Goal: Information Seeking & Learning: Find specific fact

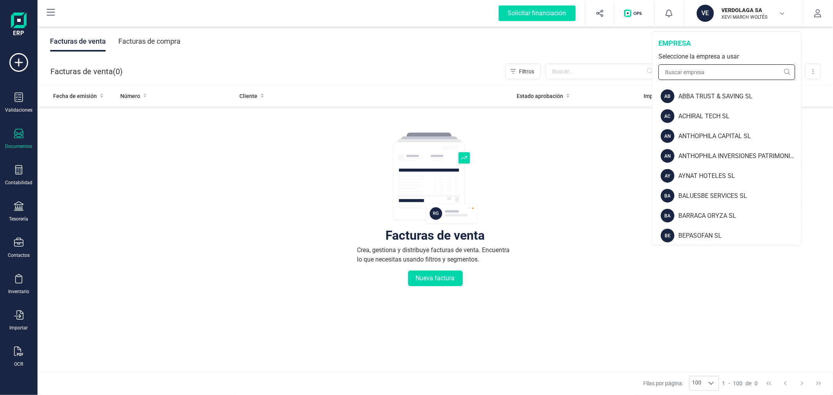
click at [709, 75] on input "text" at bounding box center [727, 72] width 137 height 16
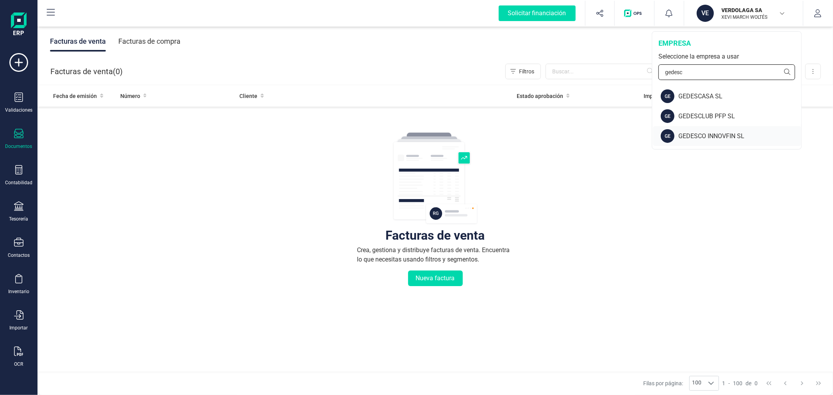
type input "gedesc"
click at [722, 128] on div "GE GEDESCO INNOVFIN SL" at bounding box center [727, 136] width 148 height 20
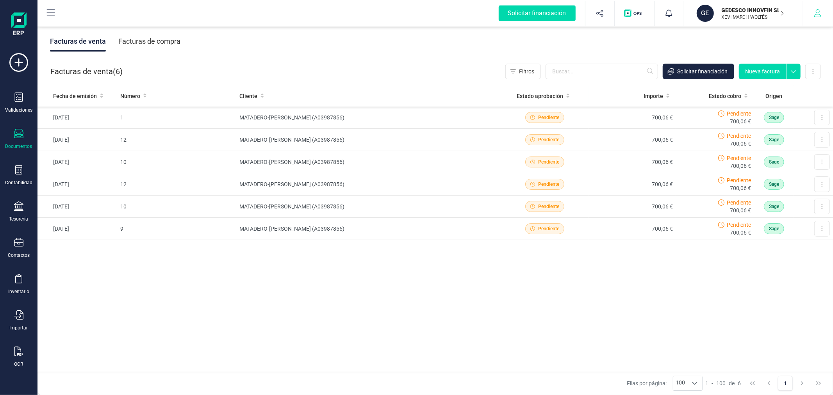
click at [816, 9] on icon "button" at bounding box center [818, 13] width 8 height 8
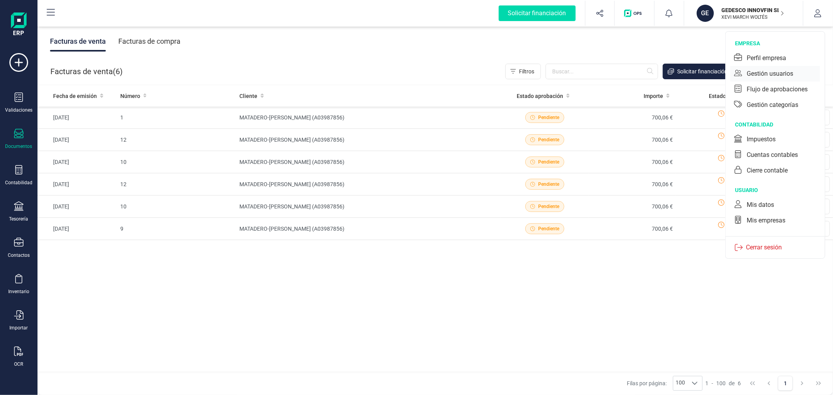
click at [771, 69] on div "Gestión usuarios" at bounding box center [770, 73] width 46 height 9
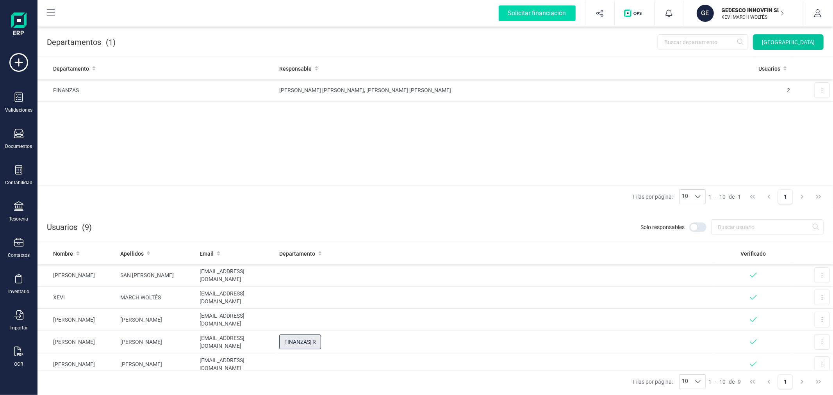
click at [789, 45] on span "[GEOGRAPHIC_DATA]" at bounding box center [788, 42] width 53 height 8
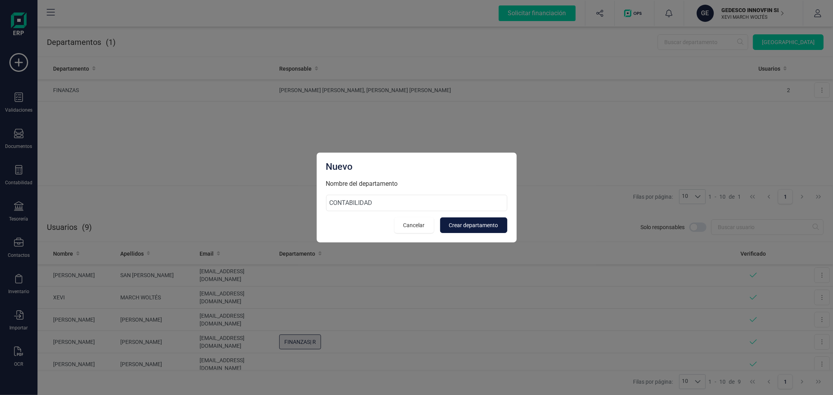
type input "CONTABILIDAD"
click at [471, 224] on span "Crear departamento" at bounding box center [473, 226] width 49 height 8
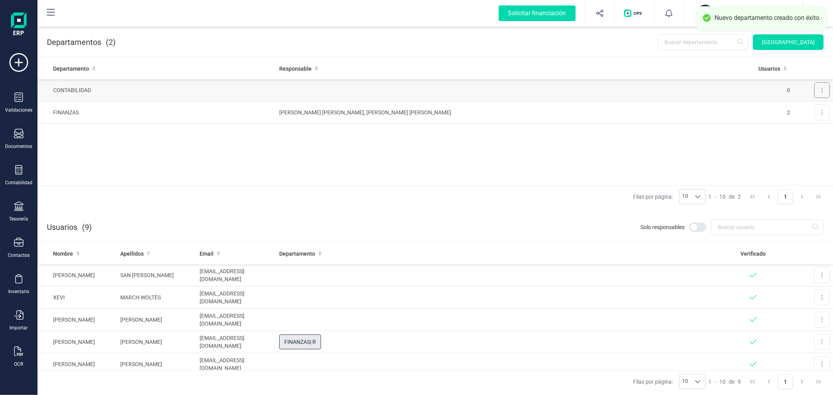
click at [821, 88] on button at bounding box center [823, 90] width 16 height 16
click at [809, 108] on span "Editar" at bounding box center [811, 109] width 14 height 8
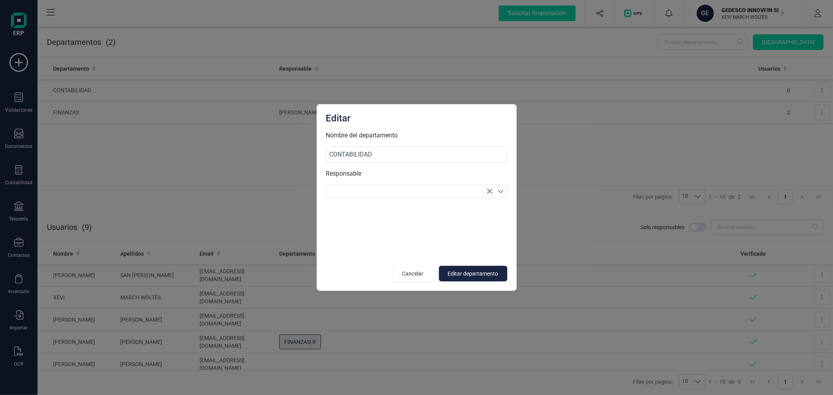
click at [385, 188] on section at bounding box center [416, 191] width 181 height 13
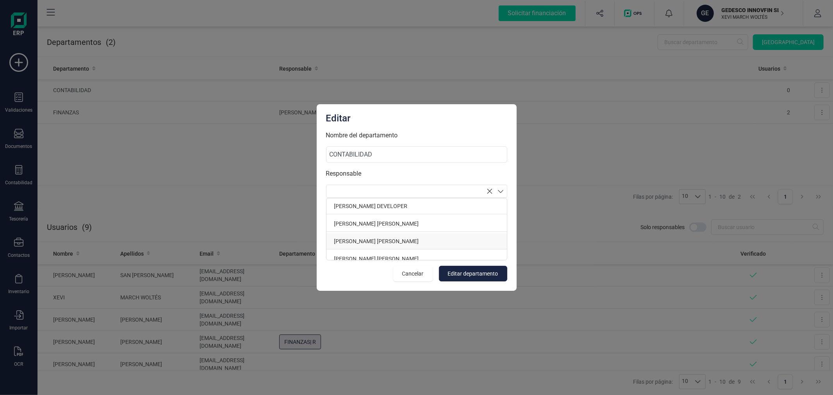
scroll to position [43, 0]
click at [387, 247] on p "XEVI MARCH WOLTÉS" at bounding box center [417, 251] width 181 height 16
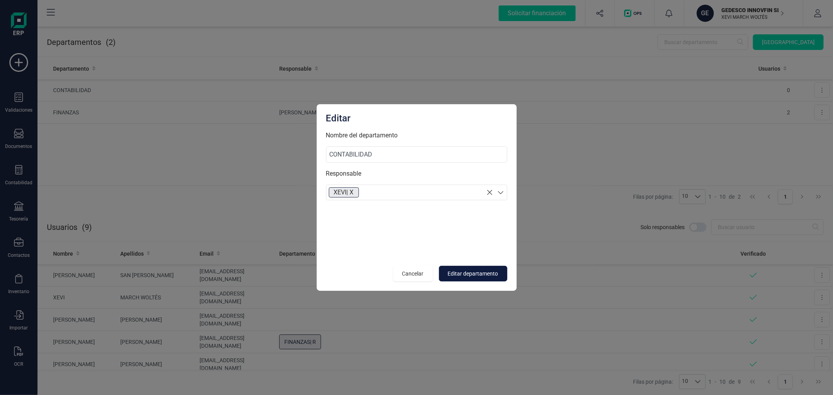
click at [482, 274] on span "Editar departamento" at bounding box center [473, 274] width 50 height 8
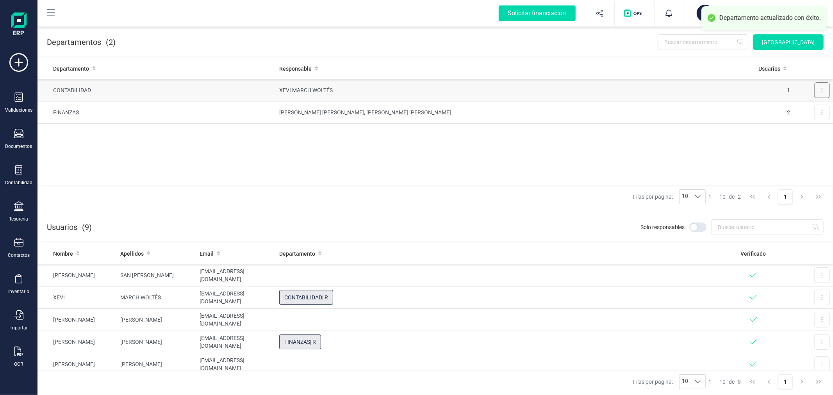
click at [818, 90] on button at bounding box center [823, 90] width 16 height 16
click at [810, 108] on span "Editar" at bounding box center [811, 109] width 14 height 8
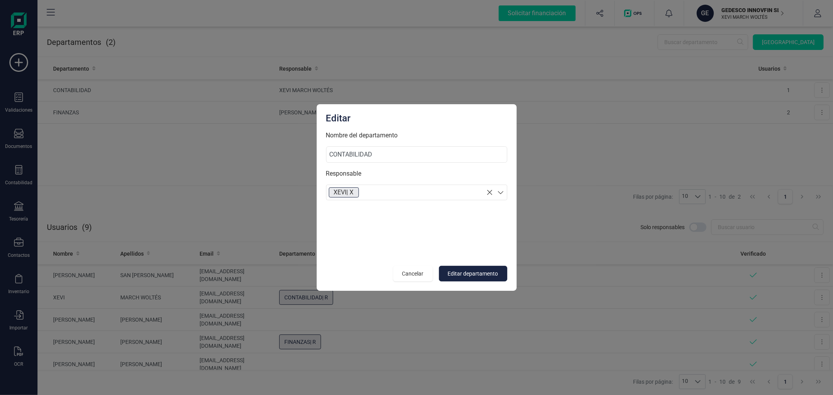
click at [399, 196] on section "XEVI | X" at bounding box center [416, 193] width 181 height 16
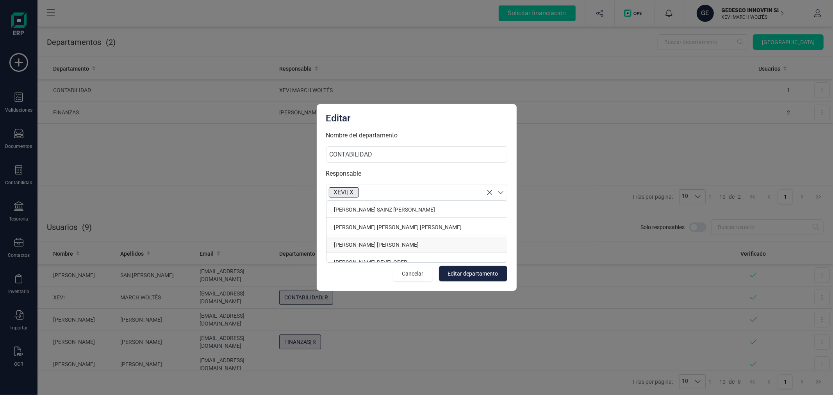
click at [378, 247] on p "[PERSON_NAME] [PERSON_NAME]" at bounding box center [417, 245] width 181 height 16
click at [452, 273] on span "Editar departamento" at bounding box center [473, 274] width 50 height 8
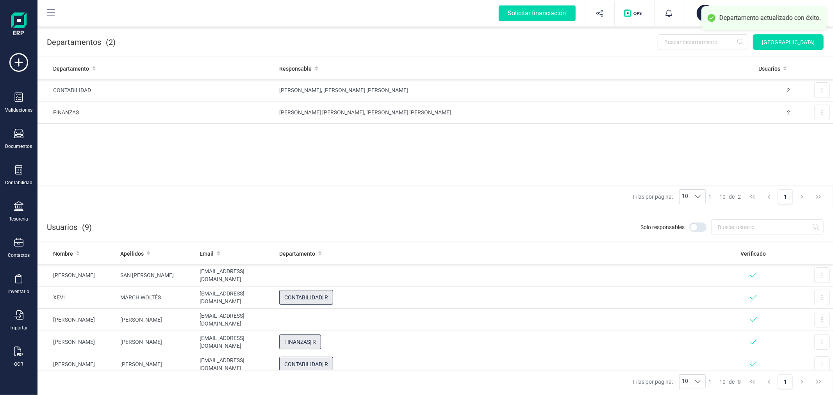
click at [830, 11] on button "button" at bounding box center [818, 13] width 29 height 25
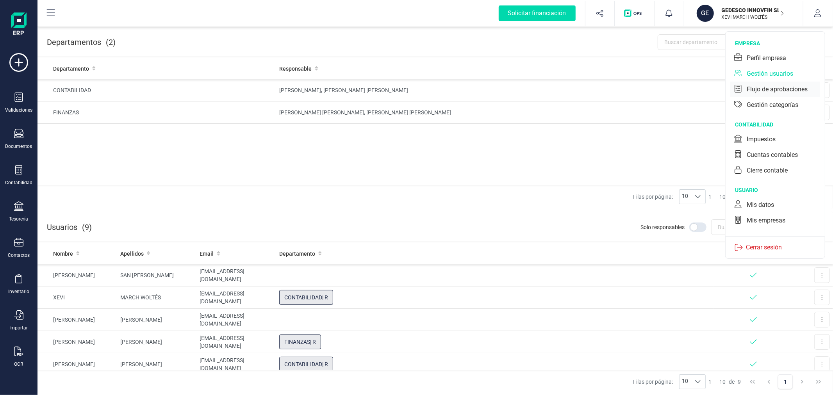
click at [763, 92] on div "Flujo de aprobaciones" at bounding box center [777, 89] width 61 height 9
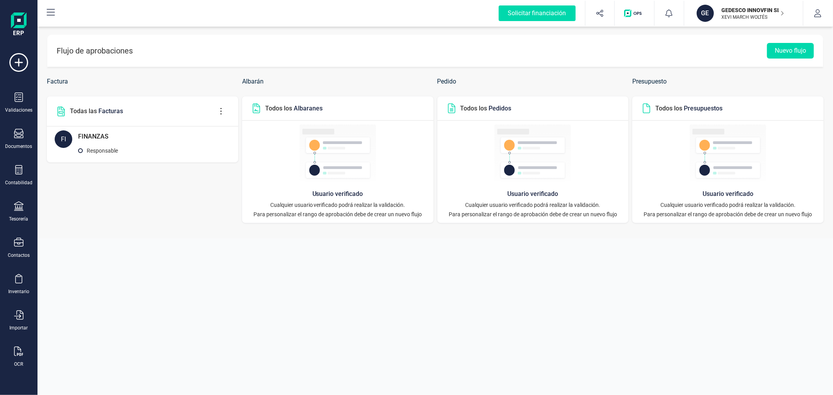
click at [218, 112] on icon at bounding box center [221, 111] width 15 height 9
click at [228, 132] on link "Editar flujo" at bounding box center [252, 135] width 78 height 16
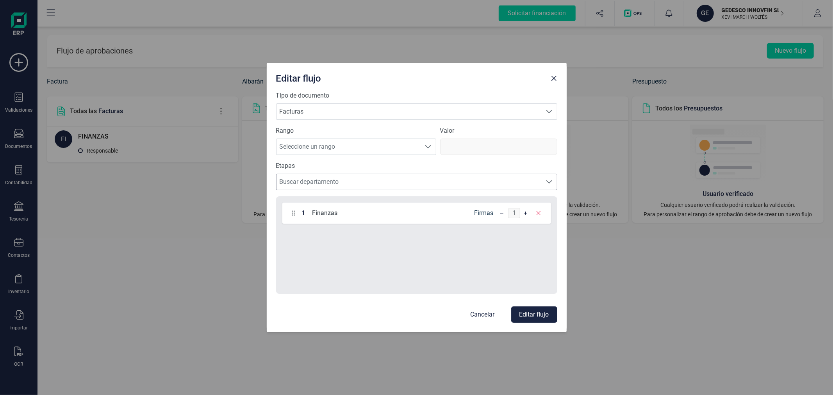
click at [349, 179] on span "Buscar departamento" at bounding box center [410, 182] width 266 height 16
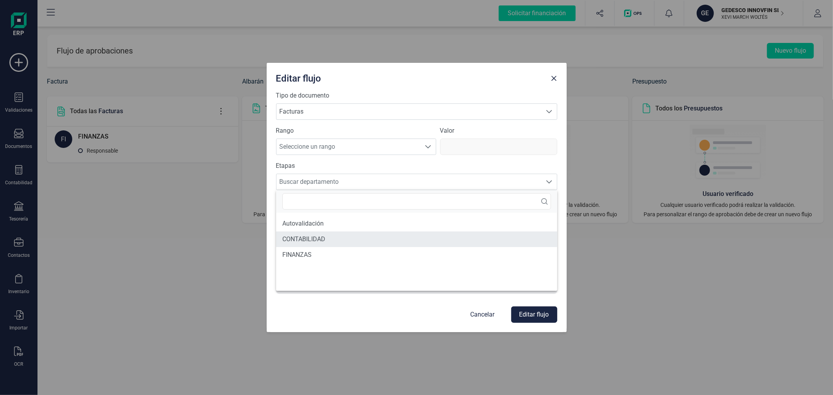
click at [331, 241] on li "CONTABILIDAD" at bounding box center [416, 240] width 281 height 16
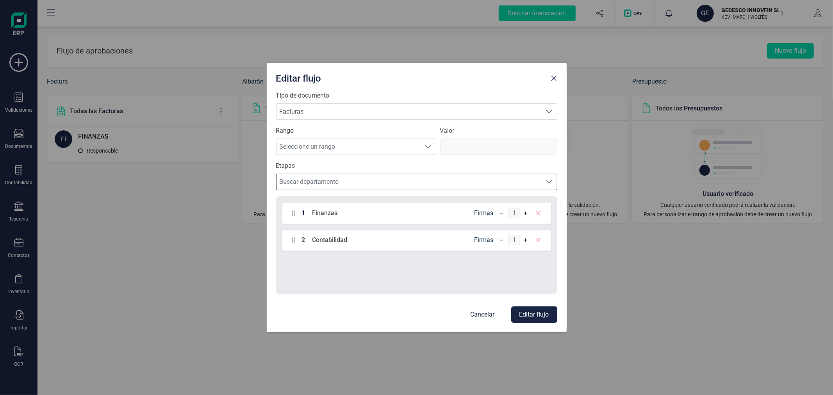
click at [538, 318] on button "Editar flujo" at bounding box center [534, 315] width 46 height 16
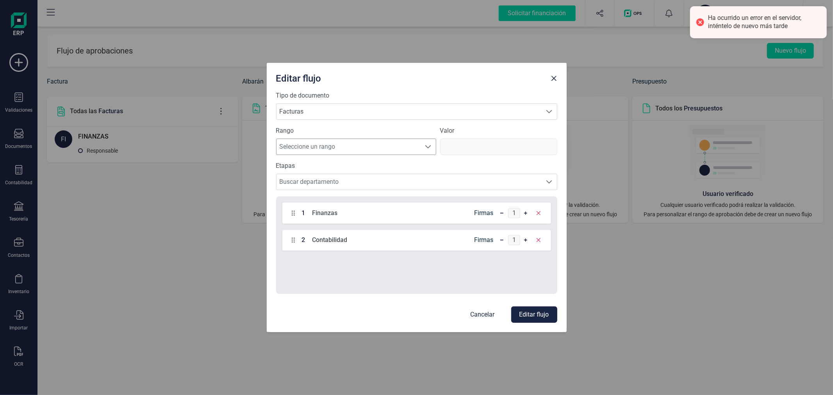
click at [323, 150] on span "Seleccione un rango" at bounding box center [349, 147] width 145 height 16
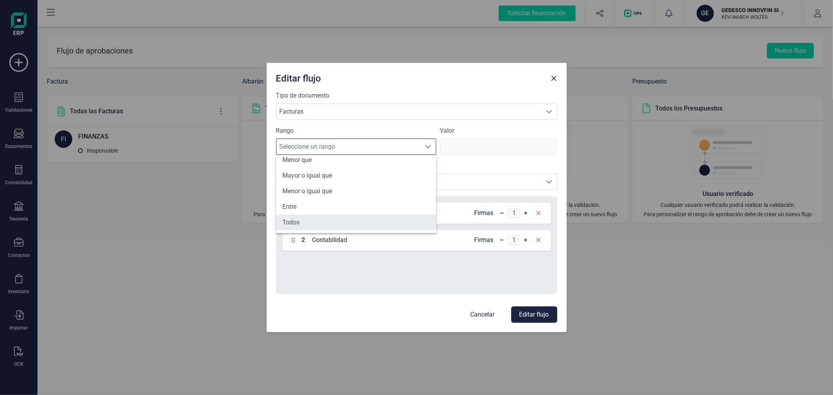
click at [314, 225] on li "Todos" at bounding box center [356, 223] width 160 height 16
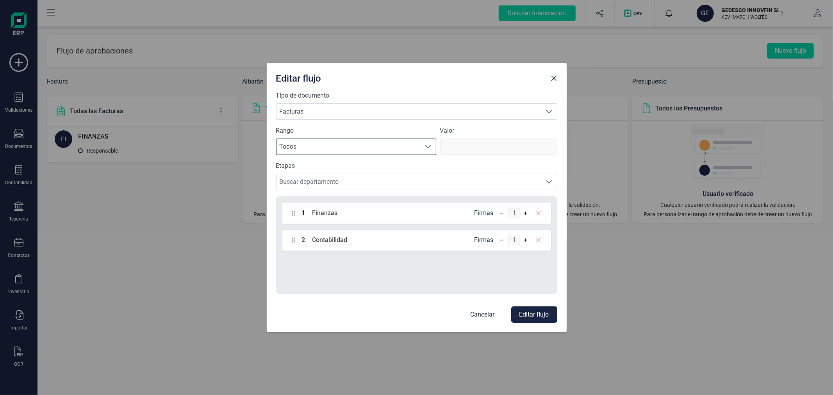
click at [526, 315] on button "Editar flujo" at bounding box center [534, 315] width 46 height 16
click at [408, 187] on span "Buscar departamento" at bounding box center [410, 182] width 266 height 16
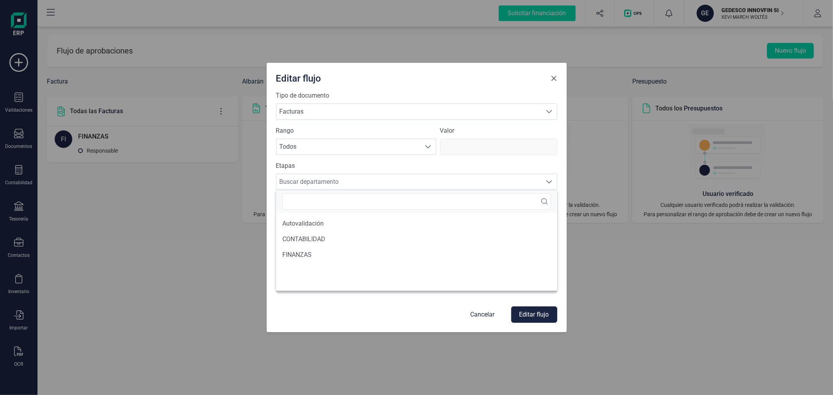
click at [552, 72] on button "Close" at bounding box center [554, 78] width 13 height 13
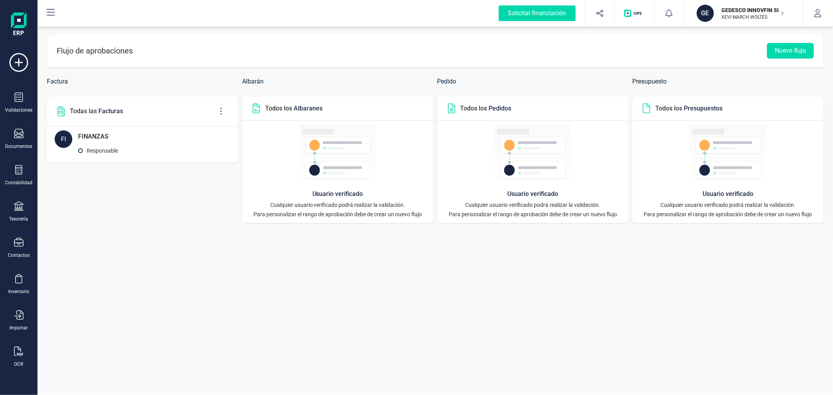
click at [219, 110] on icon at bounding box center [221, 111] width 15 height 9
click at [249, 132] on span "Editar flujo" at bounding box center [257, 135] width 56 height 6
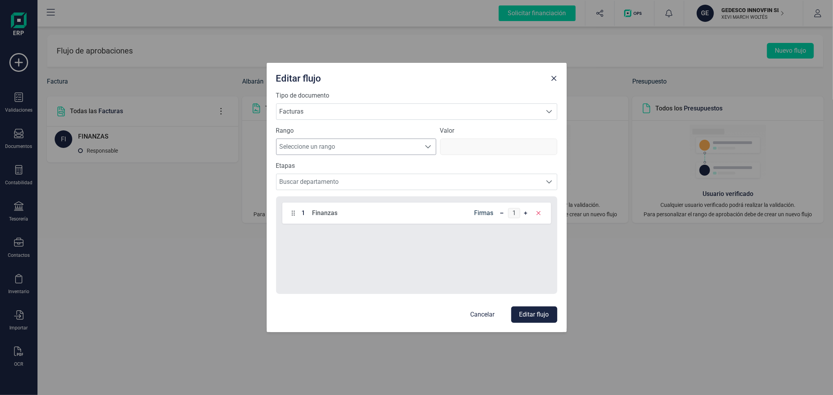
click at [331, 145] on span "Seleccione un rango" at bounding box center [349, 147] width 145 height 16
click at [309, 217] on li "Todos" at bounding box center [356, 223] width 160 height 16
click at [329, 179] on span "Buscar departamento" at bounding box center [410, 182] width 266 height 16
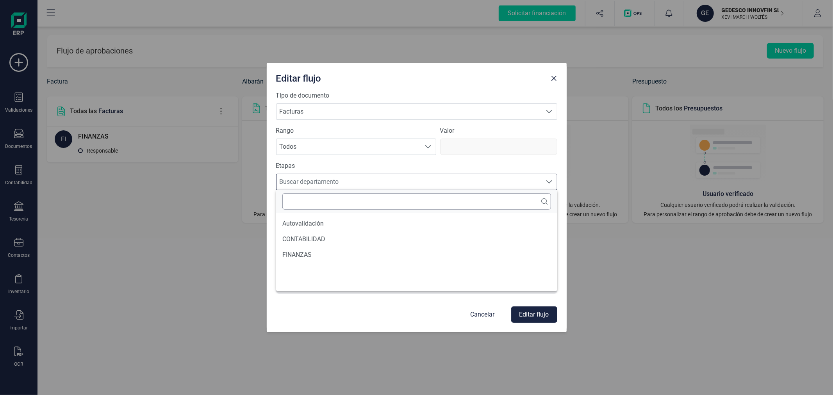
scroll to position [4, 34]
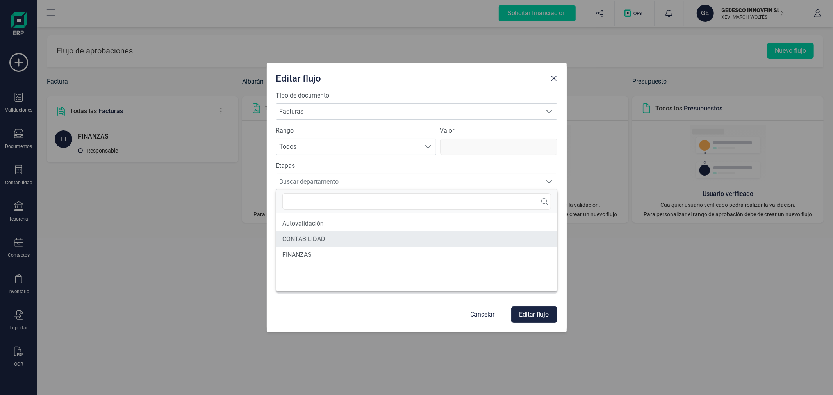
click at [315, 236] on li "CONTABILIDAD" at bounding box center [416, 240] width 281 height 16
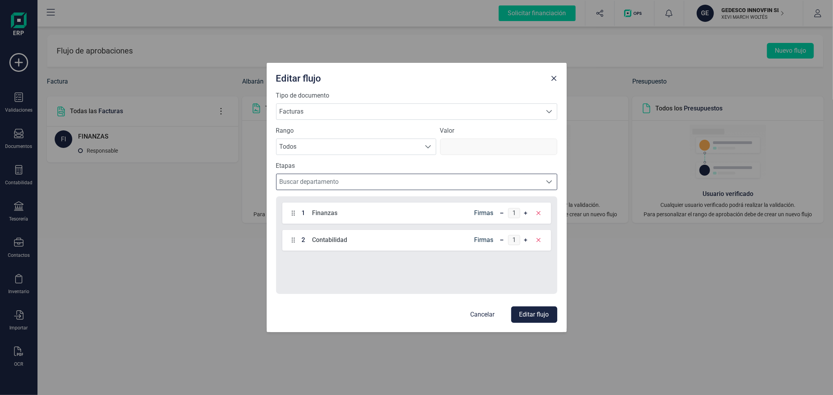
click at [525, 317] on button "Editar flujo" at bounding box center [534, 315] width 46 height 16
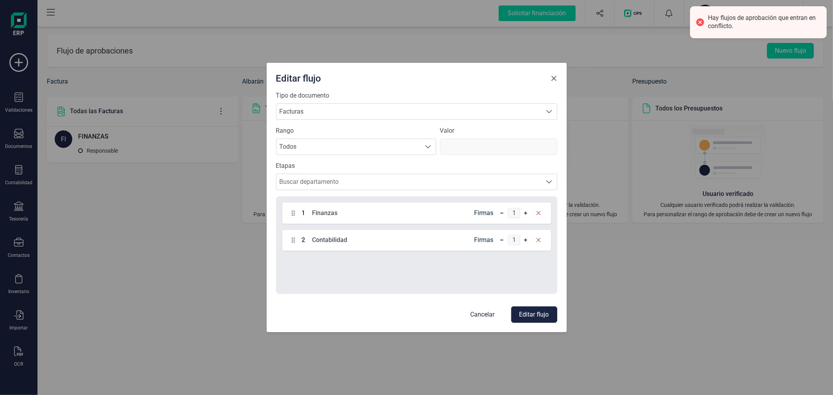
click at [554, 77] on span "Close" at bounding box center [554, 78] width 6 height 6
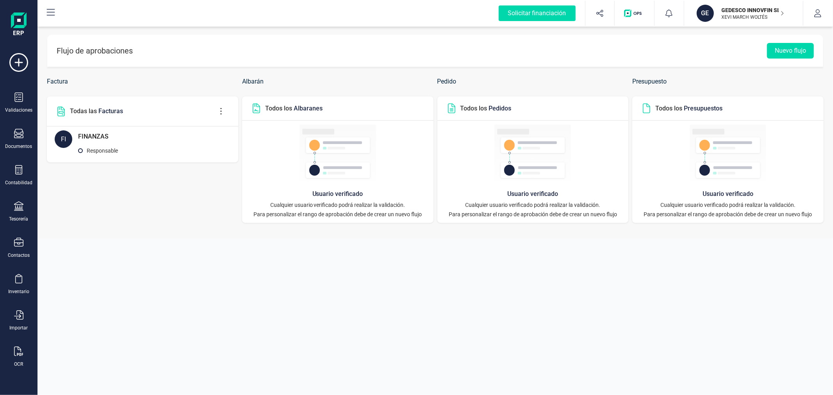
click at [220, 106] on button at bounding box center [221, 112] width 16 height 16
click at [237, 148] on span "Eliminar flujo" at bounding box center [257, 150] width 56 height 6
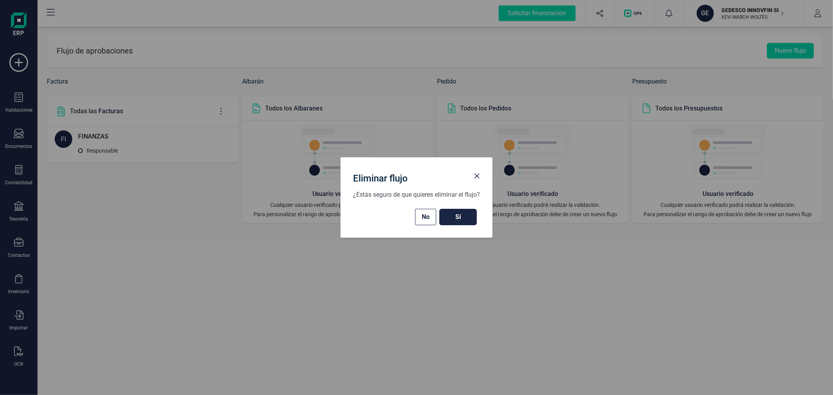
click at [458, 223] on button "Sí" at bounding box center [459, 217] width 38 height 16
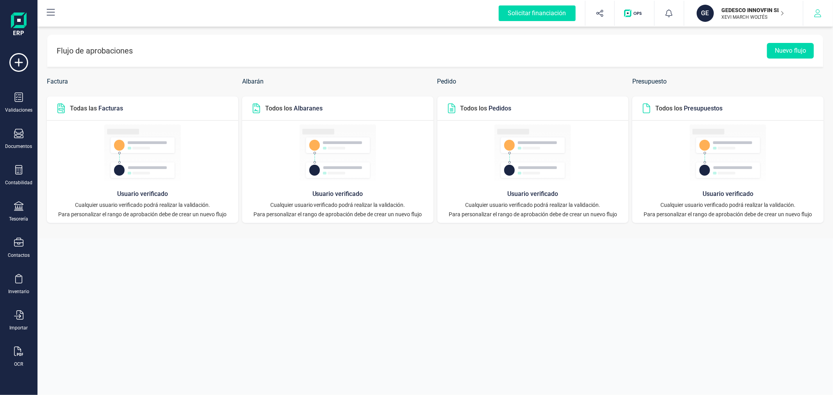
click at [820, 10] on icon "button" at bounding box center [818, 13] width 8 height 8
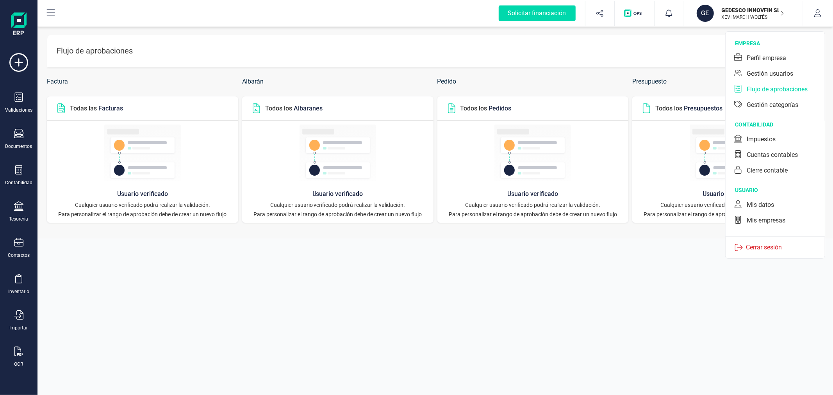
click at [166, 178] on img at bounding box center [142, 153] width 77 height 57
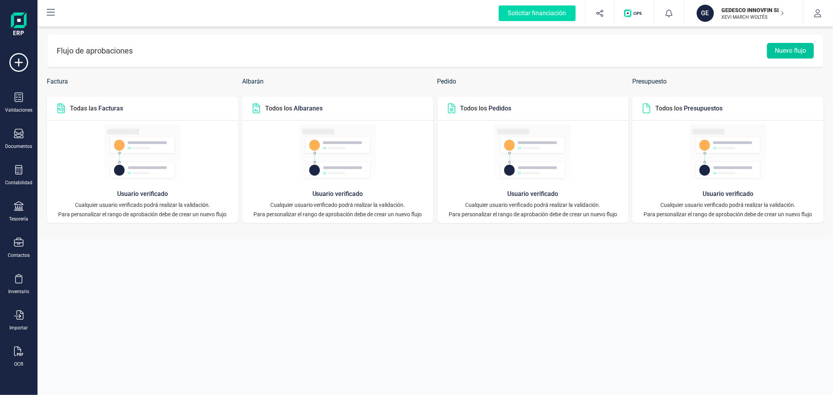
click at [796, 48] on button "Nuevo flujo" at bounding box center [790, 51] width 47 height 16
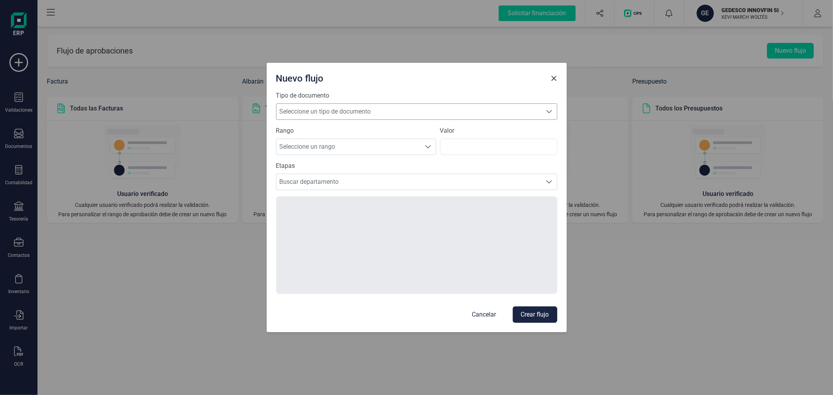
click at [388, 107] on span "Seleccione un tipo de documento" at bounding box center [410, 112] width 266 height 16
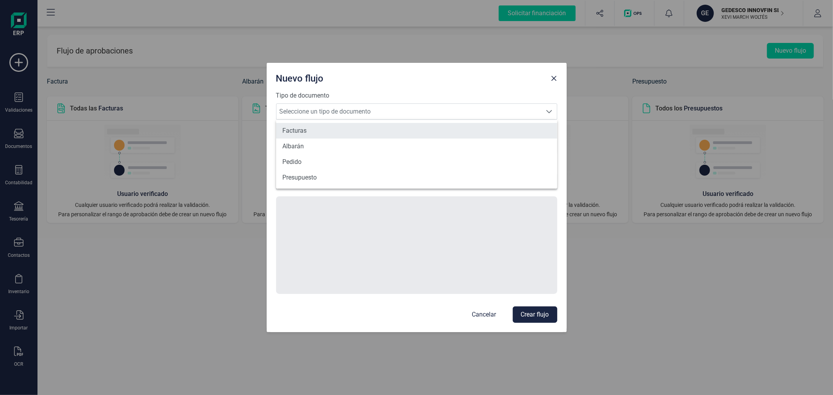
click at [300, 127] on li "Facturas" at bounding box center [416, 131] width 281 height 16
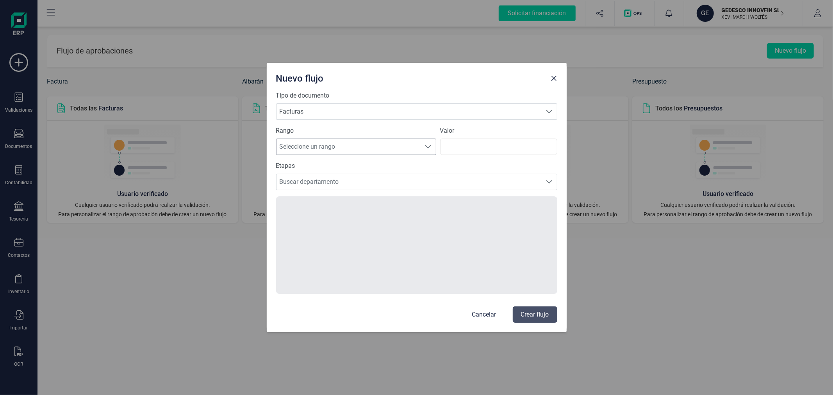
click at [352, 143] on span "Seleccione un rango" at bounding box center [349, 147] width 145 height 16
click at [326, 225] on li "Todos" at bounding box center [356, 223] width 160 height 16
click at [348, 178] on span "Buscar departamento" at bounding box center [410, 182] width 266 height 16
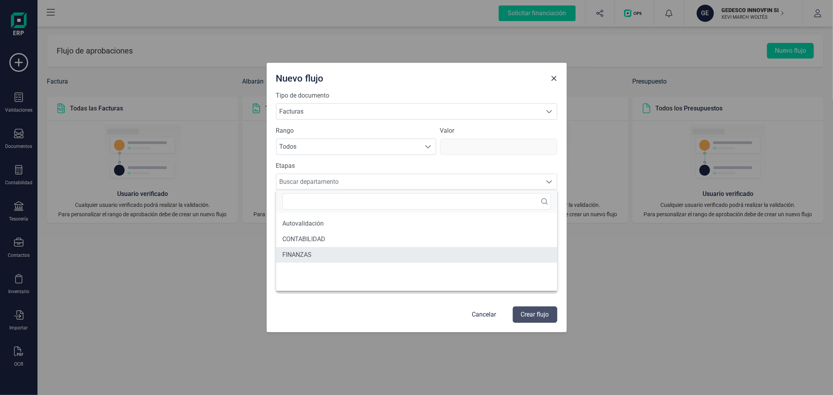
click at [327, 259] on li "FINANZAS" at bounding box center [416, 255] width 281 height 16
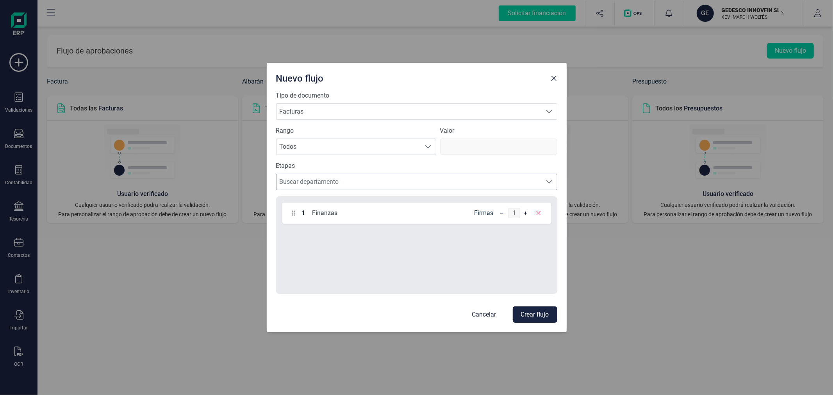
click at [361, 181] on span "Buscar departamento" at bounding box center [410, 182] width 266 height 16
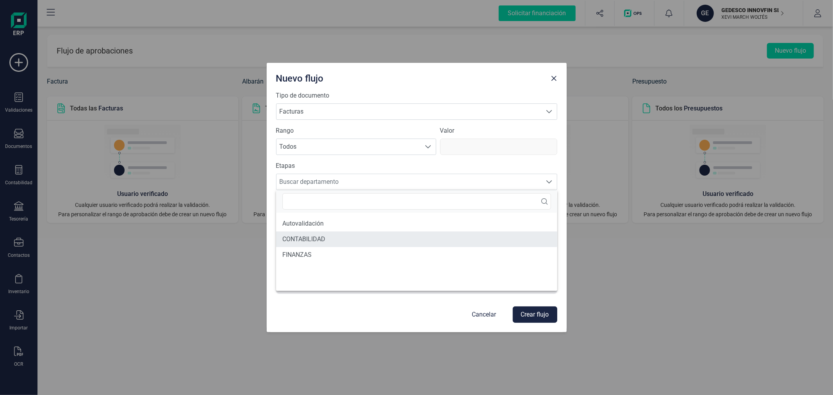
click at [339, 241] on li "CONTABILIDAD" at bounding box center [416, 240] width 281 height 16
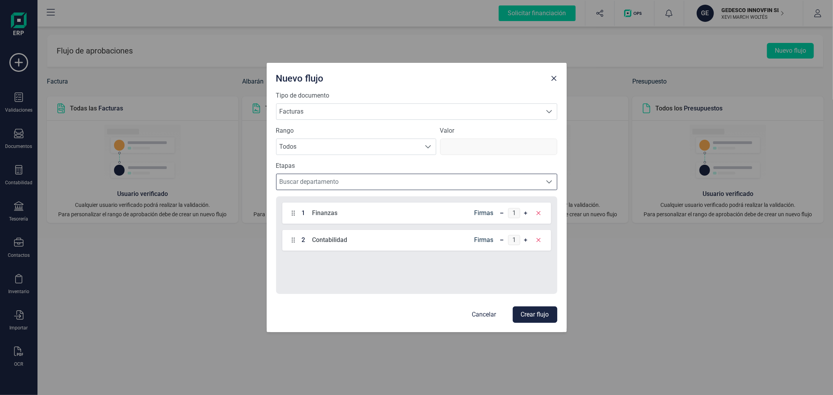
click at [530, 318] on button "Crear flujo" at bounding box center [535, 315] width 45 height 16
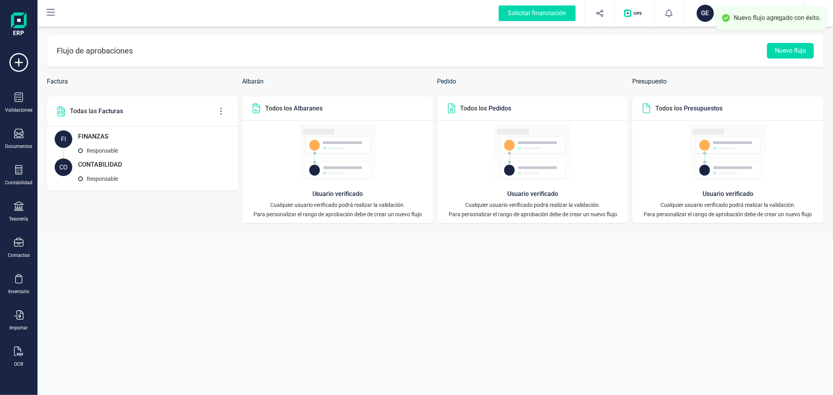
click at [165, 252] on div "Flujo de aprobaciones Nuevo flujo Factura Todas las Facturas FI FINANZAS Respon…" at bounding box center [436, 197] width 796 height 395
click at [705, 9] on div "GE" at bounding box center [705, 13] width 17 height 17
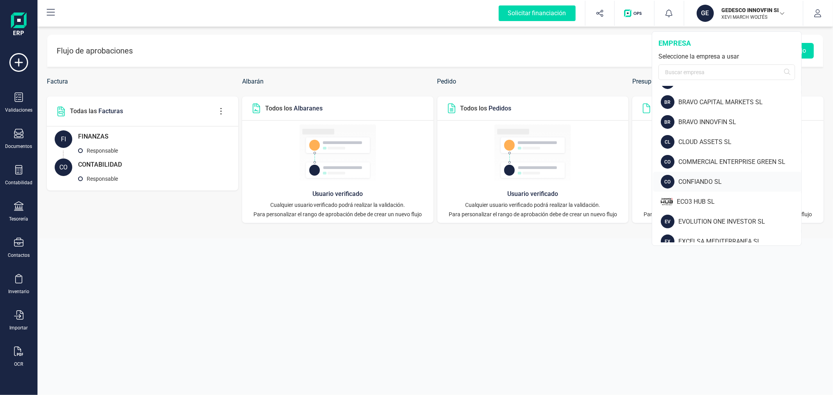
scroll to position [217, 0]
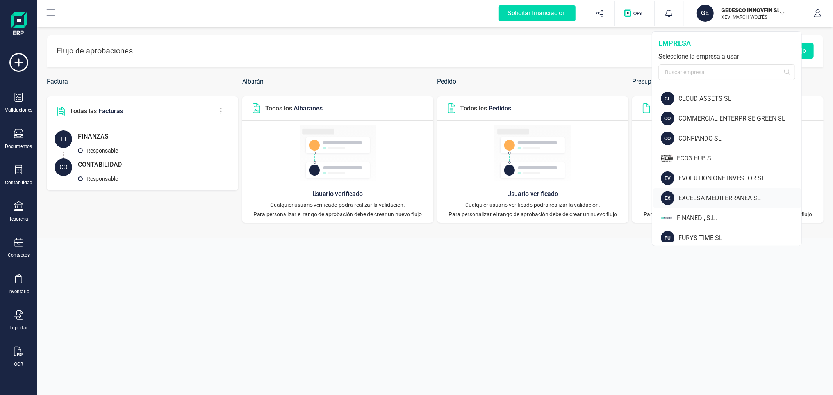
click at [682, 198] on div "EXCELSA MEDITERRANEA SL" at bounding box center [740, 198] width 123 height 9
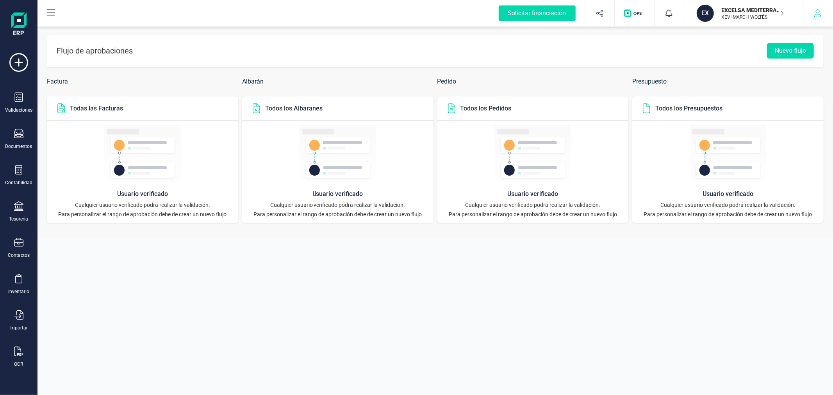
click at [824, 12] on button "button" at bounding box center [818, 13] width 29 height 25
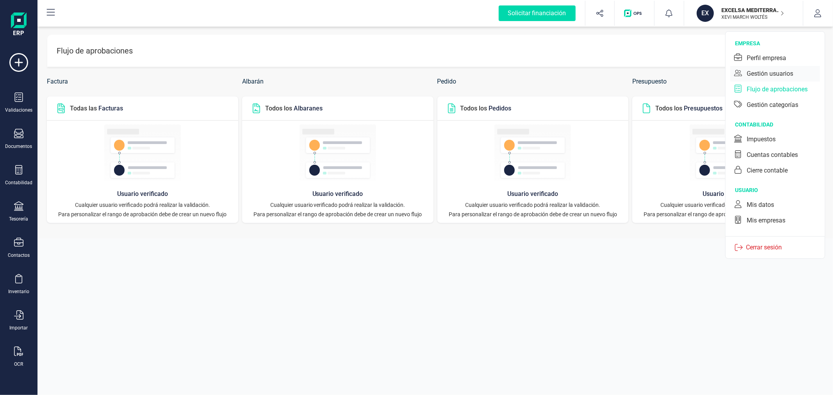
click at [783, 72] on div "Gestión usuarios" at bounding box center [770, 73] width 46 height 9
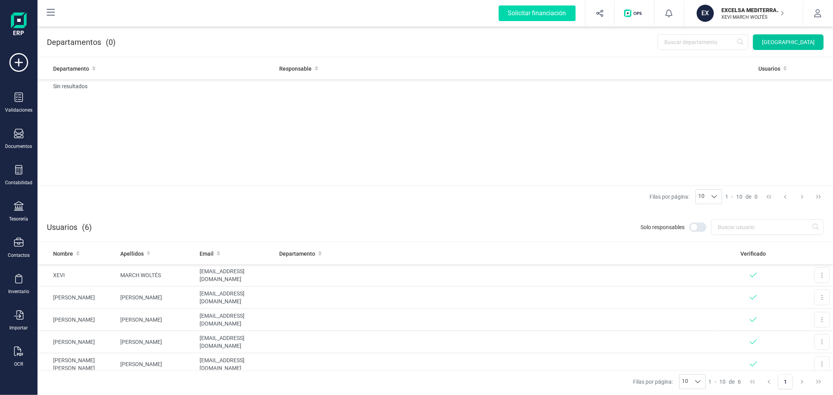
click at [805, 45] on span "[GEOGRAPHIC_DATA]" at bounding box center [788, 42] width 53 height 8
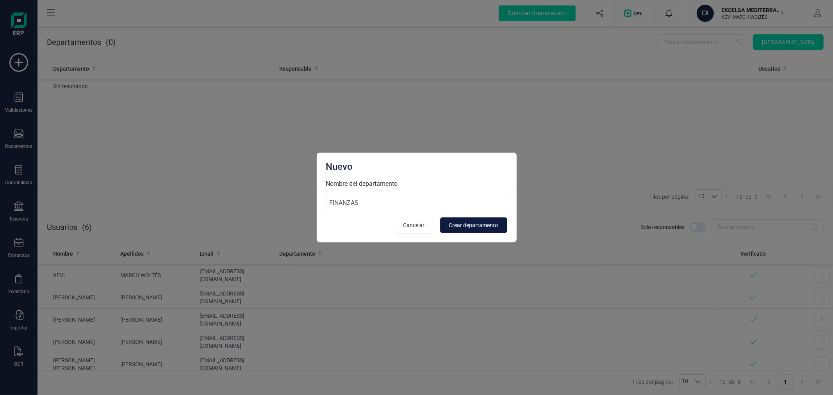
type input "FINANZAS"
click at [479, 222] on span "Crear departamento" at bounding box center [473, 226] width 49 height 8
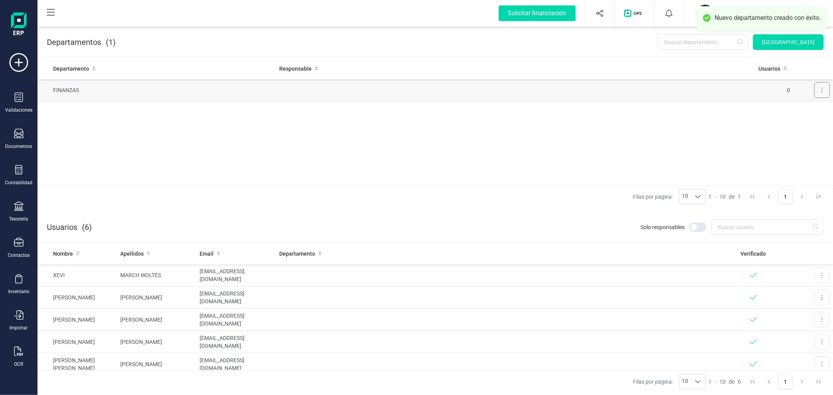
click at [820, 88] on button at bounding box center [823, 90] width 16 height 16
click at [806, 107] on span "Editar" at bounding box center [811, 109] width 14 height 8
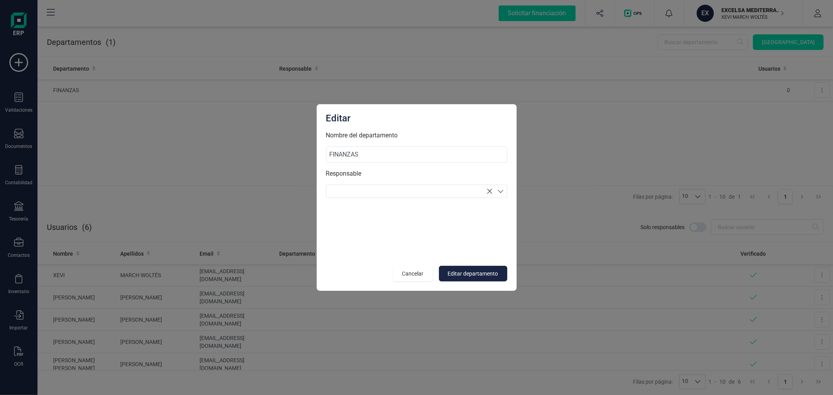
click at [401, 189] on section at bounding box center [416, 191] width 181 height 13
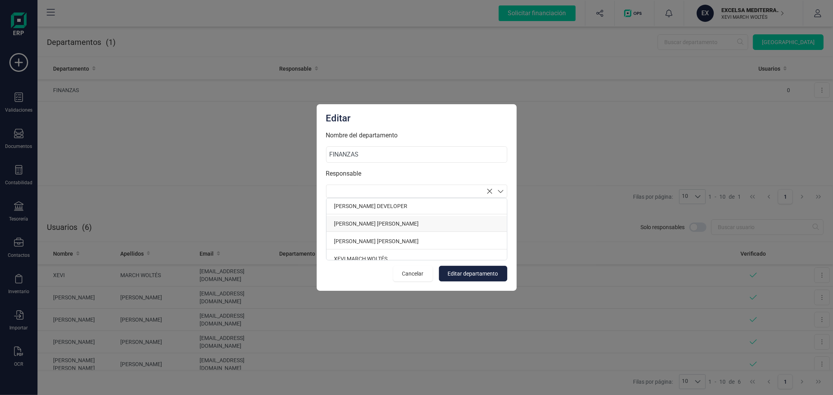
click at [403, 223] on p "[PERSON_NAME] [PERSON_NAME]" at bounding box center [417, 224] width 181 height 16
click at [461, 247] on p "XEVI MARCH WOLTÉS" at bounding box center [417, 244] width 181 height 16
click at [485, 274] on span "Editar departamento" at bounding box center [473, 274] width 50 height 8
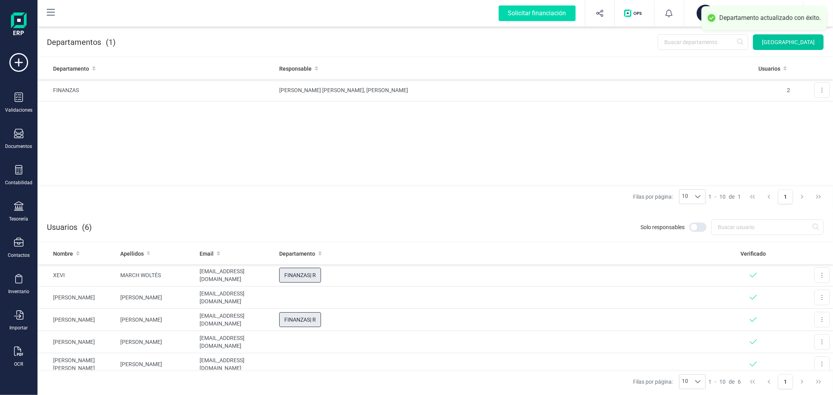
click at [803, 41] on span "[GEOGRAPHIC_DATA]" at bounding box center [788, 42] width 53 height 8
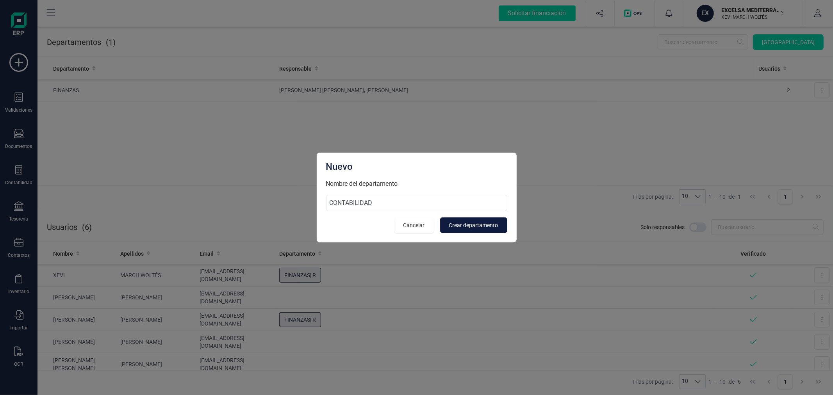
type input "CONTABILIDAD"
click at [461, 228] on span "Crear departamento" at bounding box center [473, 226] width 49 height 8
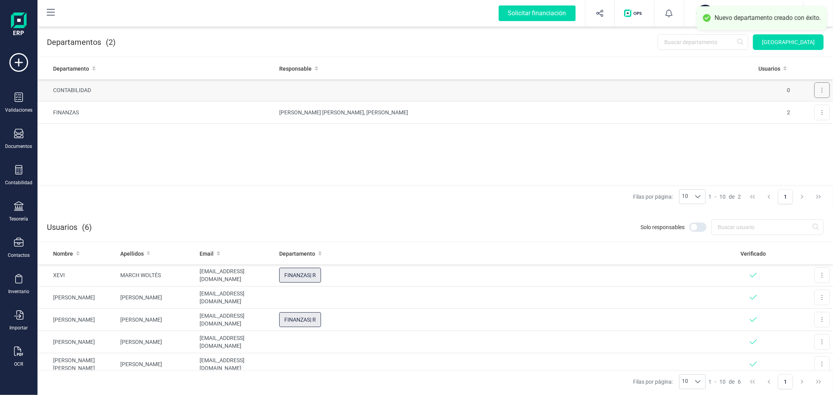
click at [822, 89] on icon at bounding box center [823, 90] width 2 height 6
click at [809, 106] on span "Editar" at bounding box center [811, 109] width 14 height 8
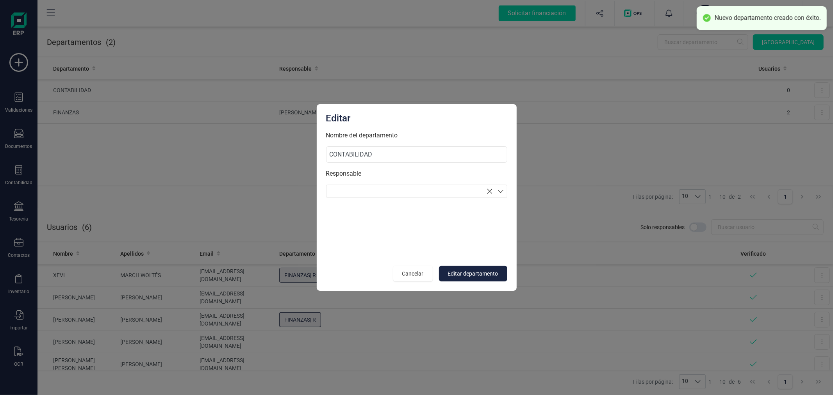
click at [357, 191] on section at bounding box center [416, 191] width 181 height 13
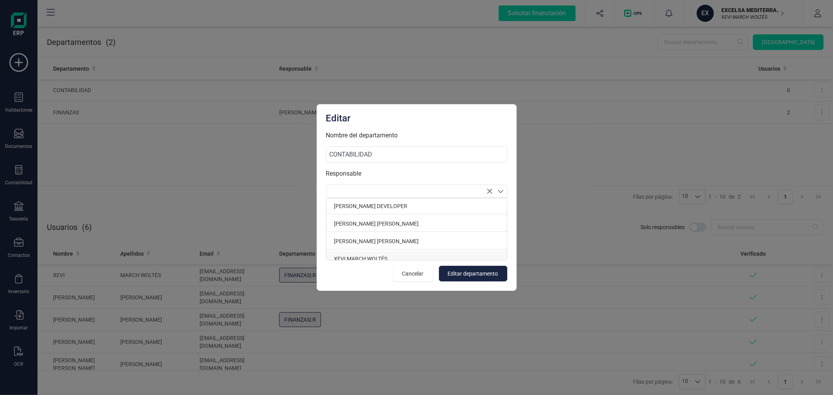
click at [363, 258] on p "XEVI MARCH WOLTÉS" at bounding box center [417, 259] width 181 height 16
click at [365, 234] on p "[PERSON_NAME] [PERSON_NAME]" at bounding box center [417, 236] width 181 height 16
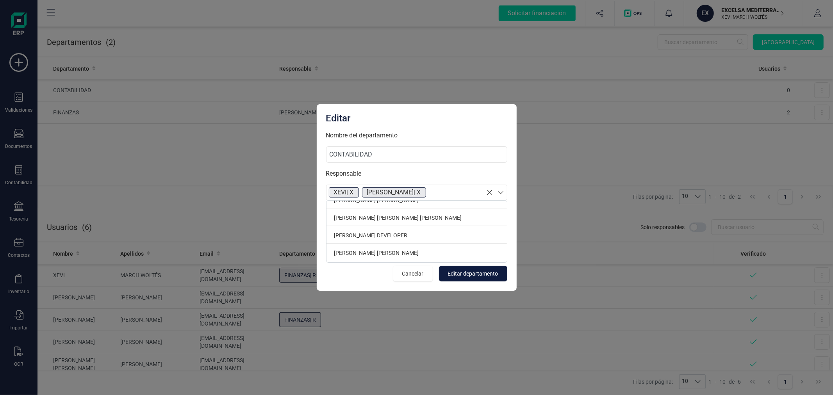
click at [483, 272] on span "Editar departamento" at bounding box center [473, 274] width 50 height 8
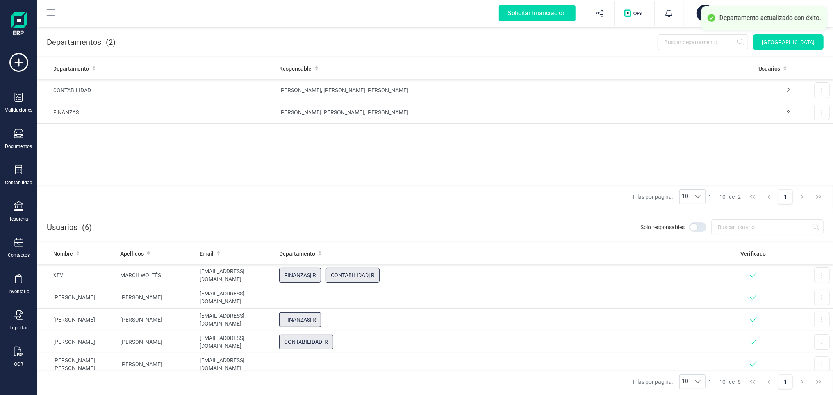
click at [831, 8] on button "button" at bounding box center [818, 13] width 29 height 25
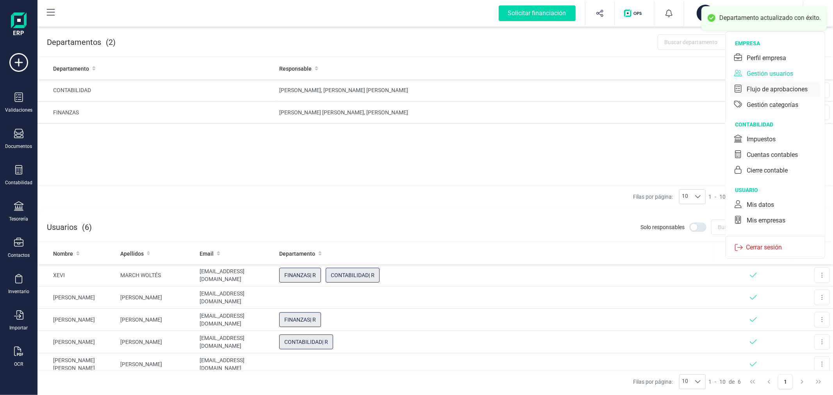
click at [778, 87] on div "Flujo de aprobaciones" at bounding box center [777, 89] width 61 height 9
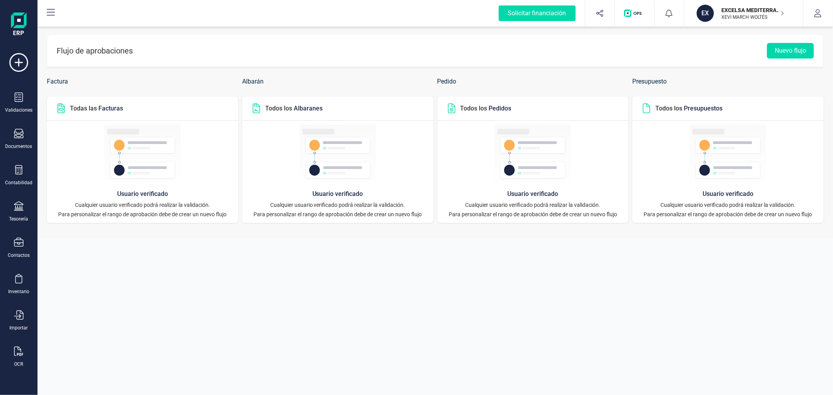
click at [799, 42] on header "Flujo de aprobaciones Nuevo flujo" at bounding box center [435, 51] width 776 height 32
click at [791, 50] on button "Nuevo flujo" at bounding box center [790, 51] width 47 height 16
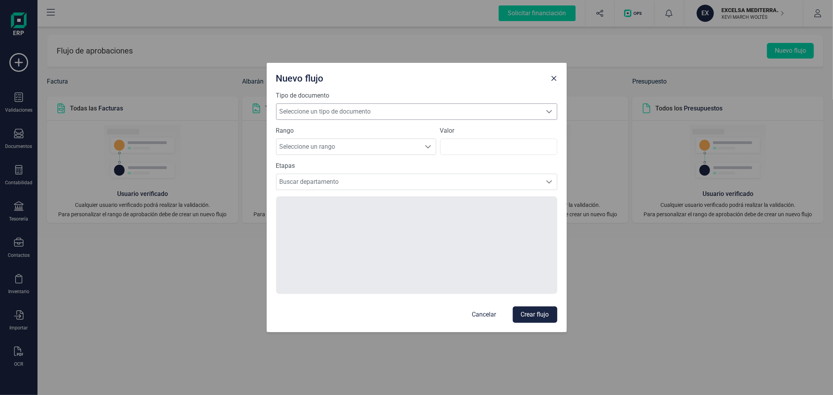
click at [357, 108] on span "Seleccione un tipo de documento" at bounding box center [410, 112] width 266 height 16
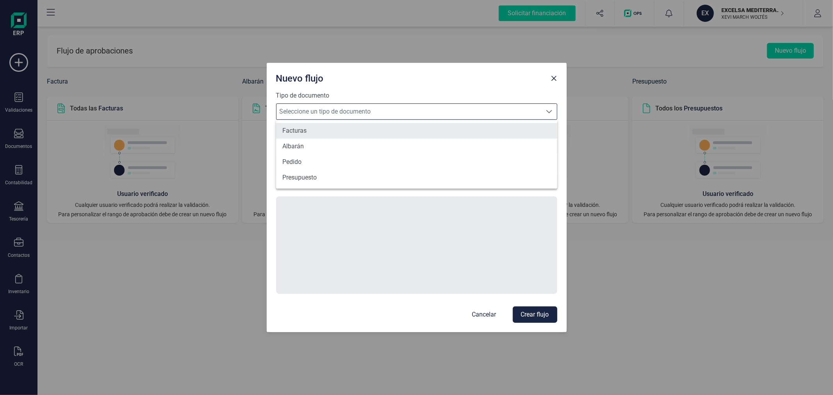
click at [309, 131] on li "Facturas" at bounding box center [416, 131] width 281 height 16
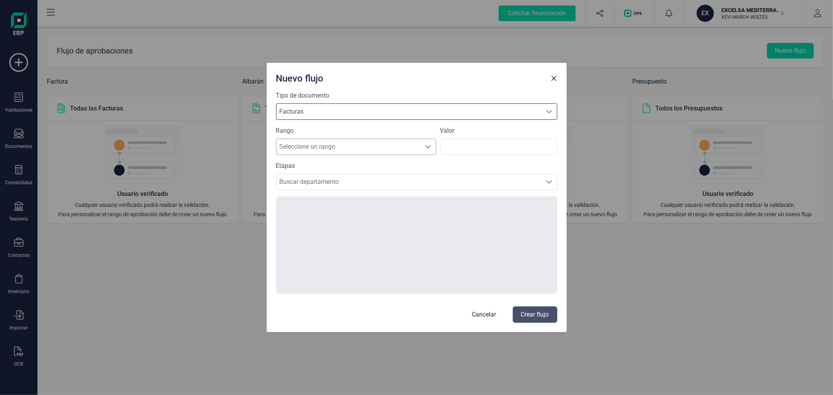
click at [343, 145] on span "Seleccione un rango" at bounding box center [349, 147] width 145 height 16
click at [307, 220] on li "Todos" at bounding box center [356, 223] width 160 height 16
click at [322, 185] on span "Buscar departamento" at bounding box center [410, 182] width 266 height 16
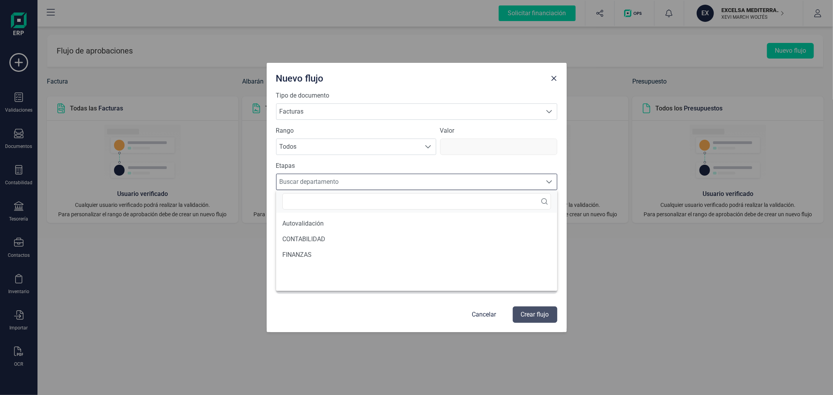
scroll to position [4, 34]
click at [309, 252] on li "FINANZAS" at bounding box center [416, 255] width 281 height 16
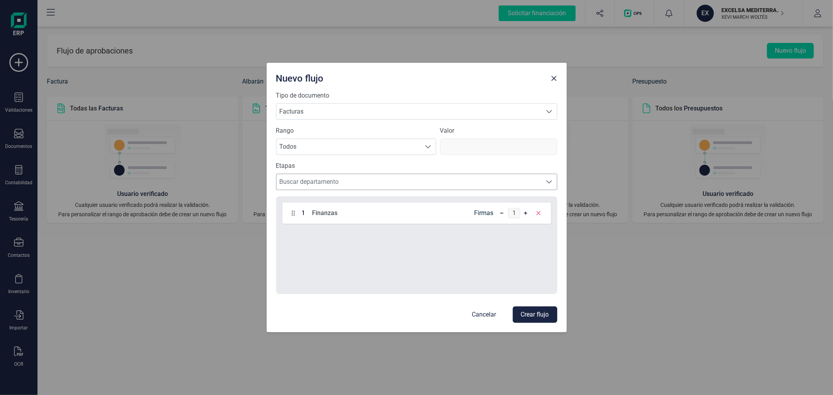
click at [327, 181] on span "Buscar departamento" at bounding box center [410, 182] width 266 height 16
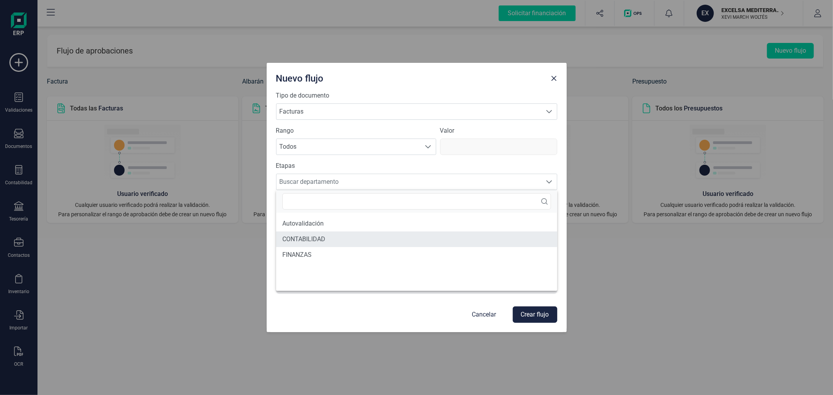
click at [316, 241] on li "CONTABILIDAD" at bounding box center [416, 240] width 281 height 16
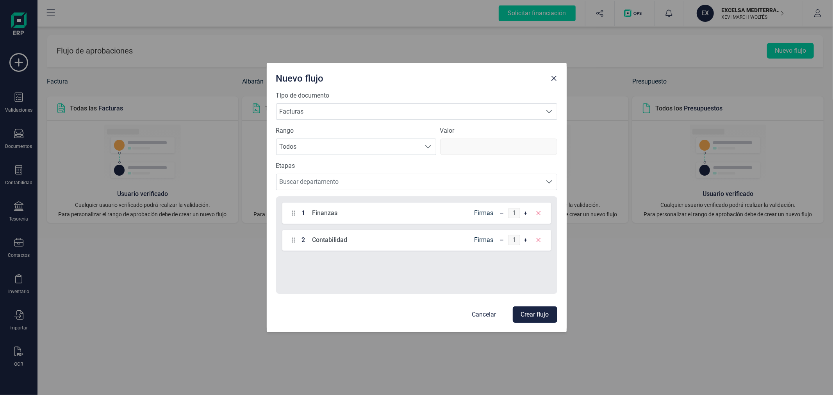
click at [535, 318] on button "Crear flujo" at bounding box center [535, 315] width 45 height 16
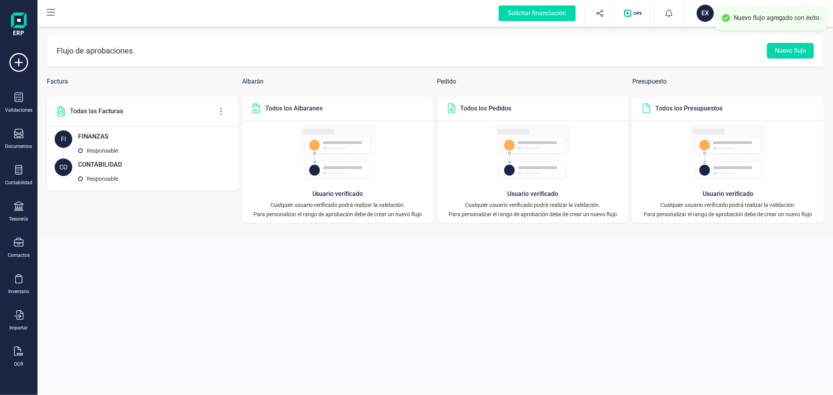
click at [294, 292] on div "Flujo de aprobaciones Nuevo flujo Factura Todas las Facturas FI FINANZAS Respon…" at bounding box center [436, 197] width 796 height 395
click at [456, 279] on div "Flujo de aprobaciones Nuevo flujo Factura Todas las Facturas FI FINANZAS Respon…" at bounding box center [436, 197] width 796 height 395
click at [220, 280] on div "Flujo de aprobaciones Nuevo flujo Factura Todas las Facturas FI FINANZAS Respon…" at bounding box center [436, 197] width 796 height 395
click at [725, 9] on p "EXCELSA MEDITERRANEA SL" at bounding box center [753, 10] width 63 height 8
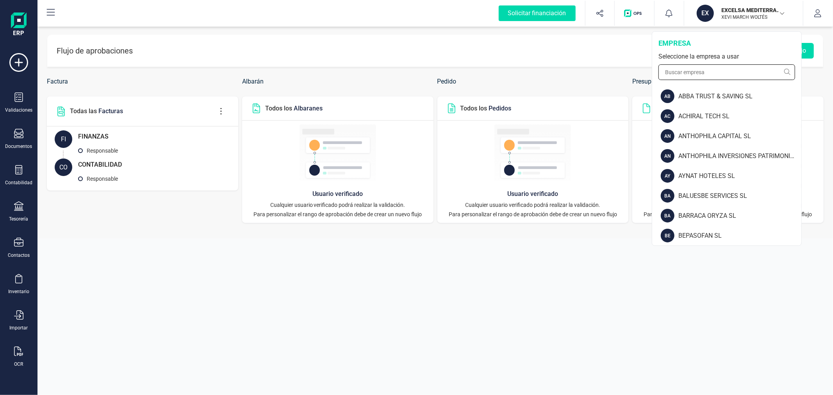
click at [699, 72] on input "text" at bounding box center [727, 72] width 137 height 16
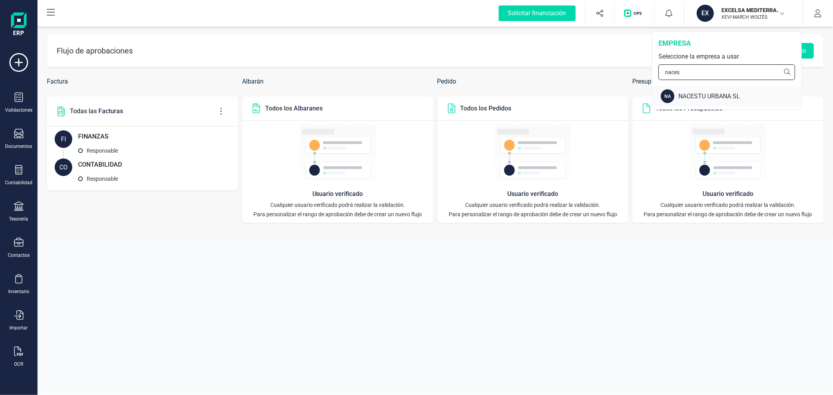
type input "naces"
click at [702, 101] on div "NA NACESTU URBANA SL" at bounding box center [727, 96] width 148 height 20
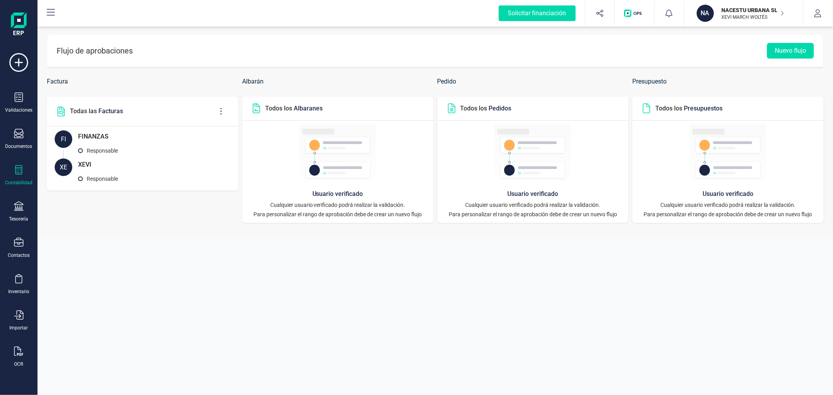
click at [14, 170] on icon at bounding box center [18, 169] width 9 height 9
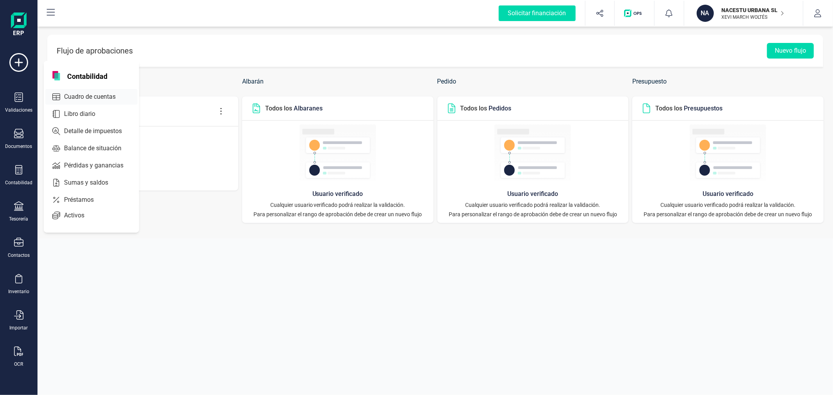
click at [74, 98] on span "Cuadro de cuentas" at bounding box center [95, 96] width 69 height 9
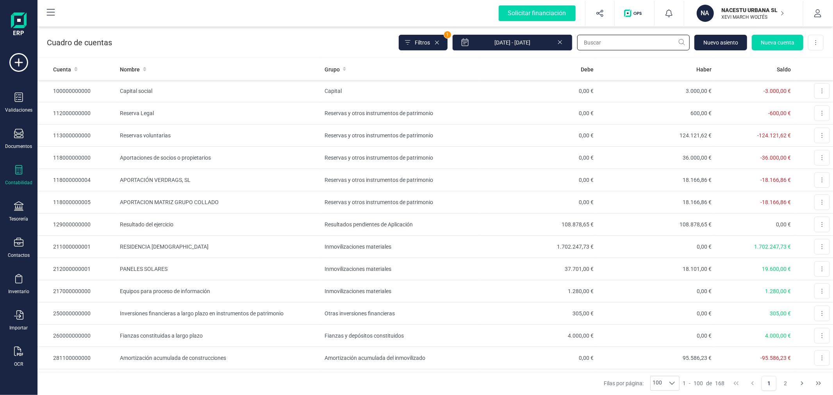
click at [620, 40] on input "text" at bounding box center [633, 43] width 113 height 16
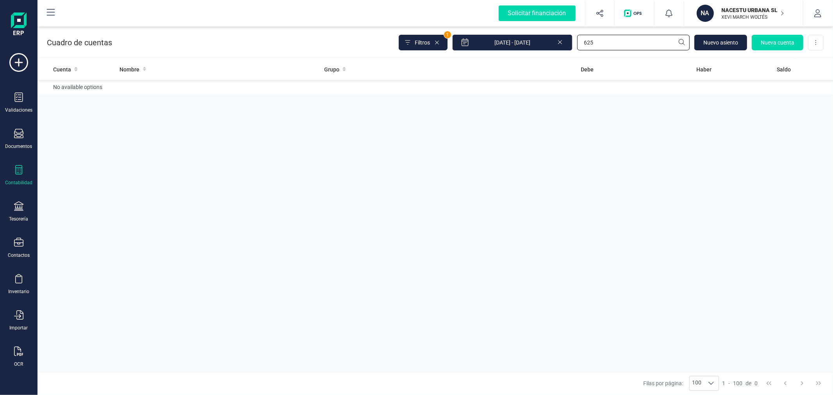
type input "625"
click at [561, 41] on icon at bounding box center [560, 42] width 4 height 4
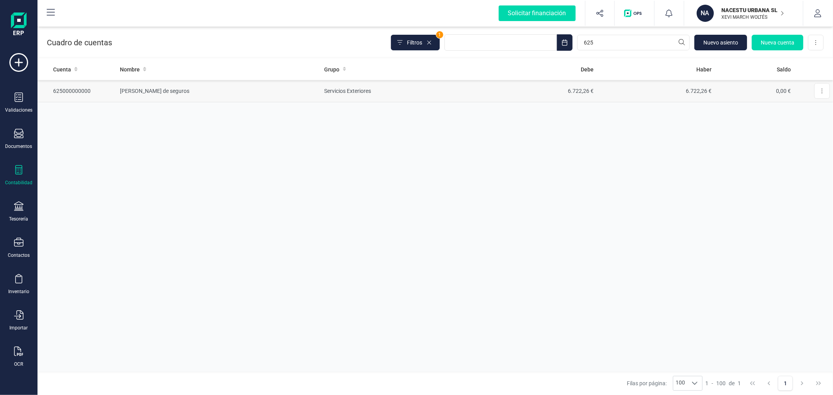
click at [429, 87] on td "Servicios Exteriores" at bounding box center [400, 91] width 157 height 22
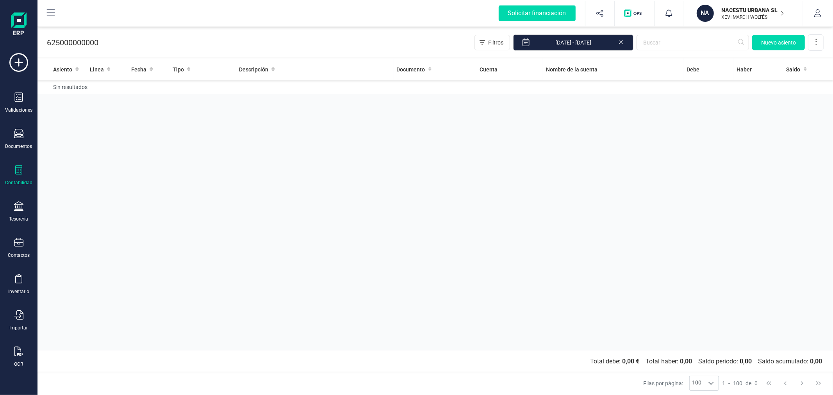
click at [619, 41] on icon at bounding box center [621, 42] width 6 height 8
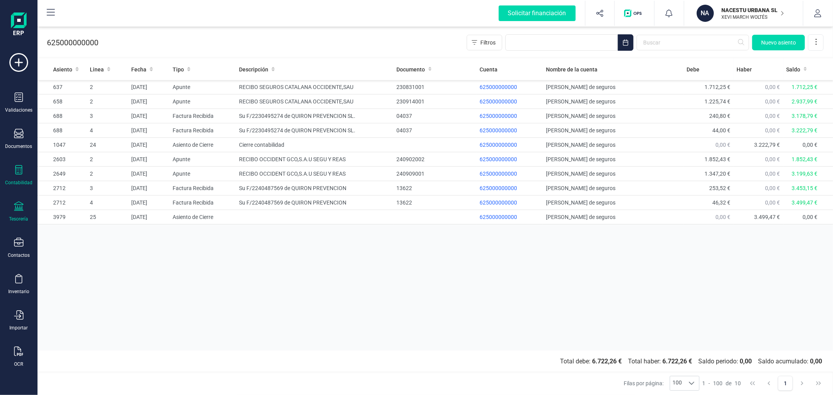
click at [14, 218] on div "Tesorería" at bounding box center [18, 219] width 19 height 6
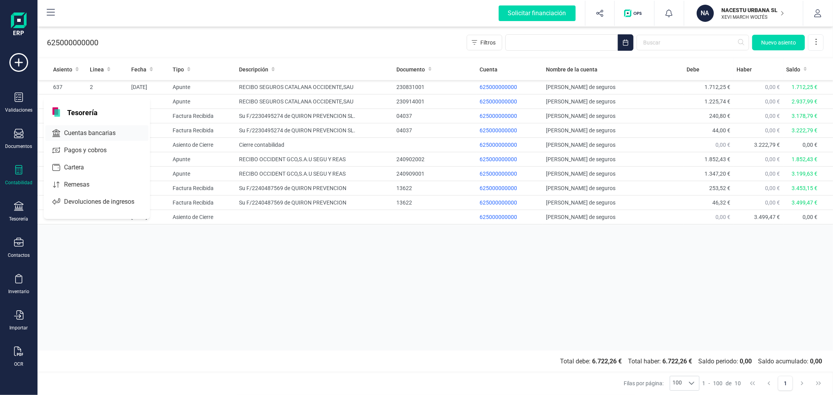
click at [80, 135] on span "Cuentas bancarias" at bounding box center [95, 133] width 69 height 9
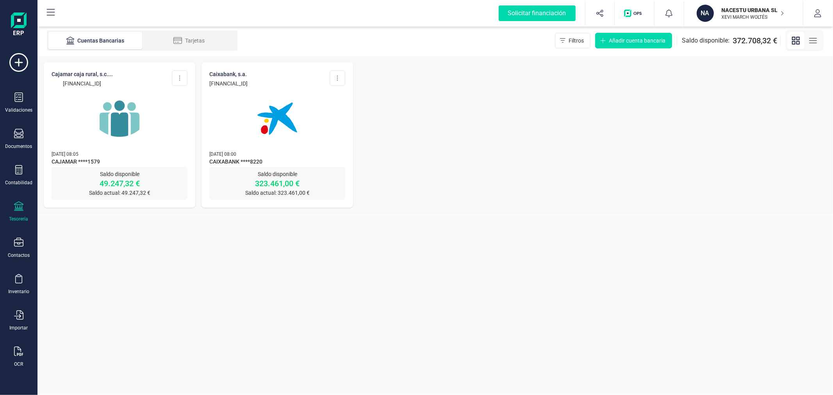
click at [116, 136] on img at bounding box center [120, 119] width 66 height 66
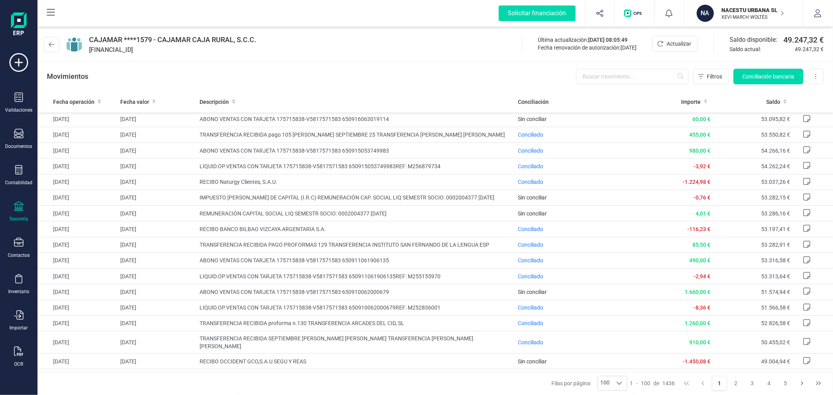
scroll to position [434, 0]
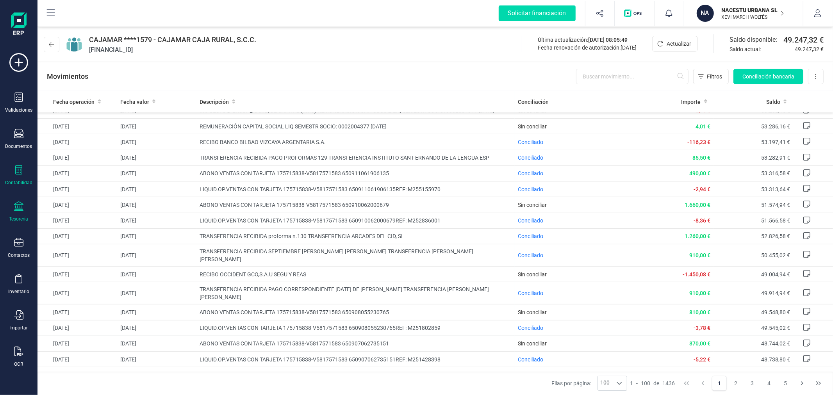
click at [21, 175] on icon at bounding box center [18, 169] width 7 height 9
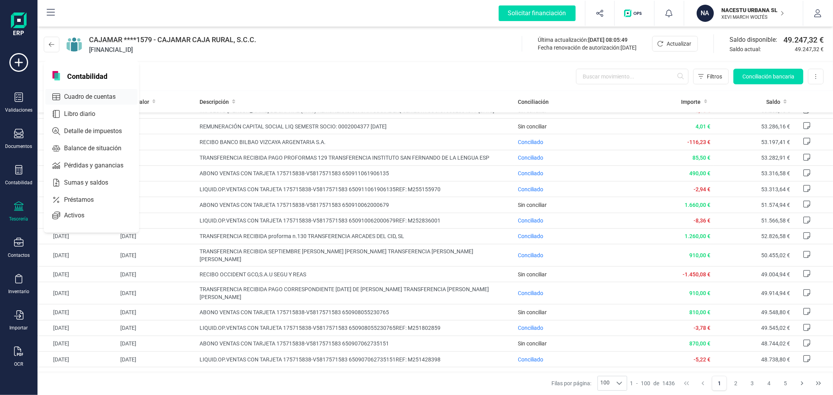
click at [98, 99] on span "Cuadro de cuentas" at bounding box center [95, 96] width 69 height 9
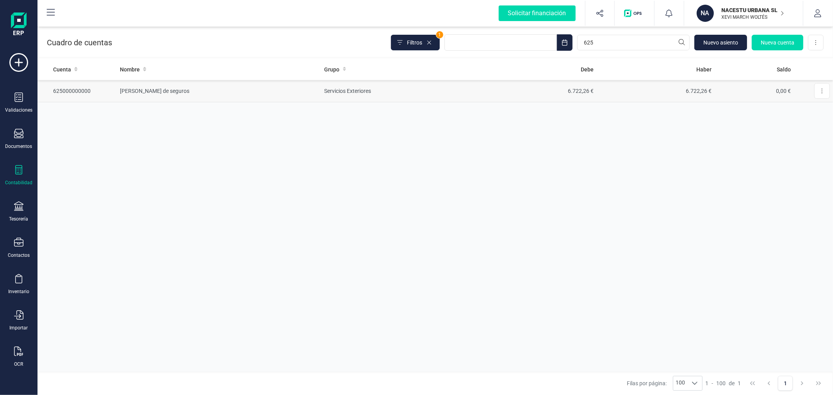
click at [364, 91] on td "Servicios Exteriores" at bounding box center [400, 91] width 157 height 22
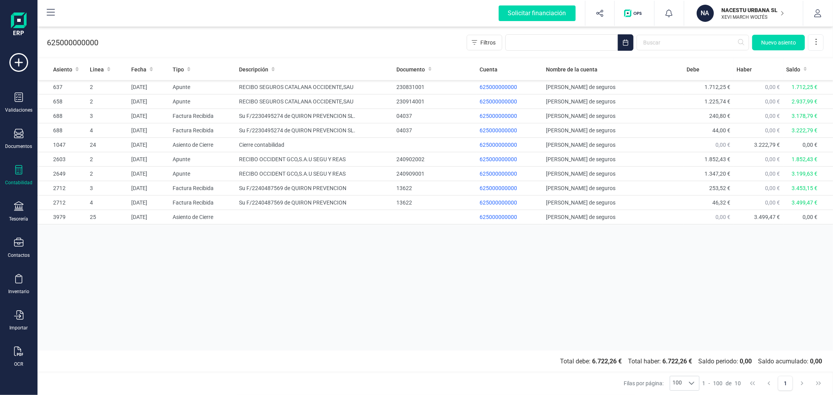
click at [387, 271] on div "Asiento Linea Fecha Tipo Descripción Documento Cuenta Nombre de la cuenta [PERS…" at bounding box center [436, 205] width 796 height 292
click at [20, 176] on div at bounding box center [18, 170] width 9 height 11
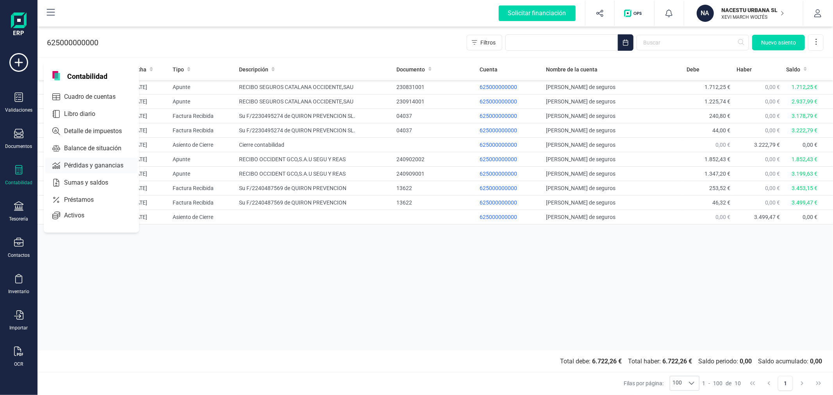
click at [86, 167] on span "Pérdidas y ganancias" at bounding box center [99, 165] width 77 height 9
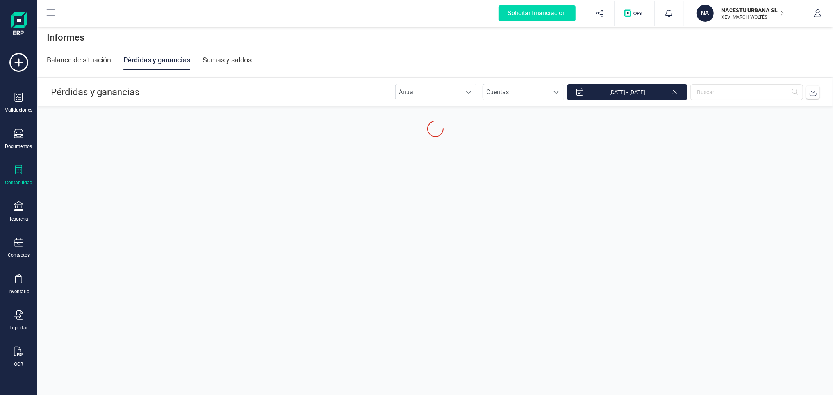
click at [615, 88] on input "[DATE] - [DATE]" at bounding box center [627, 92] width 120 height 16
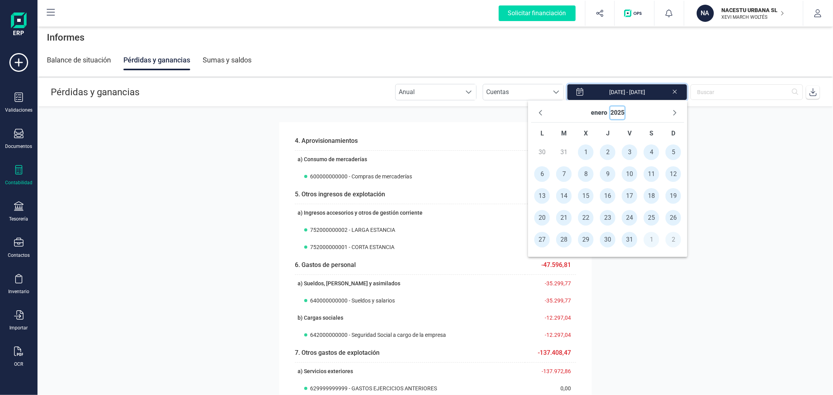
click at [620, 111] on button "2025" at bounding box center [618, 113] width 14 height 13
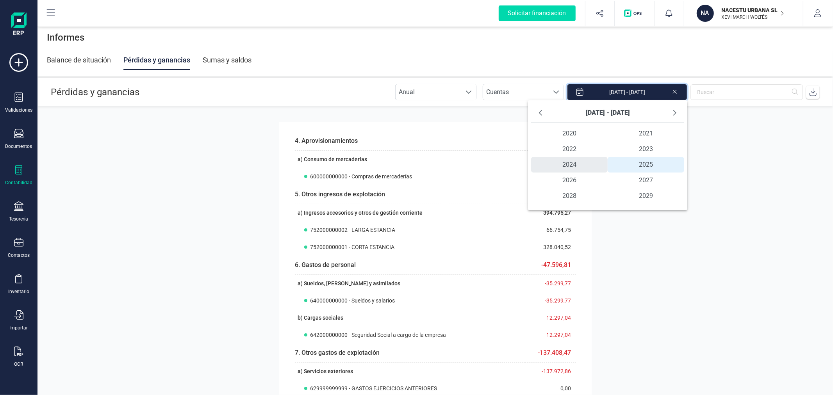
click at [570, 162] on span "2024" at bounding box center [569, 165] width 77 height 16
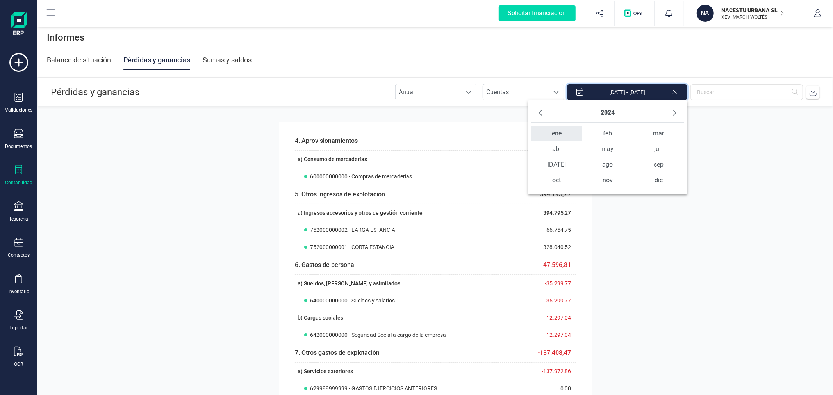
click at [565, 138] on span "ene" at bounding box center [556, 134] width 51 height 16
click at [541, 150] on span "1" at bounding box center [543, 153] width 16 height 16
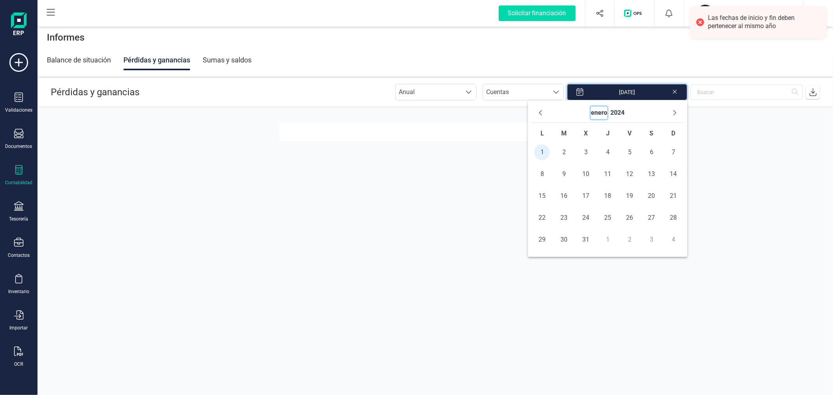
click at [603, 111] on button "enero" at bounding box center [599, 113] width 16 height 13
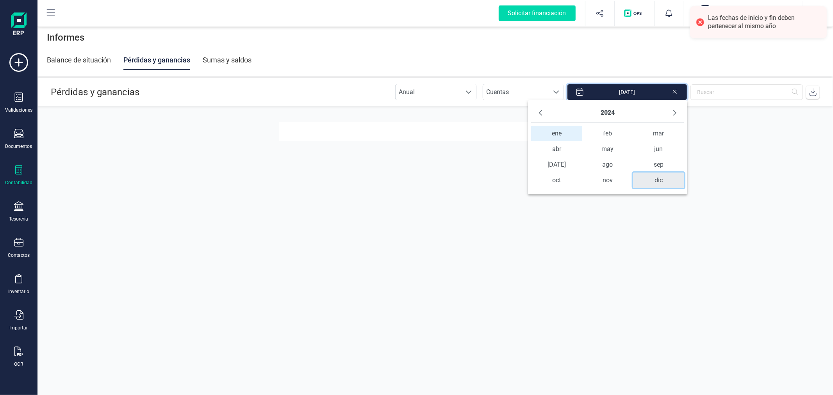
click at [654, 181] on span "dic" at bounding box center [658, 181] width 51 height 16
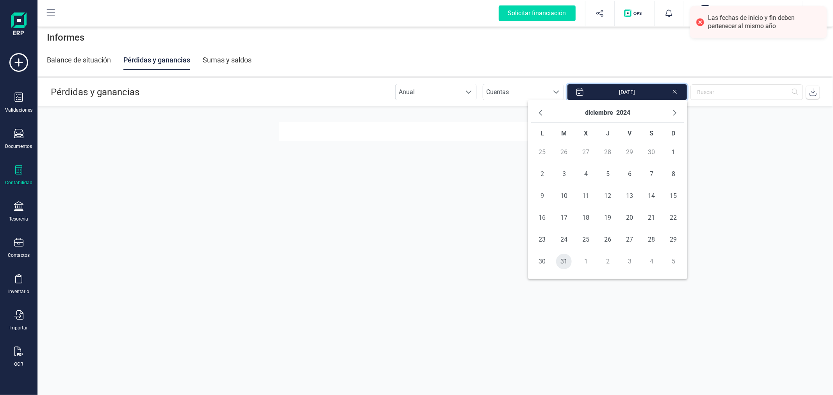
click at [560, 265] on span "31" at bounding box center [564, 262] width 16 height 16
type input "[DATE] - [DATE]"
click at [365, 87] on header "Pérdidas y ganancias Anual Anual Cuentas Cuentas [DATE] - [DATE]" at bounding box center [435, 92] width 795 height 28
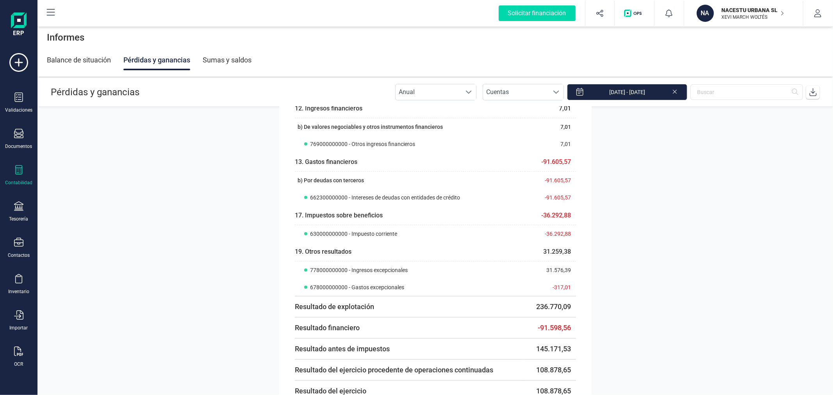
scroll to position [640, 0]
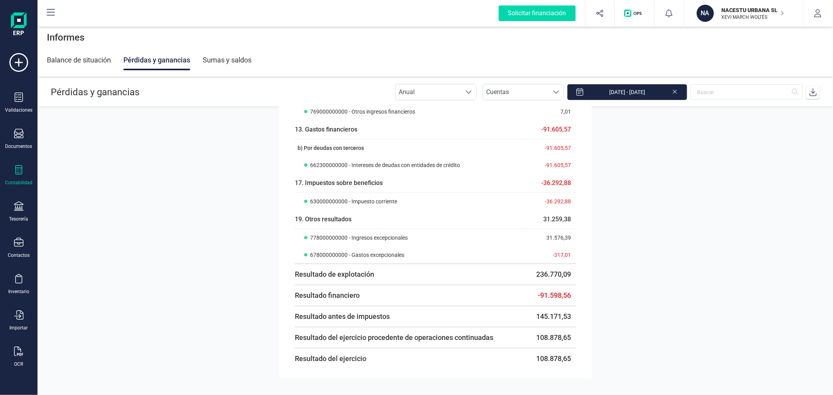
click at [812, 93] on icon at bounding box center [814, 92] width 8 height 8
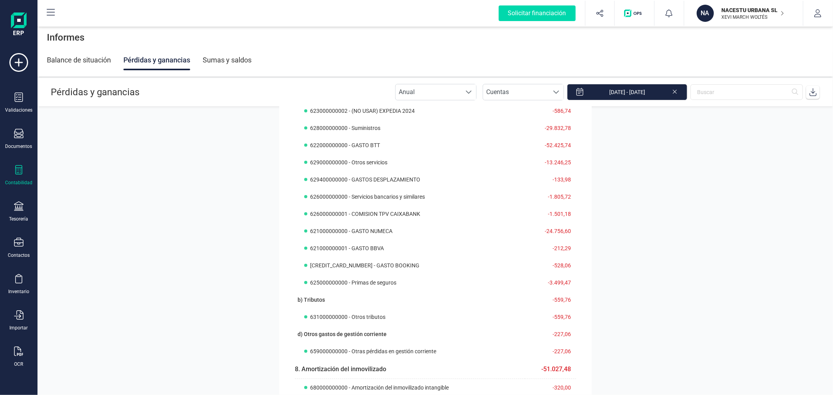
scroll to position [206, 0]
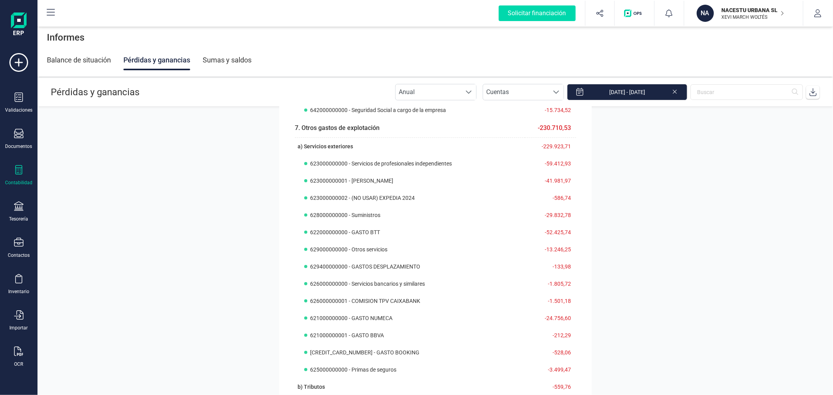
drag, startPoint x: 20, startPoint y: 178, endPoint x: 34, endPoint y: 172, distance: 16.0
click at [20, 178] on div "Contabilidad" at bounding box center [18, 175] width 31 height 21
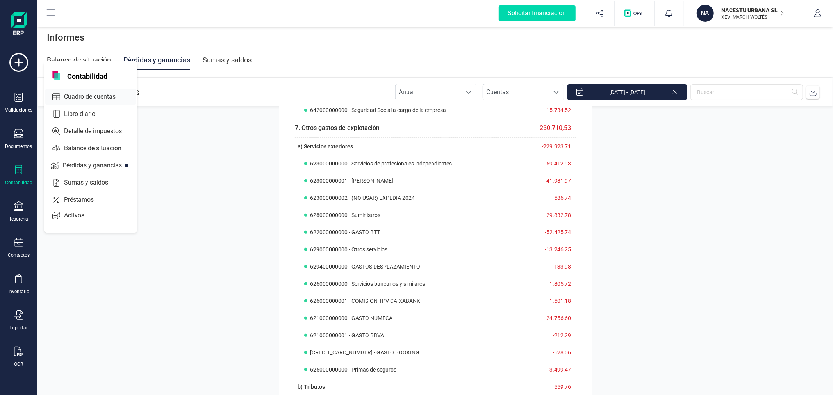
click at [99, 99] on span "Cuadro de cuentas" at bounding box center [95, 96] width 69 height 9
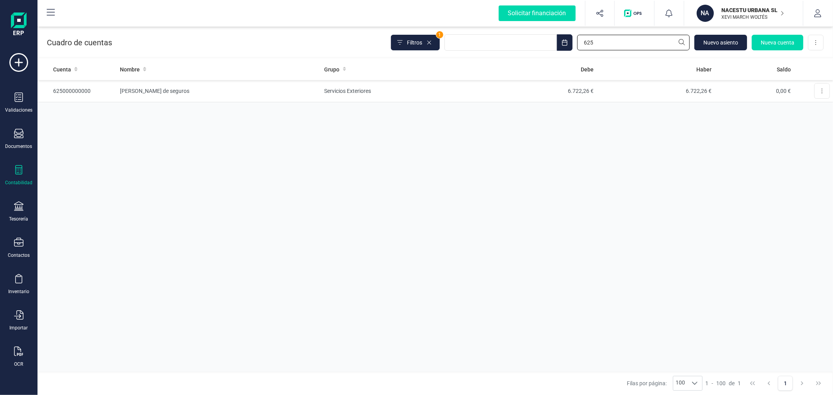
click at [624, 37] on input "625" at bounding box center [633, 43] width 113 height 16
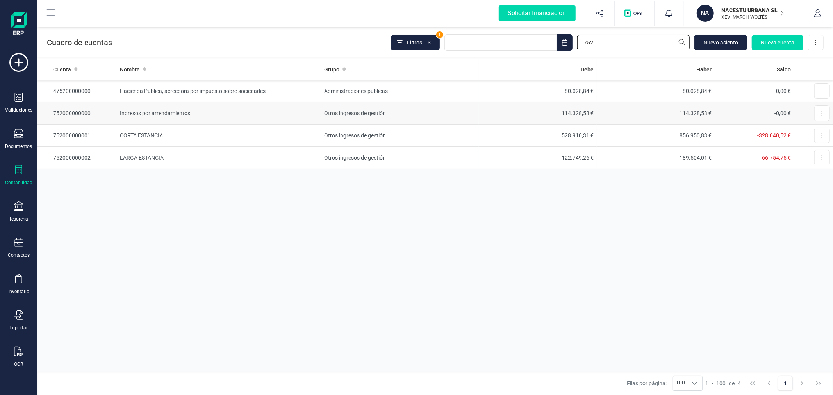
type input "752"
click at [502, 114] on td "114.328,53 €" at bounding box center [538, 113] width 118 height 22
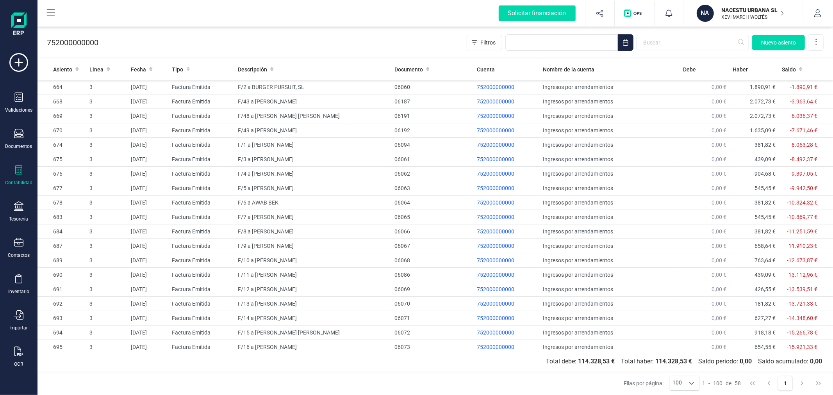
scroll to position [569, 0]
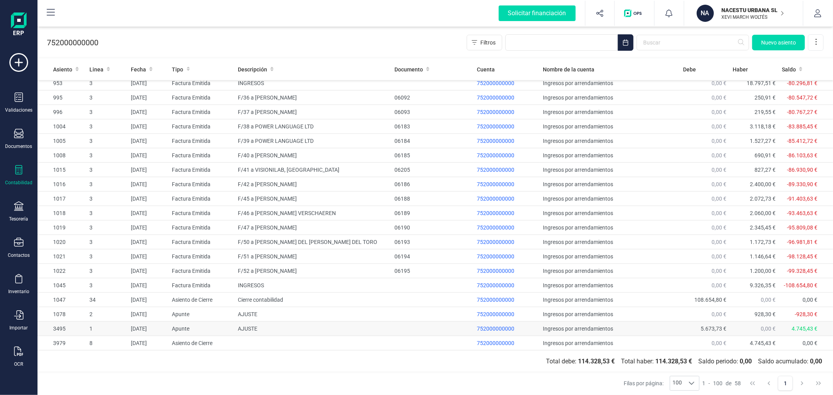
click at [223, 333] on td "Apunte" at bounding box center [202, 329] width 66 height 14
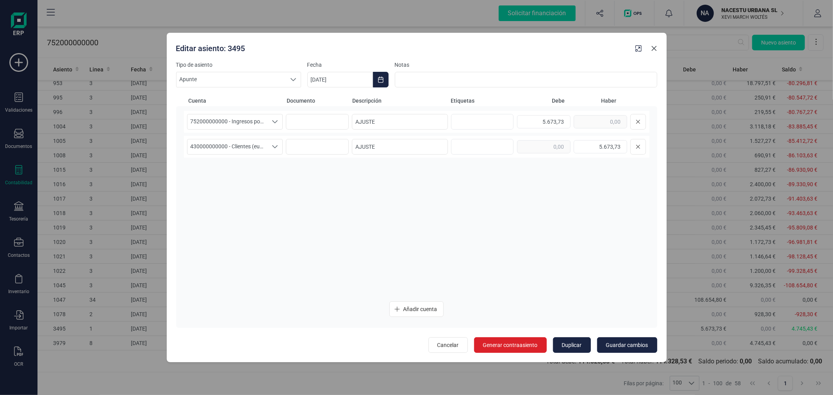
click at [654, 48] on icon "Close" at bounding box center [654, 48] width 5 height 5
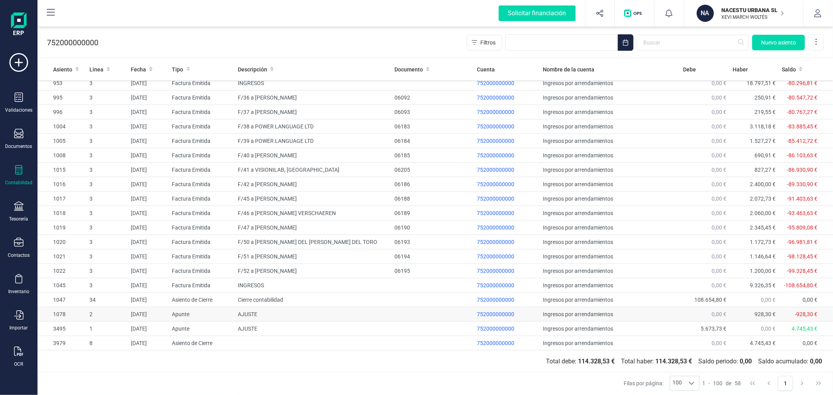
click at [255, 312] on td "AJUSTE" at bounding box center [313, 315] width 157 height 14
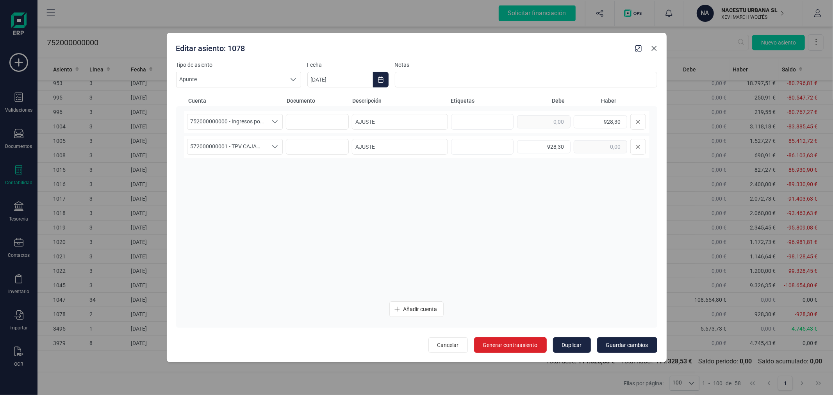
drag, startPoint x: 653, startPoint y: 47, endPoint x: 649, endPoint y: 49, distance: 4.2
click at [653, 47] on icon "Close" at bounding box center [654, 48] width 5 height 5
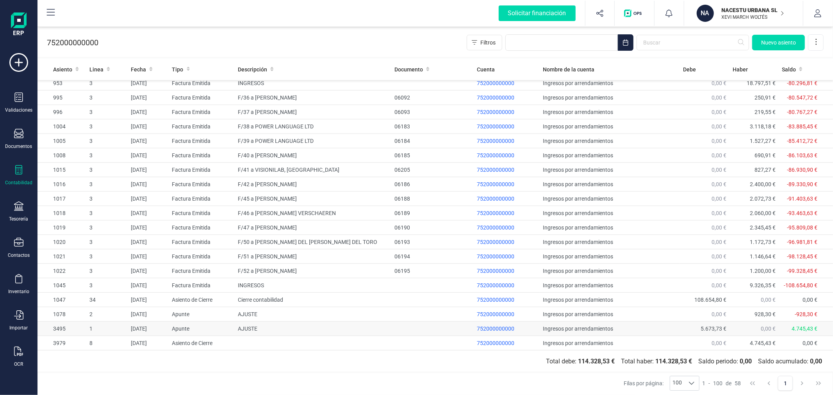
click at [266, 331] on td "AJUSTE" at bounding box center [313, 329] width 157 height 14
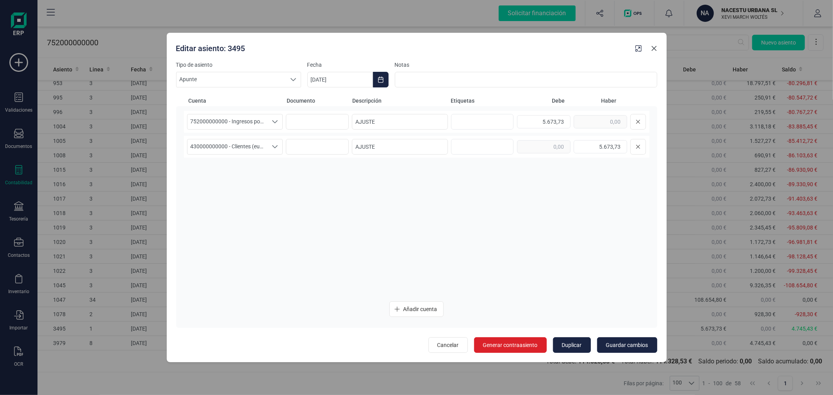
click at [655, 47] on icon "Close" at bounding box center [654, 48] width 6 height 6
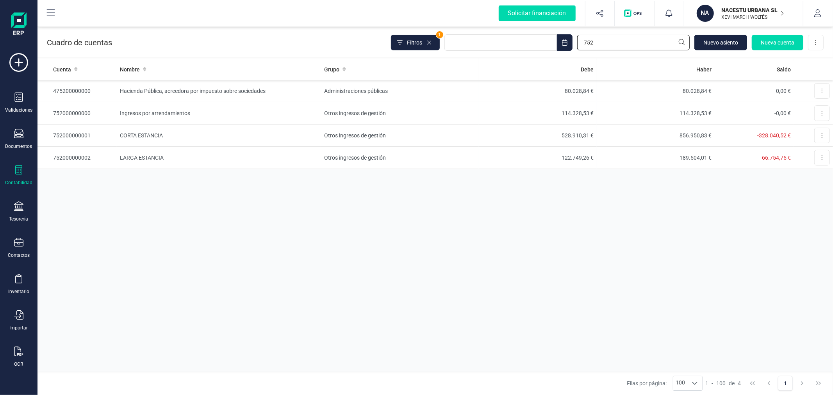
click at [599, 46] on input "752" at bounding box center [633, 43] width 113 height 16
type input "623"
click at [339, 91] on td "Servicios Exteriores" at bounding box center [400, 91] width 157 height 22
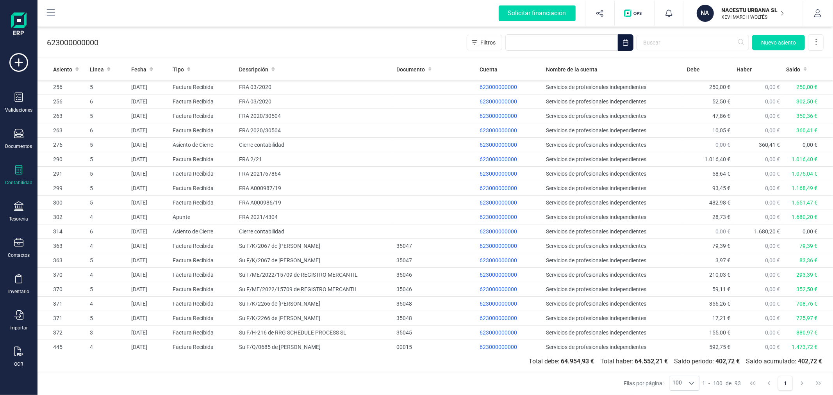
click at [628, 43] on icon "Choose Date" at bounding box center [626, 42] width 6 height 6
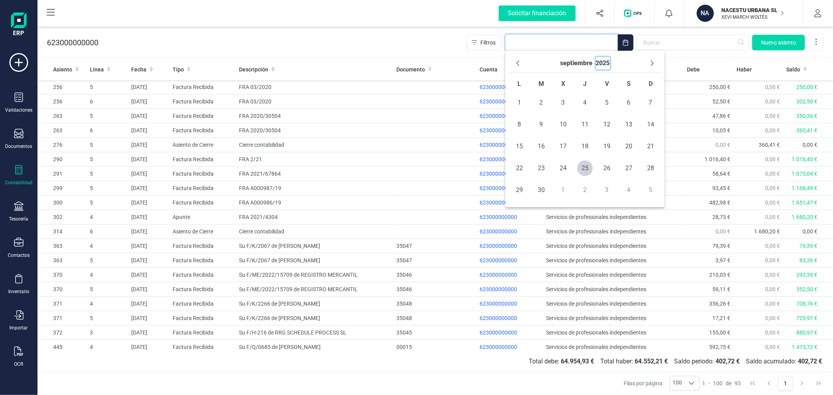
click at [603, 64] on button "2025" at bounding box center [603, 63] width 14 height 13
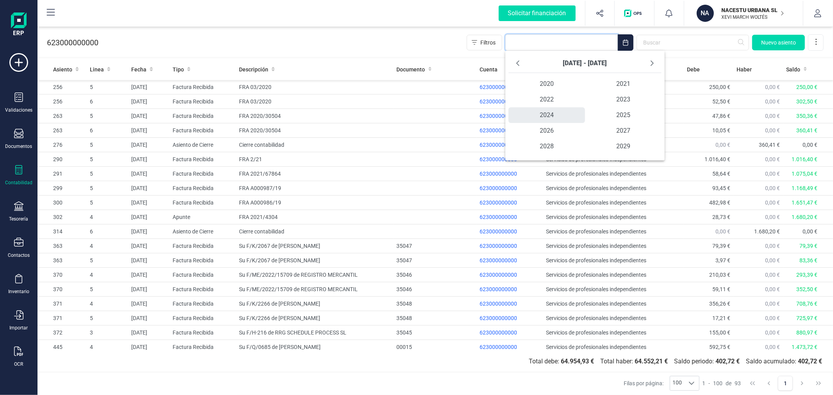
click at [552, 113] on span "2024" at bounding box center [547, 115] width 77 height 16
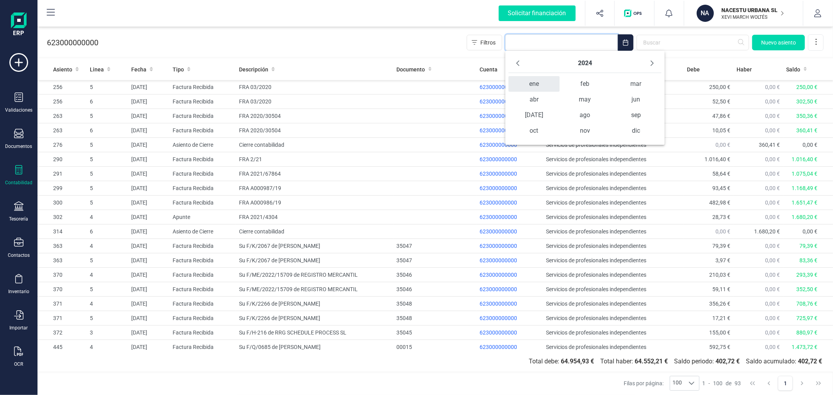
click at [538, 90] on span "ene" at bounding box center [534, 84] width 51 height 16
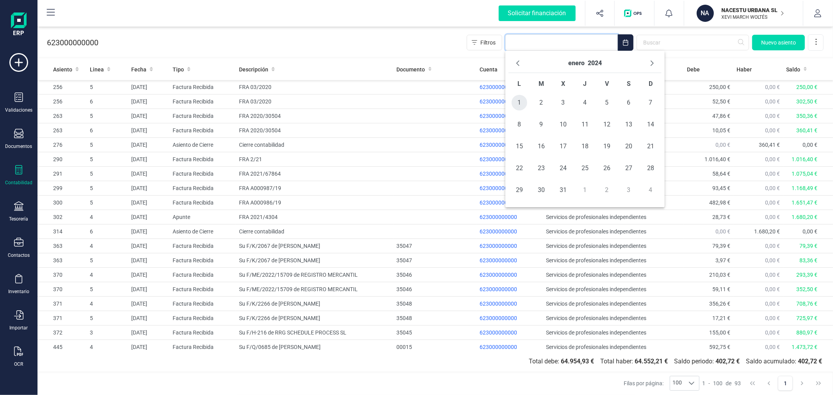
click at [521, 105] on span "1" at bounding box center [520, 103] width 16 height 16
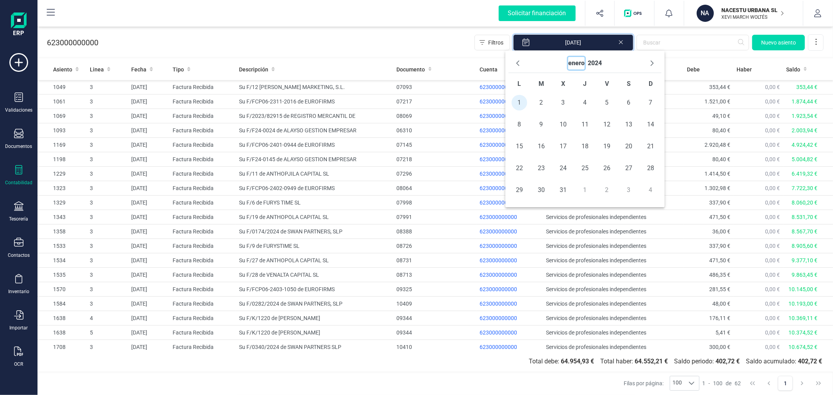
click at [577, 64] on button "enero" at bounding box center [577, 63] width 16 height 13
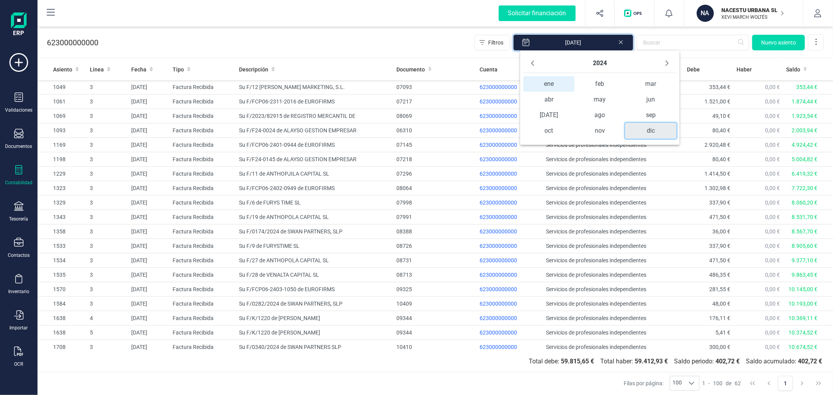
click at [650, 133] on span "dic" at bounding box center [651, 131] width 51 height 16
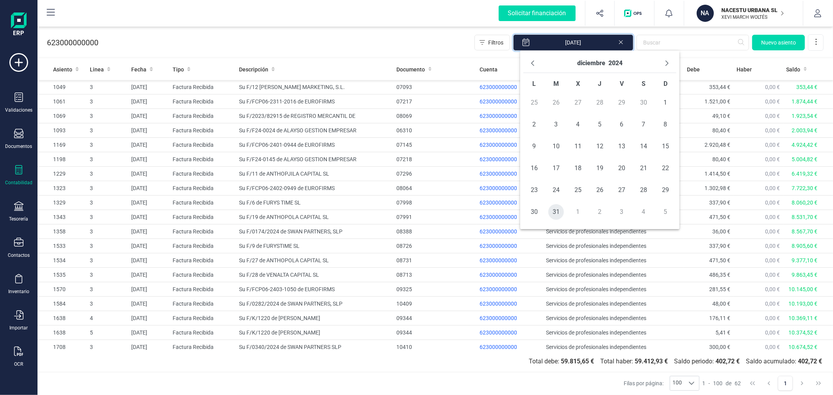
click at [558, 218] on span "31" at bounding box center [557, 212] width 16 height 16
type input "[DATE] - [DATE]"
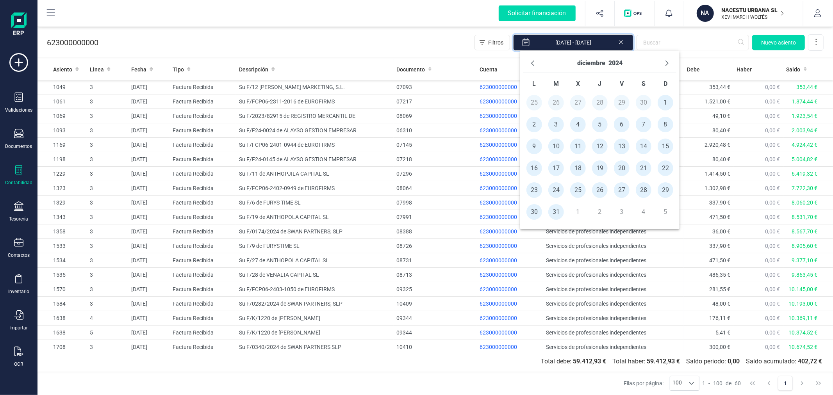
click at [353, 46] on div "623000000000 Filtros [DATE] - [DATE] [GEOGRAPHIC_DATA]" at bounding box center [436, 41] width 796 height 32
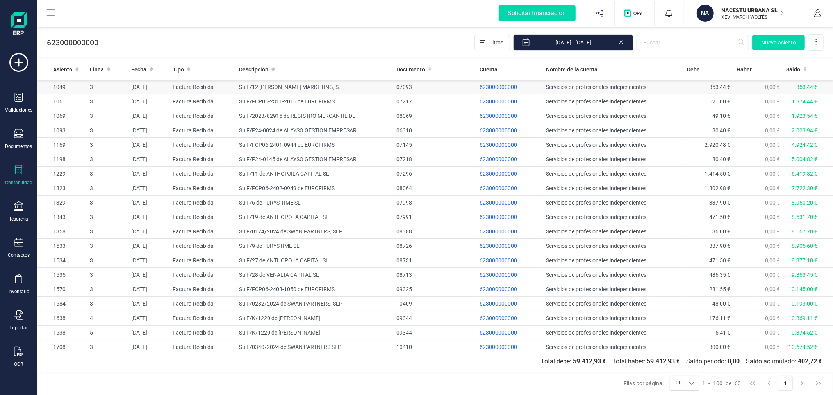
drag, startPoint x: 367, startPoint y: 82, endPoint x: 374, endPoint y: 84, distance: 7.2
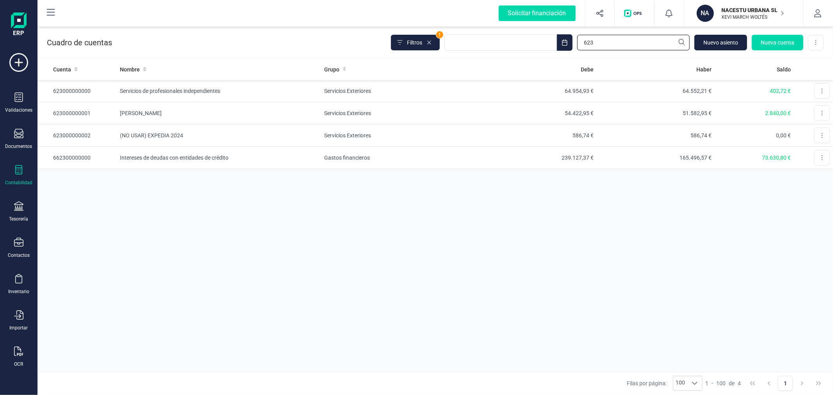
click at [635, 35] on input "623" at bounding box center [633, 43] width 113 height 16
click at [503, 114] on td "54.422,95 €" at bounding box center [538, 113] width 118 height 22
click at [628, 45] on input "623" at bounding box center [633, 43] width 113 height 16
click at [268, 137] on td "(NO USAR) EXPEDIA 2024" at bounding box center [219, 136] width 205 height 22
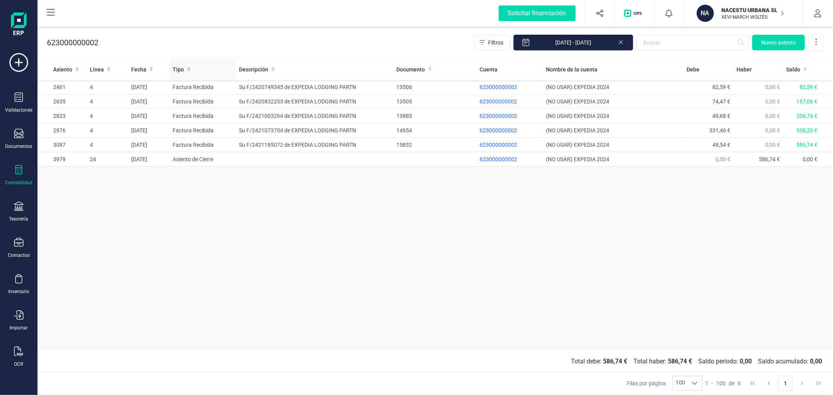
drag, startPoint x: 173, startPoint y: 68, endPoint x: 182, endPoint y: 68, distance: 8.6
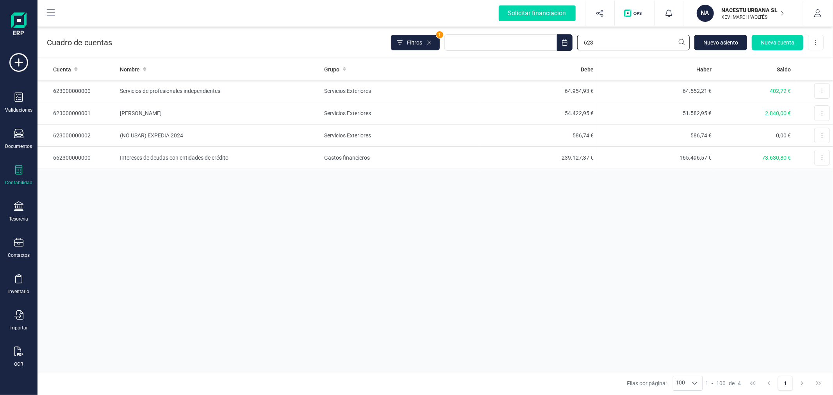
click at [619, 48] on input "623" at bounding box center [633, 43] width 113 height 16
type input "628"
click at [229, 90] on td "Suministros" at bounding box center [219, 91] width 205 height 22
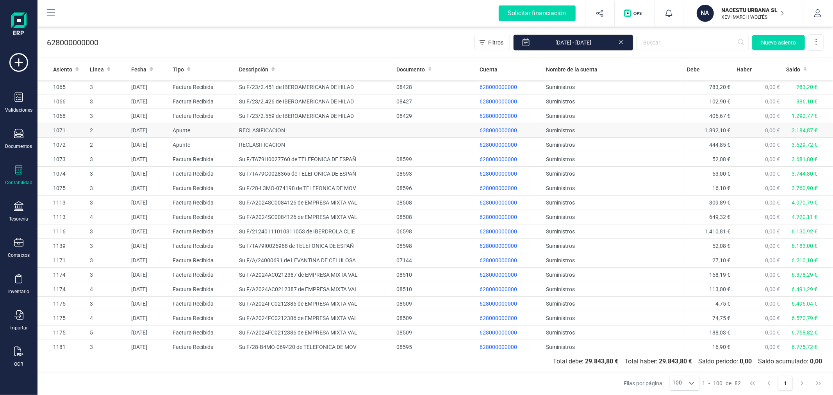
click at [321, 129] on td "RECLASIFICACION" at bounding box center [314, 130] width 157 height 14
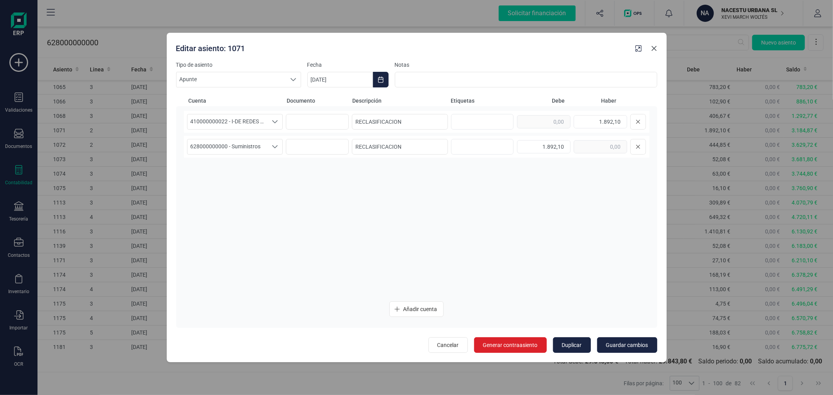
click at [654, 49] on icon "Close" at bounding box center [654, 48] width 6 height 6
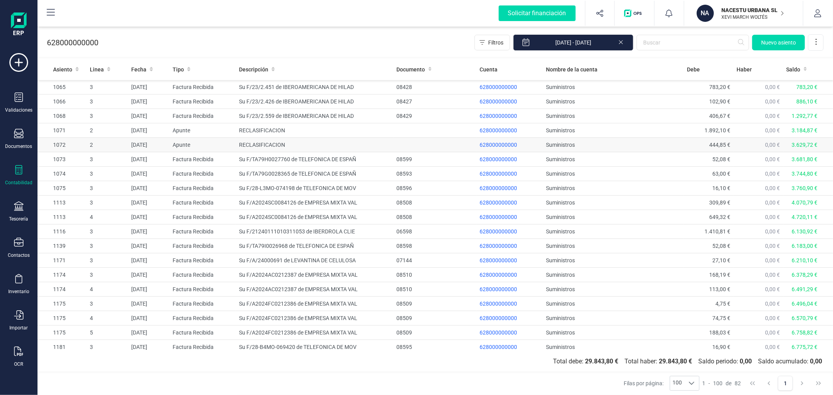
click at [265, 145] on td "RECLASIFICACION" at bounding box center [314, 145] width 157 height 14
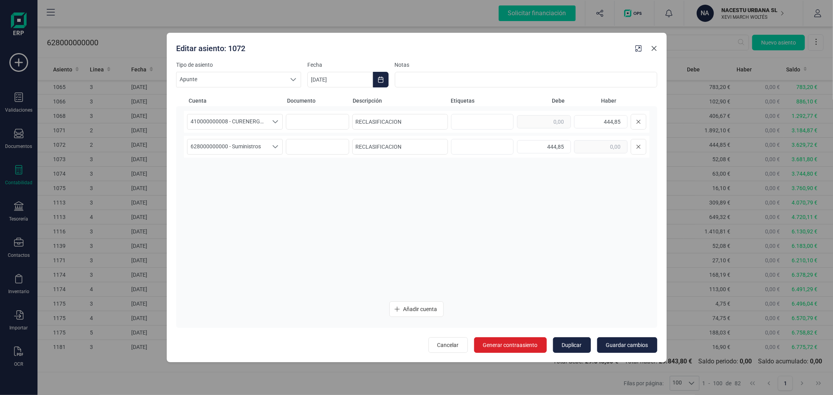
click at [655, 50] on icon "Close" at bounding box center [654, 48] width 5 height 5
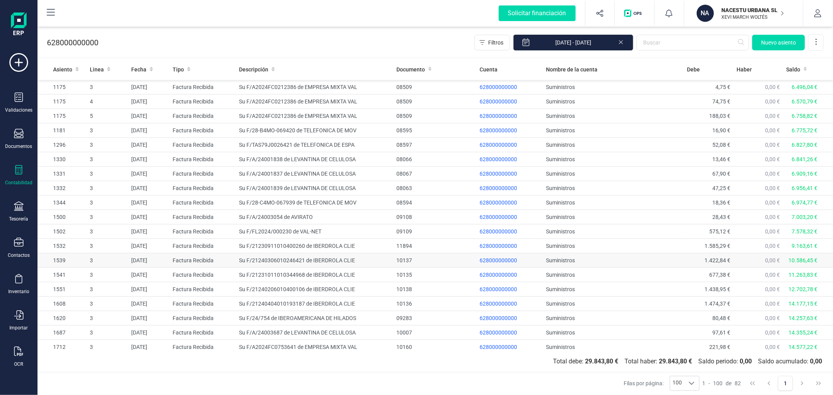
scroll to position [260, 0]
click at [304, 175] on td "Su F/A/24003054 de AVIRATO" at bounding box center [314, 174] width 157 height 14
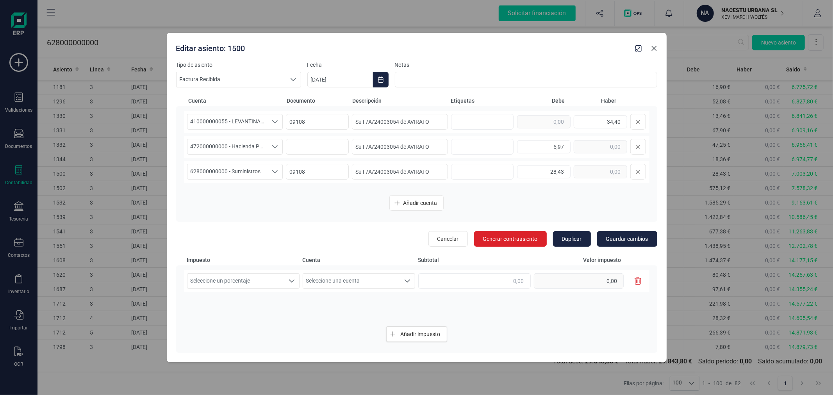
click at [653, 48] on icon "Close" at bounding box center [654, 48] width 6 height 6
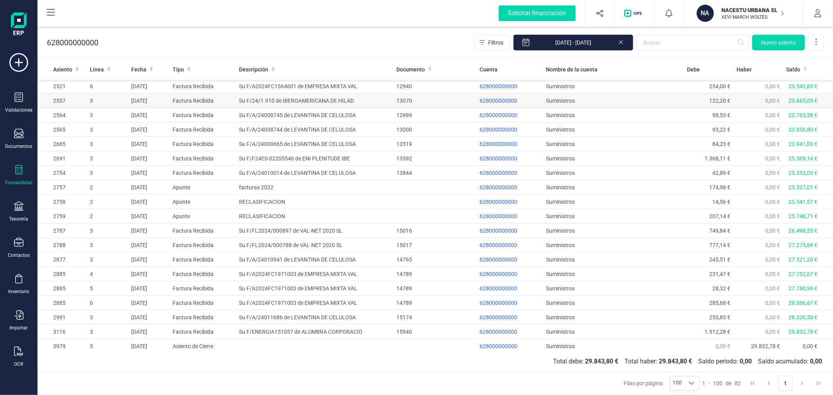
scroll to position [917, 0]
click at [265, 202] on td "RECLASIFICACION" at bounding box center [314, 199] width 157 height 14
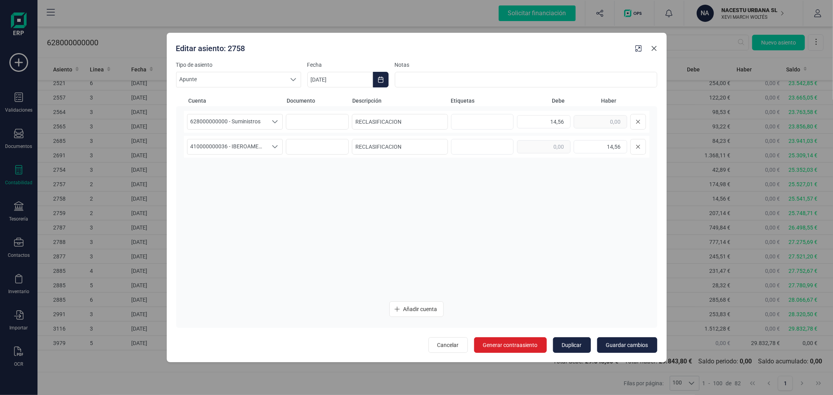
click at [653, 48] on icon "Close" at bounding box center [654, 48] width 6 height 6
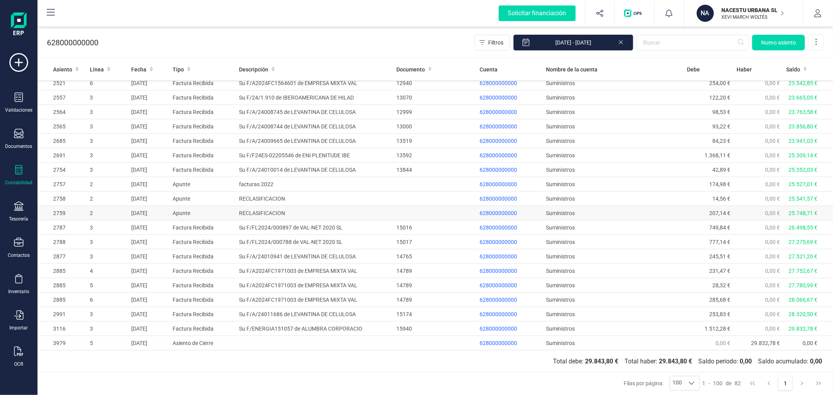
click at [243, 214] on td "RECLASIFICACION" at bounding box center [314, 213] width 157 height 14
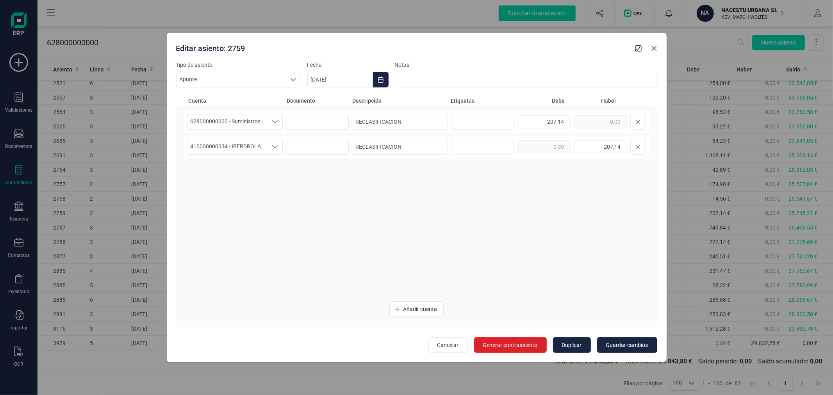
click at [654, 50] on icon "Close" at bounding box center [654, 48] width 6 height 6
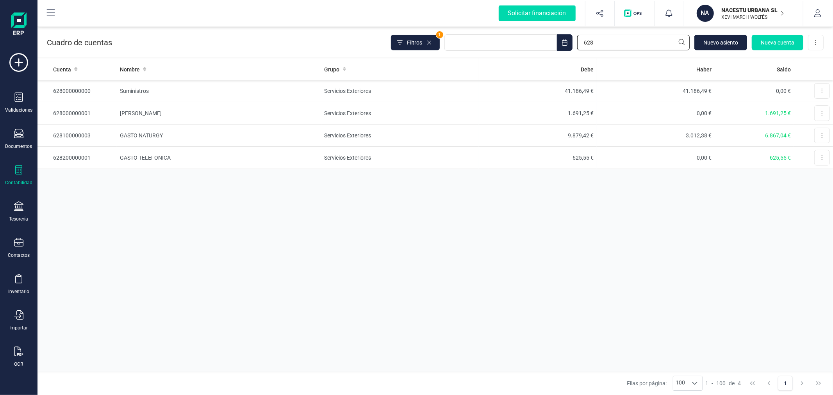
click at [598, 43] on input "628" at bounding box center [633, 43] width 113 height 16
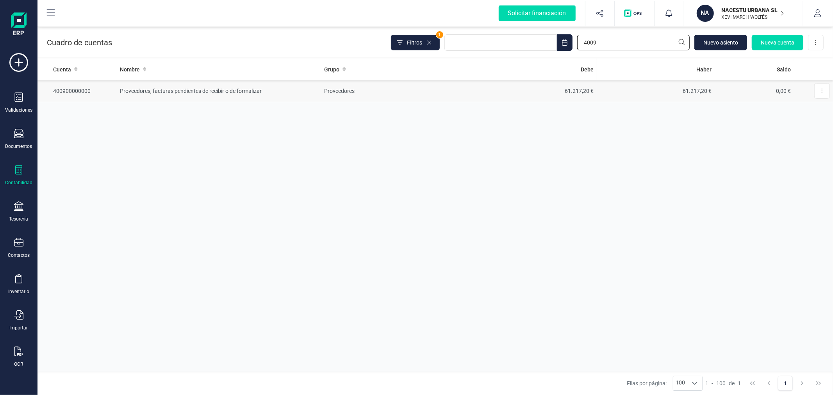
type input "4009"
click at [630, 93] on td "61.217,20 €" at bounding box center [656, 91] width 118 height 22
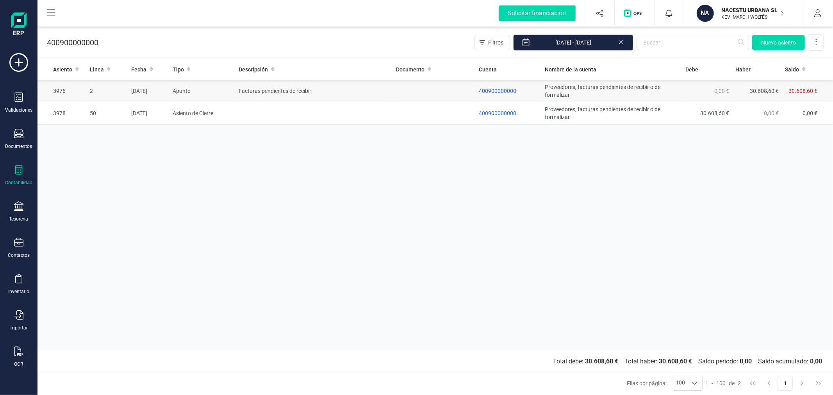
click at [337, 92] on td "Facturas pendientes de recibir" at bounding box center [314, 91] width 157 height 22
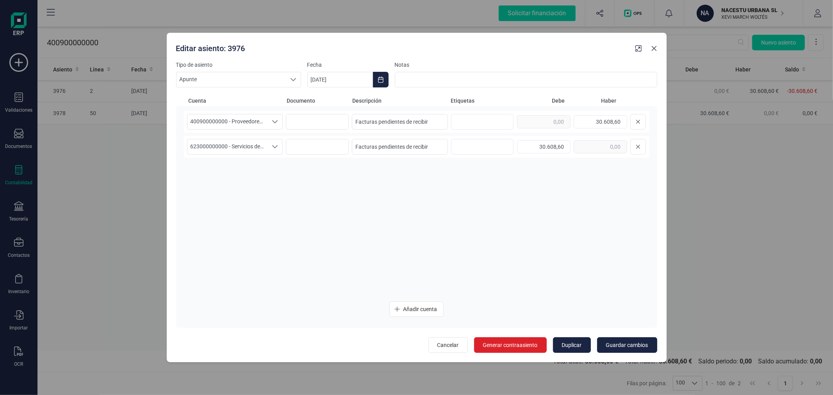
click at [654, 48] on icon "Close" at bounding box center [654, 48] width 6 height 6
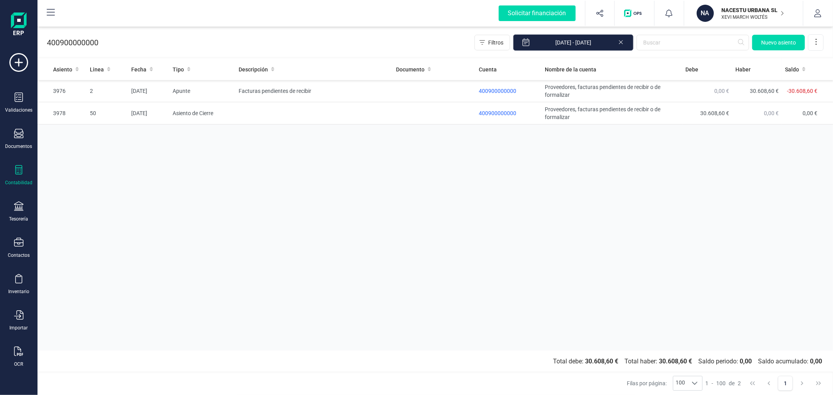
click at [588, 45] on input "[DATE] - [DATE]" at bounding box center [573, 42] width 120 height 16
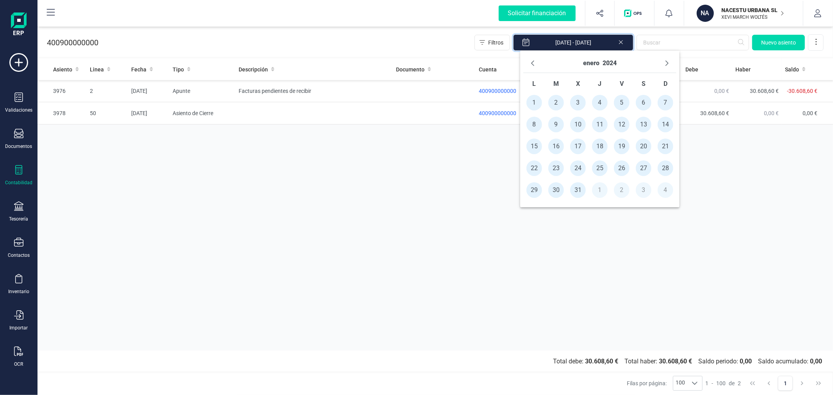
click at [620, 41] on icon at bounding box center [621, 42] width 4 height 4
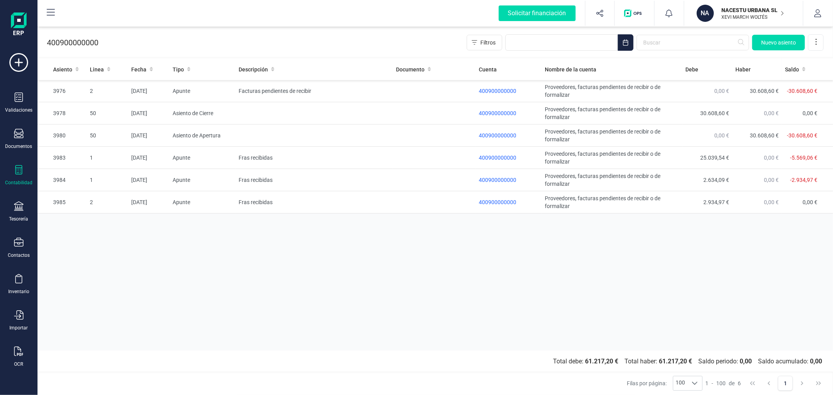
click at [377, 280] on div "Asiento Linea Fecha Tipo Descripción Documento Cuenta Nombre de la cuenta [PERS…" at bounding box center [436, 205] width 796 height 292
click at [266, 158] on td "Fras recibidas" at bounding box center [314, 158] width 157 height 22
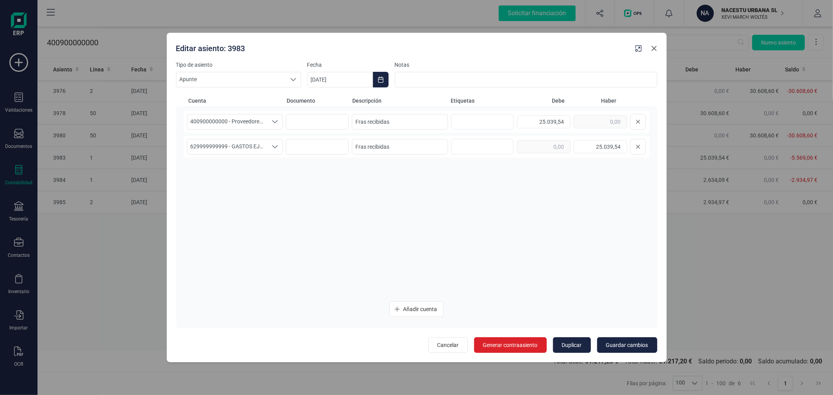
click at [656, 52] on icon "Close" at bounding box center [654, 48] width 6 height 6
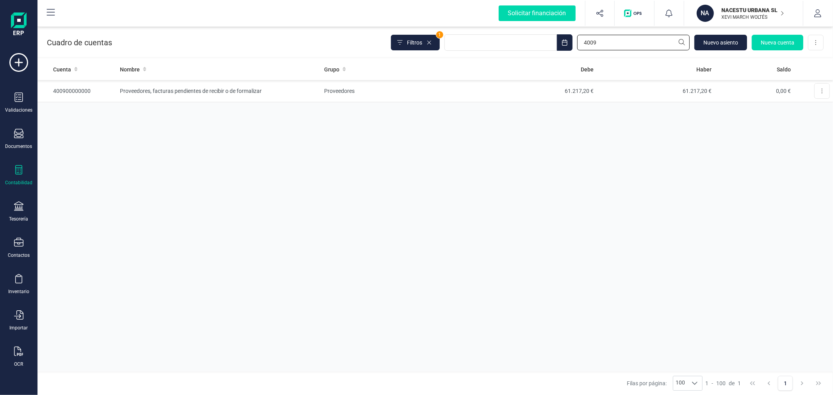
click at [603, 42] on input "4009" at bounding box center [633, 43] width 113 height 16
type input "6299"
click at [379, 92] on td "Servicios Exteriores" at bounding box center [399, 91] width 157 height 22
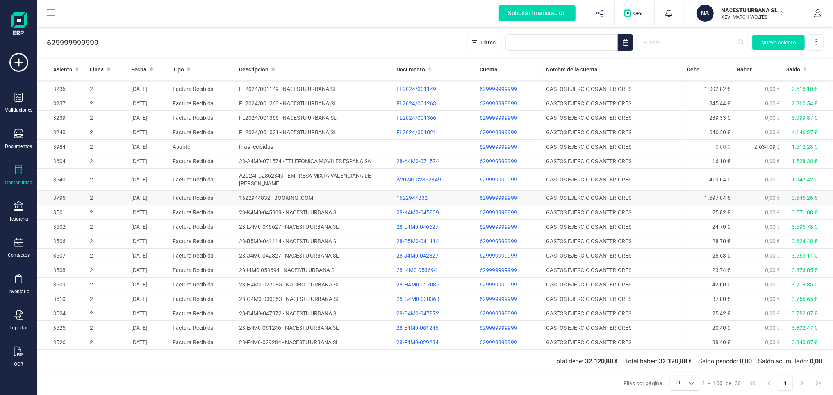
scroll to position [128, 0]
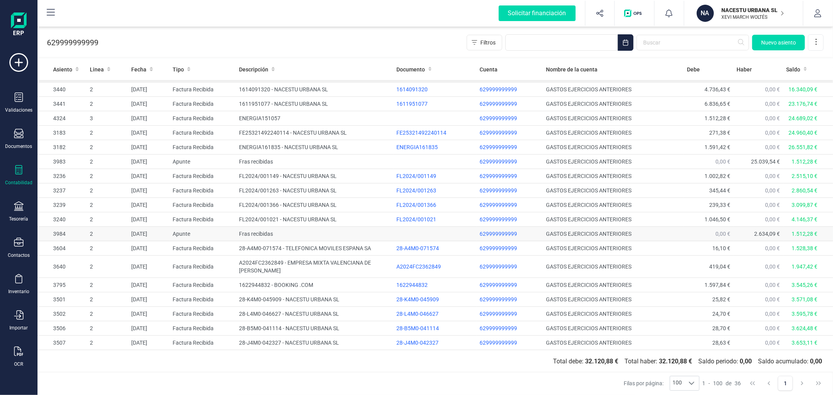
click at [297, 231] on td "Fras recibidas" at bounding box center [314, 234] width 157 height 14
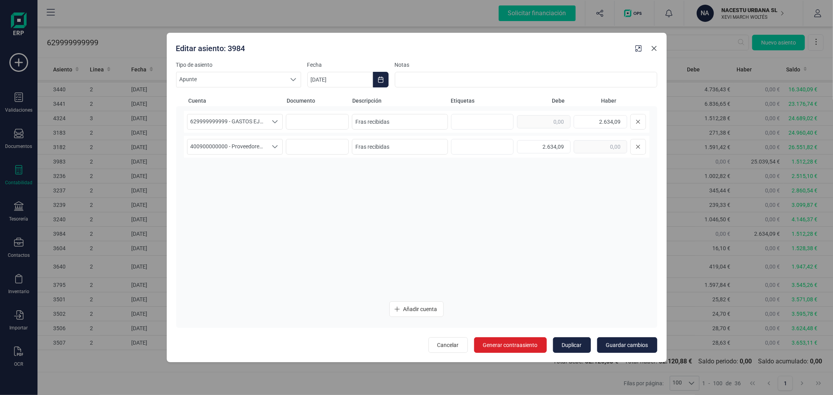
click at [653, 48] on icon "Close" at bounding box center [654, 48] width 6 height 6
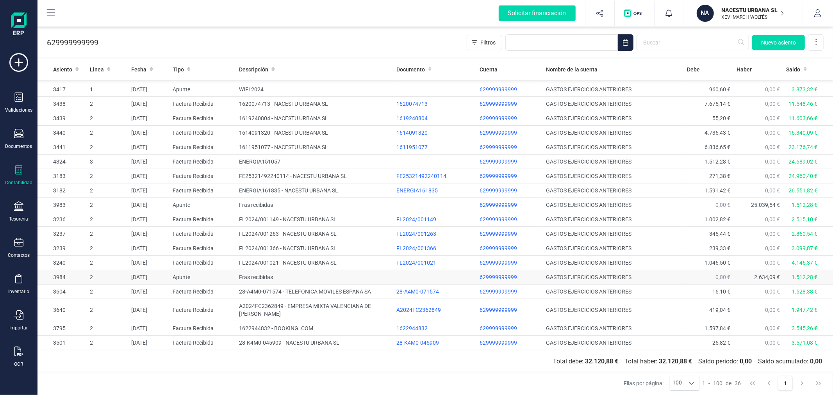
scroll to position [0, 0]
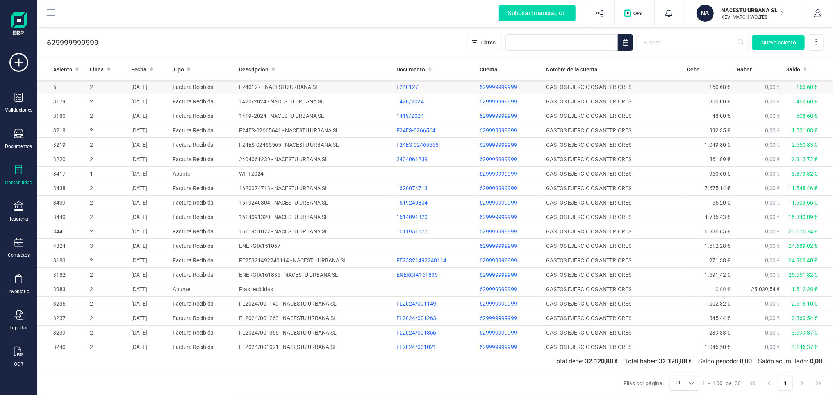
click at [322, 89] on td "F240127 - NACESTU URBANA SL" at bounding box center [314, 87] width 157 height 14
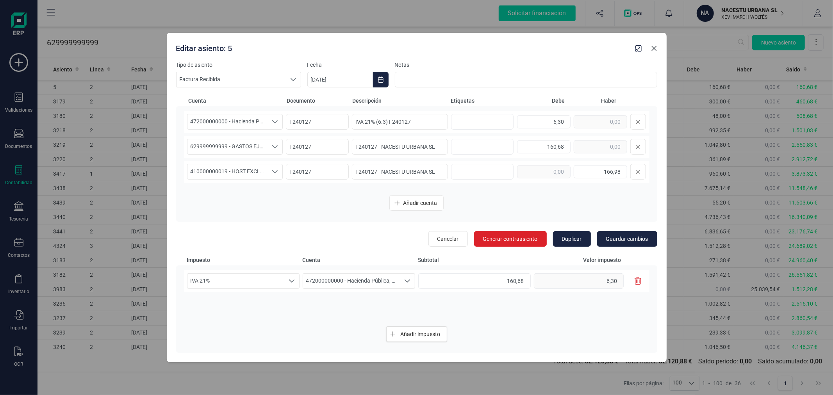
click at [657, 47] on icon "Close" at bounding box center [654, 48] width 6 height 6
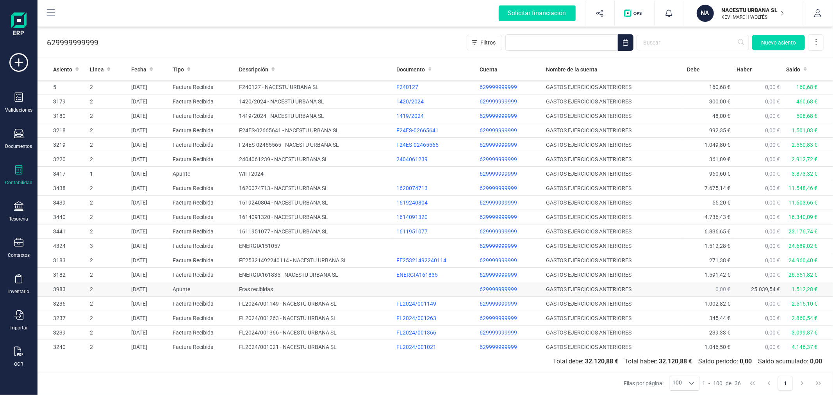
click at [271, 285] on td "Fras recibidas" at bounding box center [314, 289] width 157 height 14
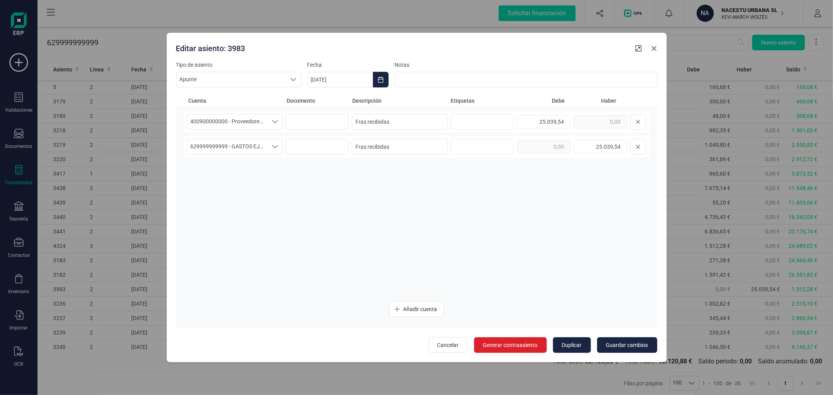
click at [653, 46] on icon "Close" at bounding box center [654, 48] width 6 height 6
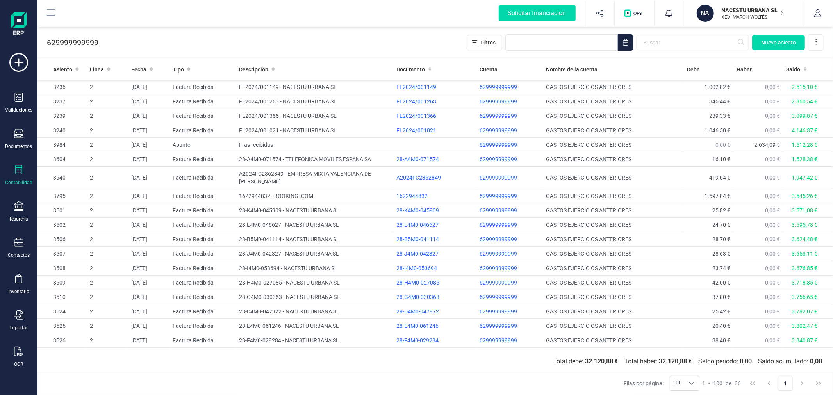
scroll to position [258, 0]
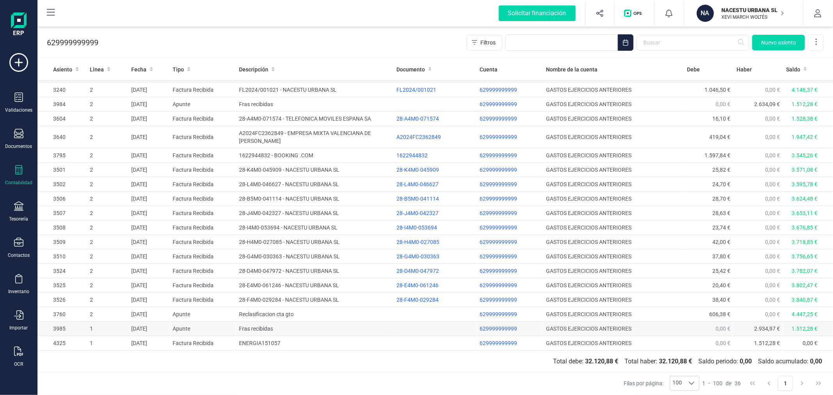
drag, startPoint x: 274, startPoint y: 325, endPoint x: 282, endPoint y: 322, distance: 8.8
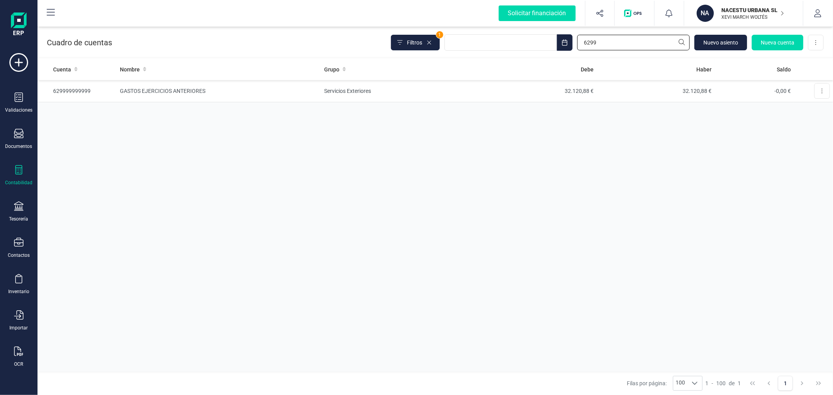
click at [613, 40] on input "6299" at bounding box center [633, 43] width 113 height 16
type input "4009"
click at [413, 93] on td "Proveedores" at bounding box center [399, 91] width 157 height 22
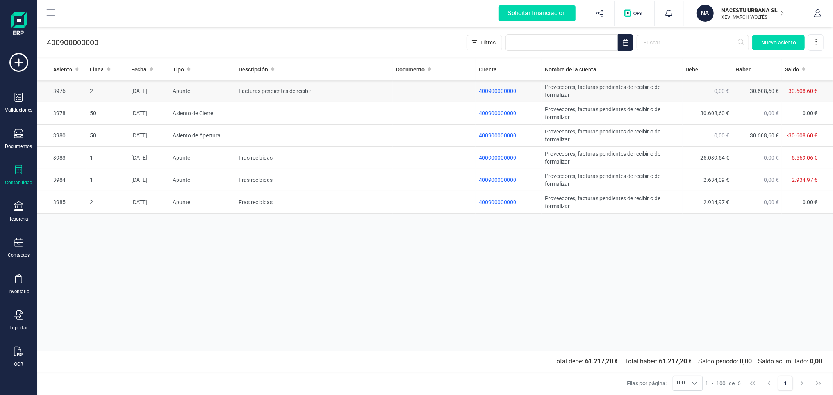
click at [318, 92] on td "Facturas pendientes de recibir" at bounding box center [314, 91] width 157 height 22
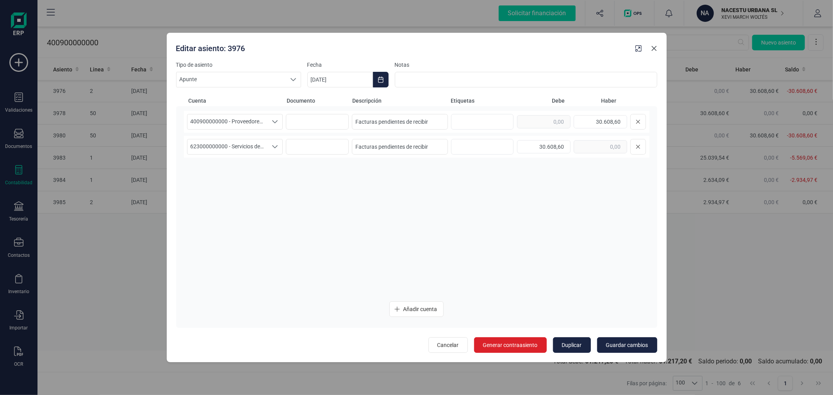
click at [651, 49] on icon "Close" at bounding box center [654, 48] width 6 height 6
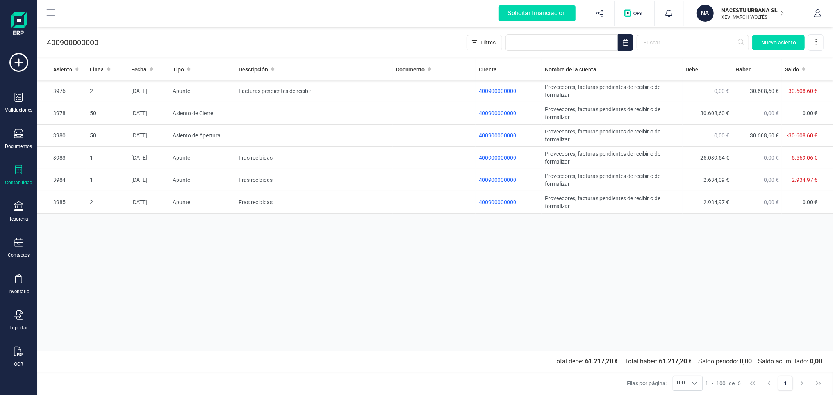
drag, startPoint x: 236, startPoint y: 252, endPoint x: 247, endPoint y: 249, distance: 11.2
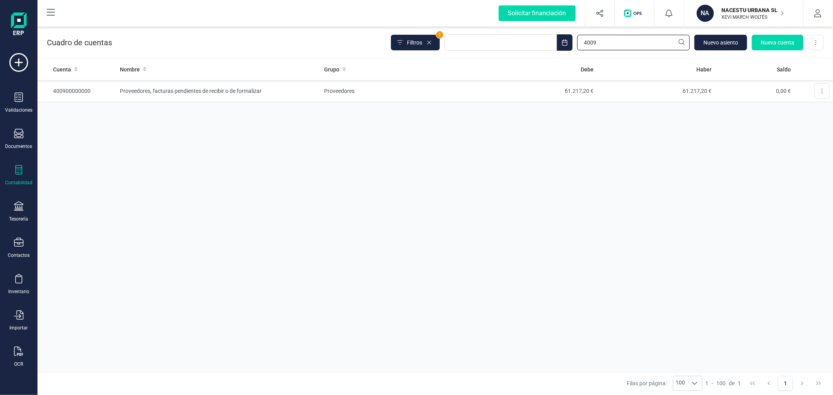
click at [629, 39] on input "4009" at bounding box center [633, 43] width 113 height 16
type input "6299"
click at [256, 90] on td "GASTOS EJERCICIOS ANTERIORES" at bounding box center [219, 91] width 205 height 22
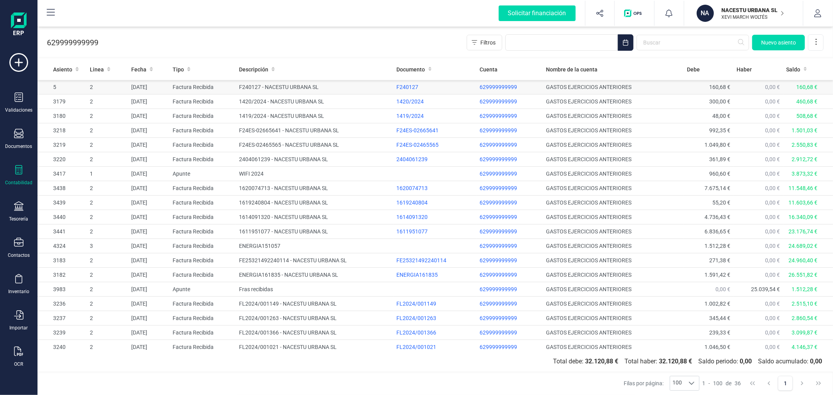
click at [313, 86] on td "F240127 - NACESTU URBANA SL" at bounding box center [314, 87] width 157 height 14
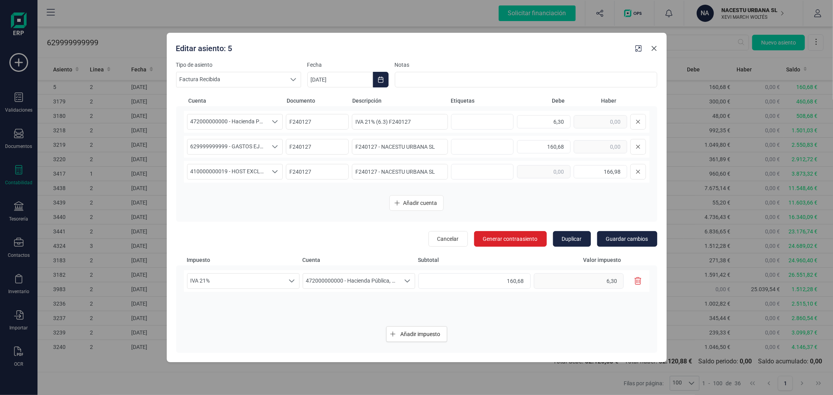
click at [656, 46] on icon "Close" at bounding box center [654, 48] width 6 height 6
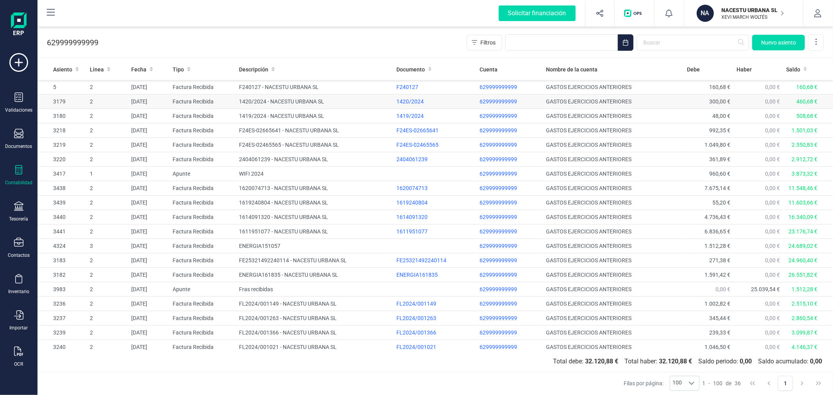
click at [302, 103] on td "1420/2024 - NACESTU URBANA SL" at bounding box center [314, 102] width 157 height 14
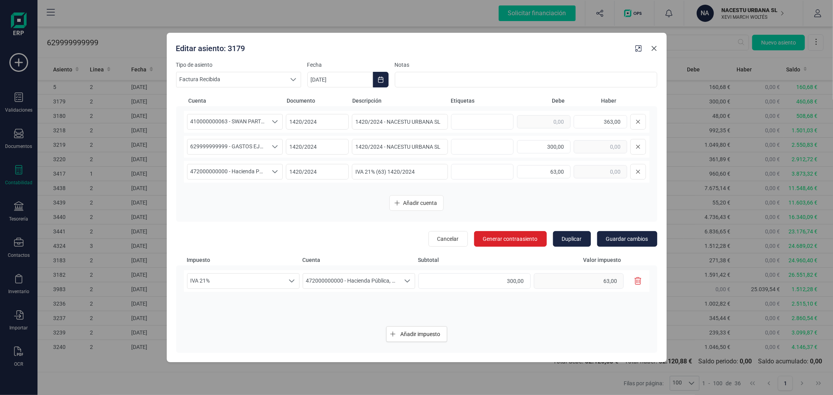
click at [654, 44] on button "Close" at bounding box center [654, 48] width 13 height 13
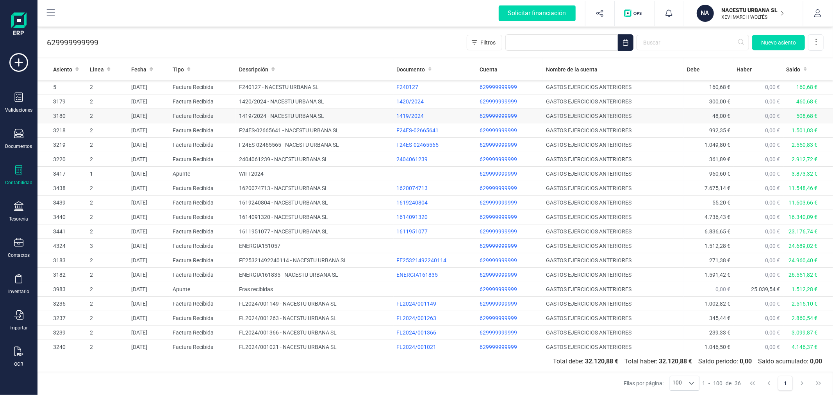
click at [307, 116] on td "1419/2024 - NACESTU URBANA SL" at bounding box center [314, 116] width 157 height 14
click at [284, 126] on td "F24ES-02665641 - NACESTU URBANA SL" at bounding box center [314, 130] width 157 height 14
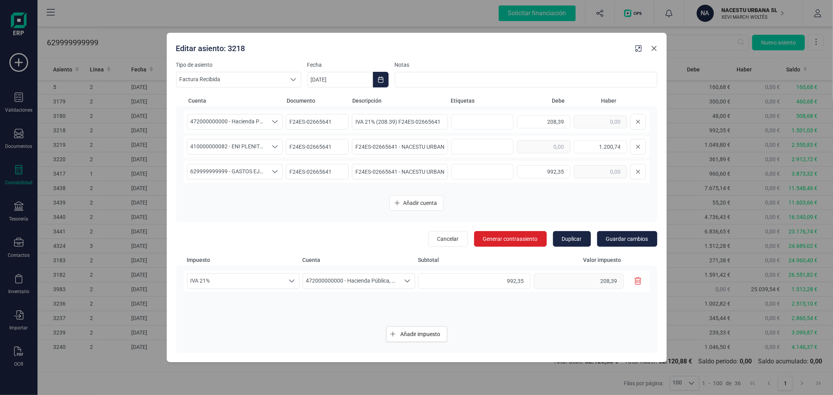
click at [656, 47] on icon "Close" at bounding box center [654, 48] width 6 height 6
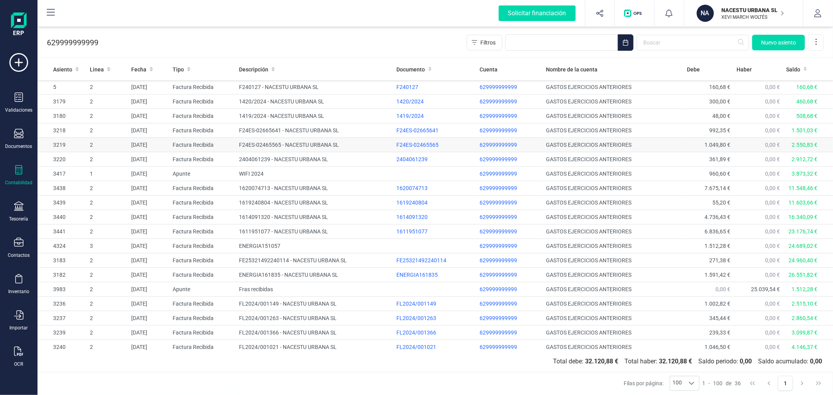
click at [291, 141] on td "F24ES-02465565 - NACESTU URBANA SL" at bounding box center [314, 145] width 157 height 14
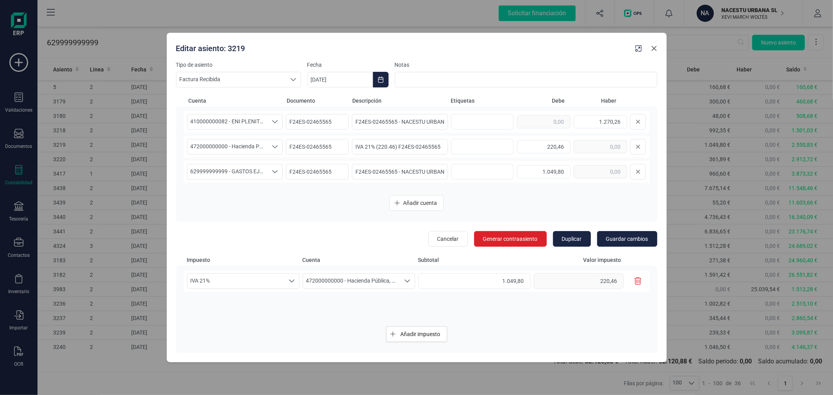
click at [656, 52] on icon "Close" at bounding box center [654, 48] width 6 height 6
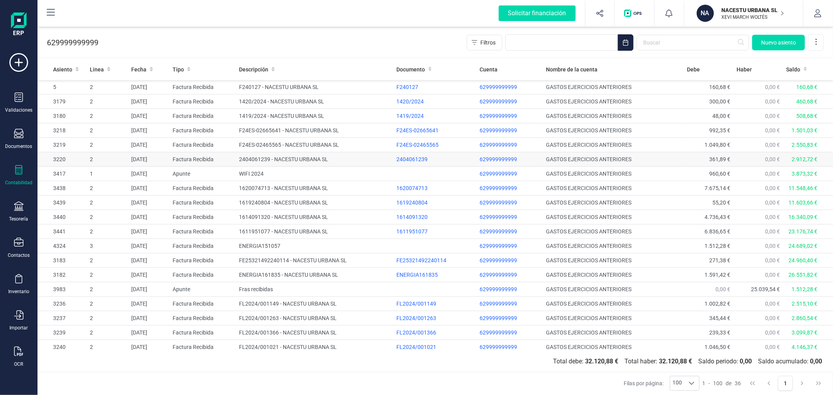
click at [293, 157] on td "2404061239 - NACESTU URBANA SL" at bounding box center [314, 159] width 157 height 14
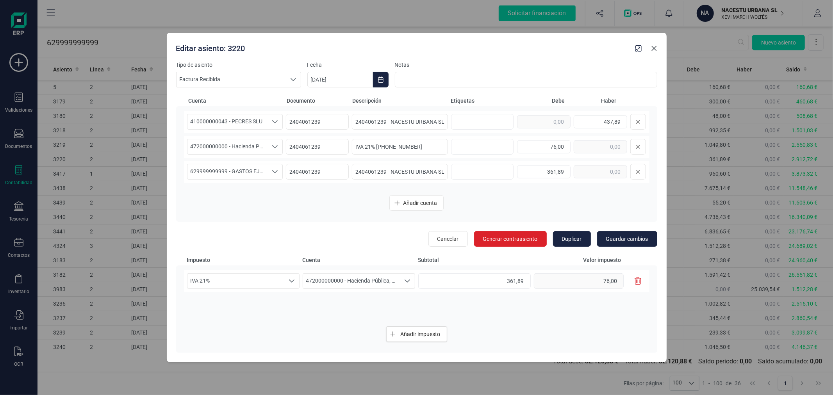
click at [653, 44] on button "Close" at bounding box center [654, 48] width 13 height 13
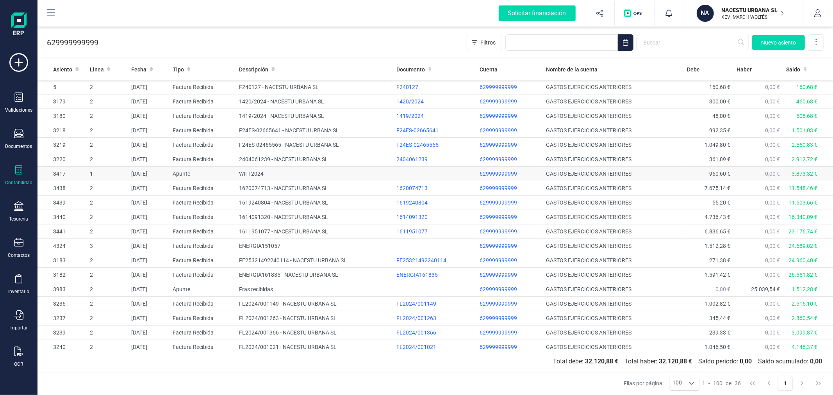
click at [291, 175] on td "WIFI 2024" at bounding box center [314, 174] width 157 height 14
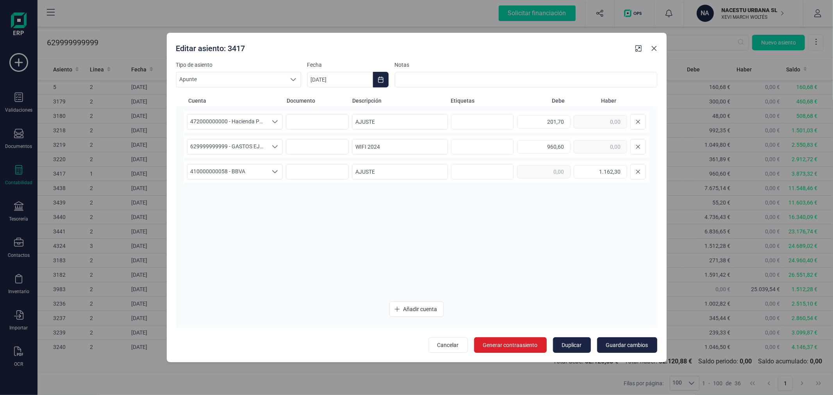
drag, startPoint x: 656, startPoint y: 49, endPoint x: 680, endPoint y: 147, distance: 100.6
click at [656, 49] on icon "Close" at bounding box center [654, 48] width 6 height 6
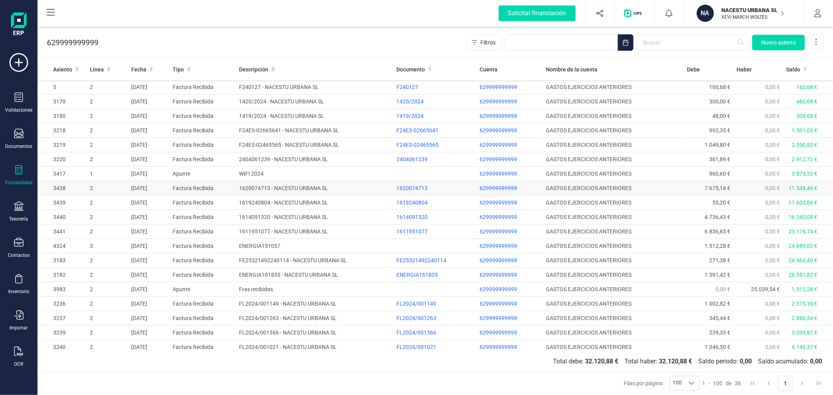
click at [282, 191] on td "1620074713 - NACESTU URBANA SL" at bounding box center [314, 188] width 157 height 14
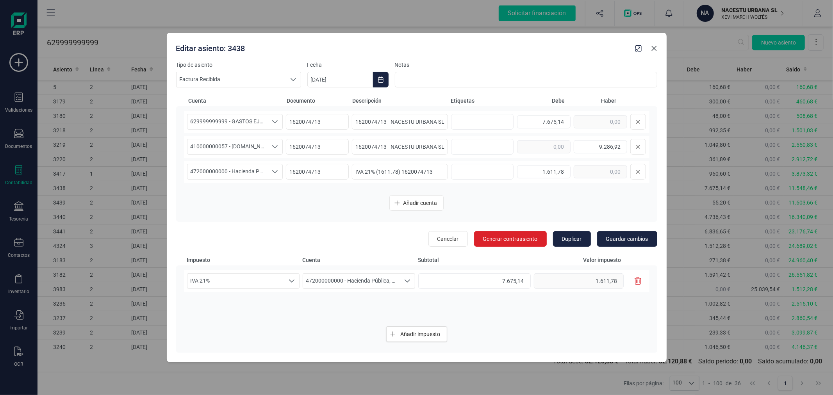
click at [653, 45] on icon "Close" at bounding box center [654, 48] width 6 height 6
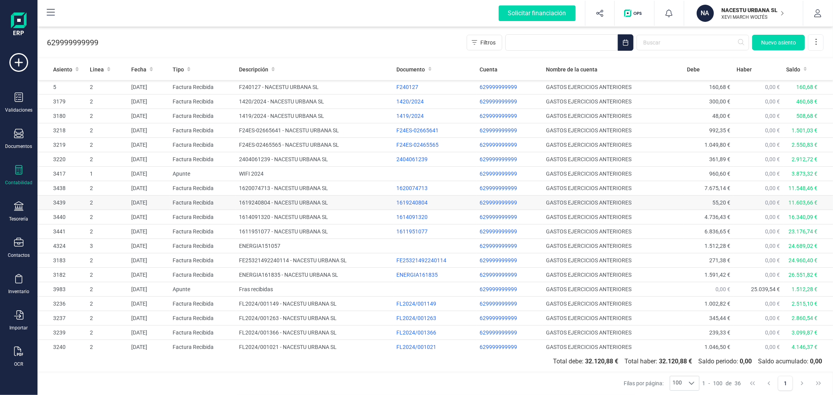
click at [327, 198] on td "1619240804 - NACESTU URBANA SL" at bounding box center [314, 203] width 157 height 14
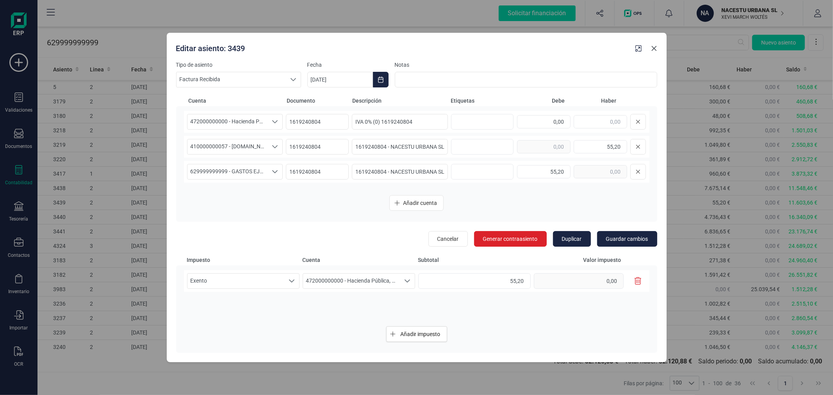
click at [654, 50] on icon "Close" at bounding box center [654, 48] width 6 height 6
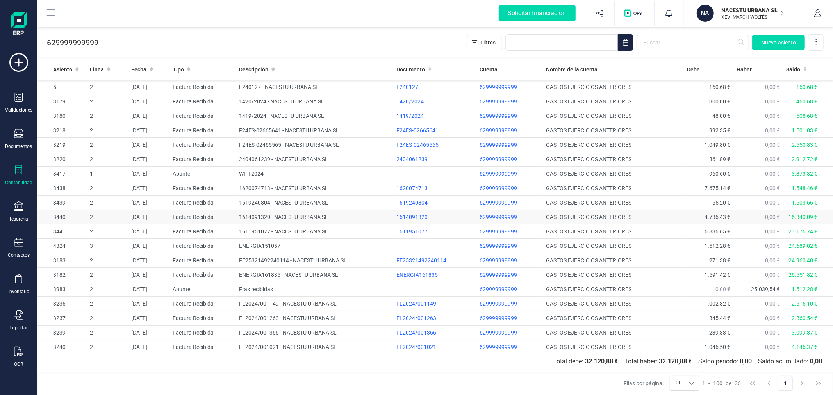
click at [310, 217] on td "1614091320 - NACESTU URBANA SL" at bounding box center [314, 217] width 157 height 14
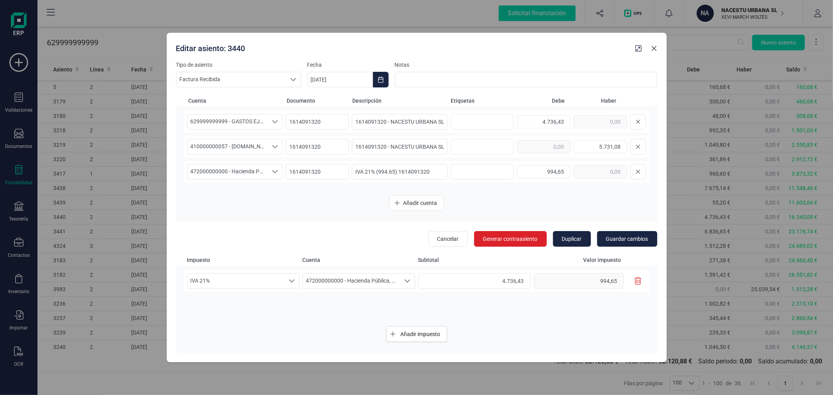
click at [653, 45] on button "Close" at bounding box center [654, 48] width 13 height 13
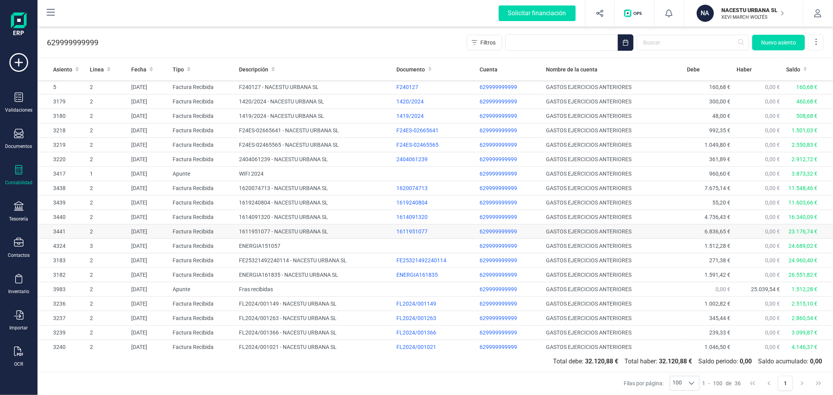
click at [278, 233] on td "1611951077 - NACESTU URBANA SL" at bounding box center [314, 232] width 157 height 14
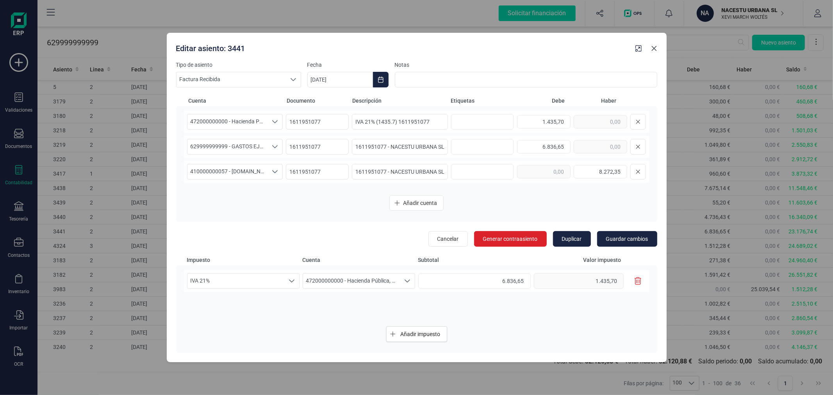
click at [653, 49] on icon "Close" at bounding box center [654, 48] width 6 height 6
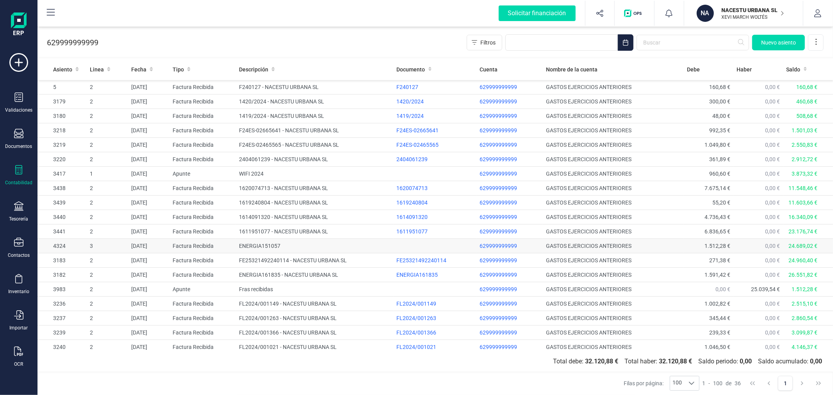
click at [250, 247] on td "ENERGIA151057" at bounding box center [314, 246] width 157 height 14
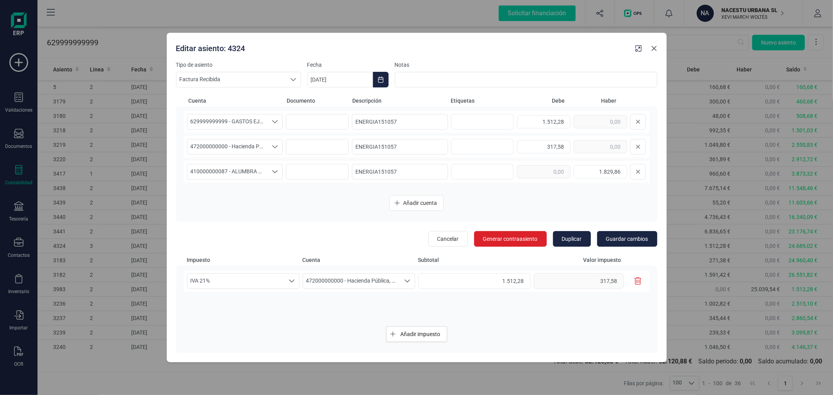
click at [655, 46] on icon "Close" at bounding box center [654, 48] width 6 height 6
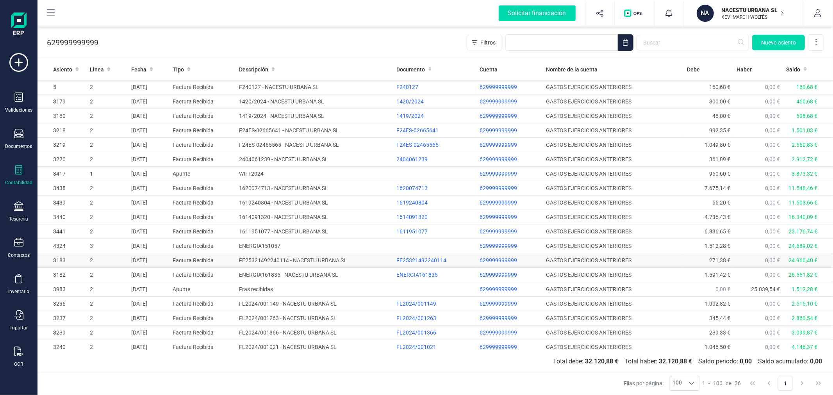
click at [275, 262] on td "FE25321492240114 - NACESTU URBANA SL" at bounding box center [314, 261] width 157 height 14
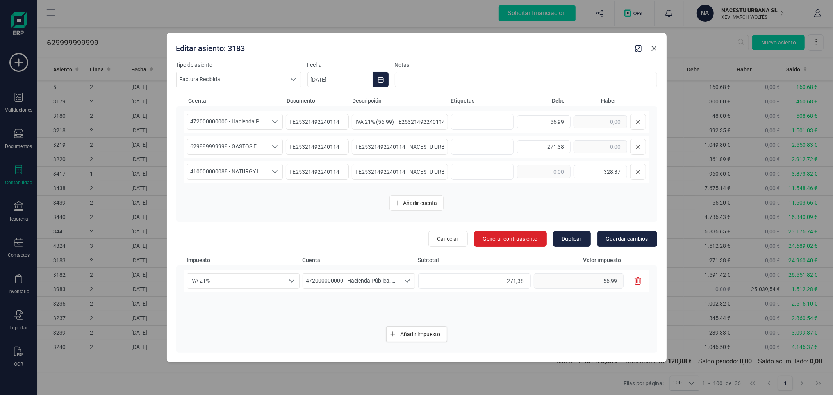
drag, startPoint x: 655, startPoint y: 48, endPoint x: 654, endPoint y: 64, distance: 16.1
click at [655, 48] on icon "Close" at bounding box center [654, 48] width 5 height 5
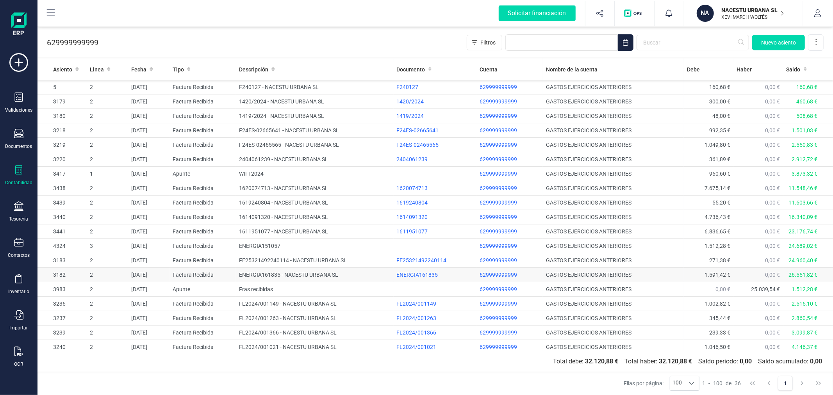
click at [252, 274] on td "ENERGIA161835 - NACESTU URBANA SL" at bounding box center [314, 275] width 157 height 14
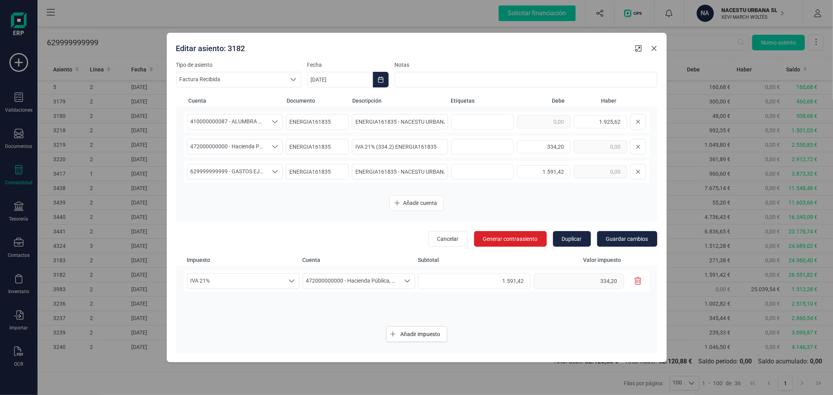
click at [654, 46] on icon "Close" at bounding box center [654, 48] width 6 height 6
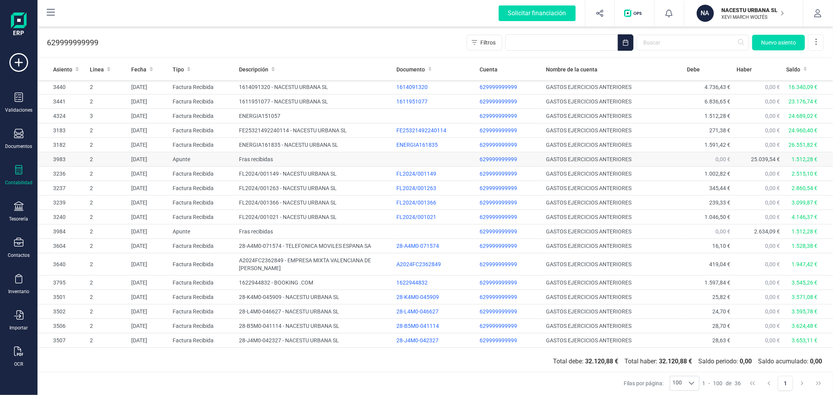
scroll to position [173, 0]
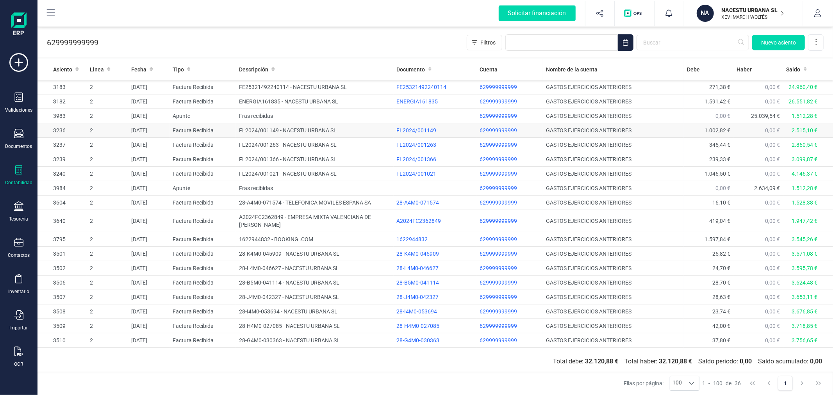
click at [288, 131] on td "FL2024/001149 - NACESTU URBANA SL" at bounding box center [314, 130] width 157 height 14
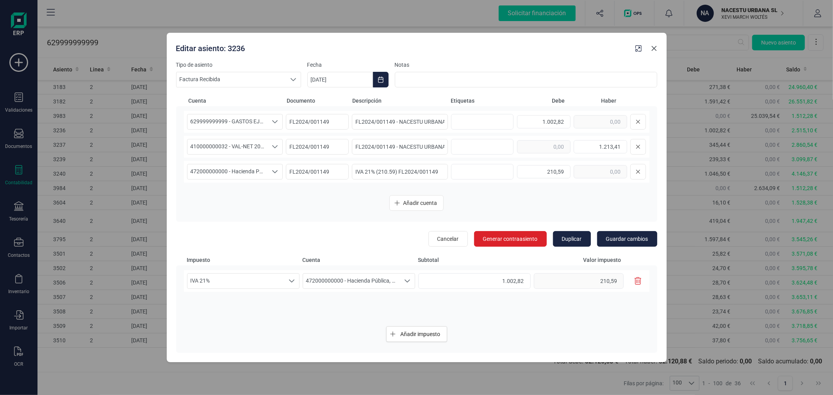
click at [653, 50] on icon "Close" at bounding box center [654, 48] width 6 height 6
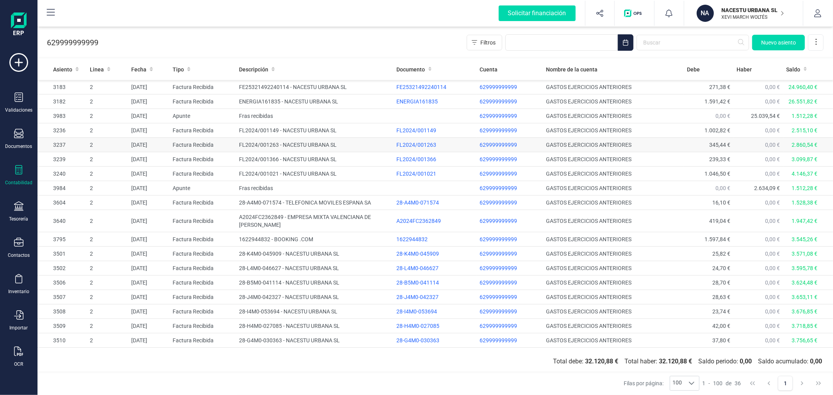
click at [272, 147] on td "FL2024/001263 - NACESTU URBANA SL" at bounding box center [314, 145] width 157 height 14
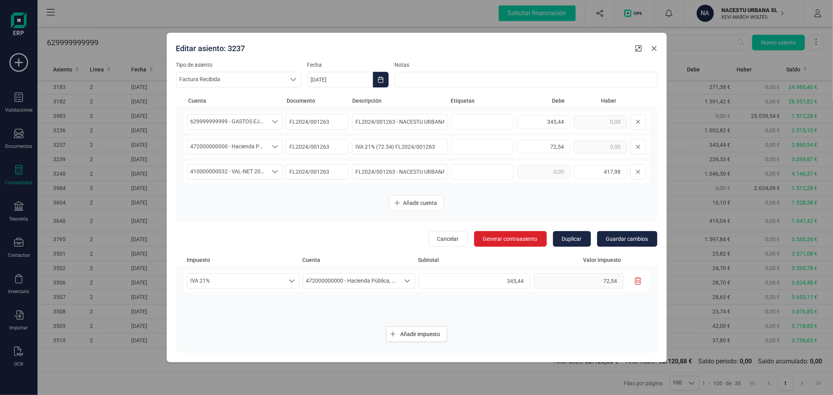
drag, startPoint x: 651, startPoint y: 49, endPoint x: 653, endPoint y: 116, distance: 66.8
click at [651, 49] on icon "Close" at bounding box center [654, 48] width 6 height 6
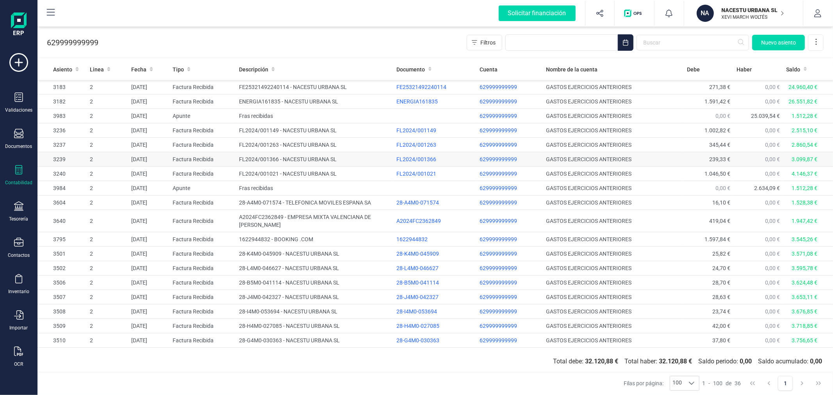
click at [306, 157] on td "FL2024/001366 - NACESTU URBANA SL" at bounding box center [314, 159] width 157 height 14
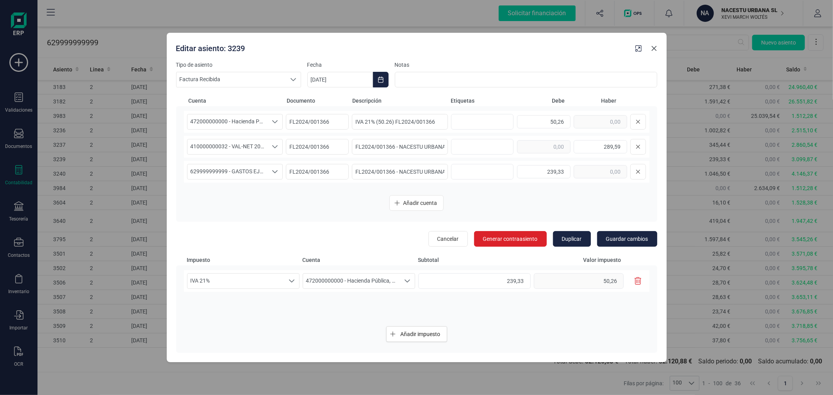
click at [654, 45] on button "Close" at bounding box center [654, 48] width 13 height 13
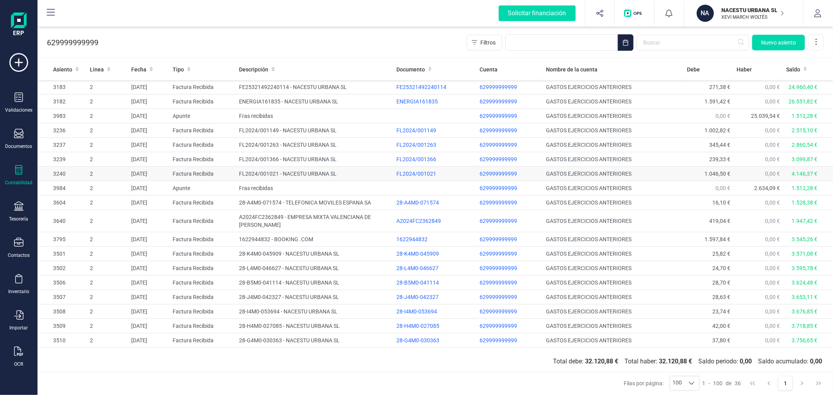
click at [290, 173] on td "FL2024/001021 - NACESTU URBANA SL" at bounding box center [314, 174] width 157 height 14
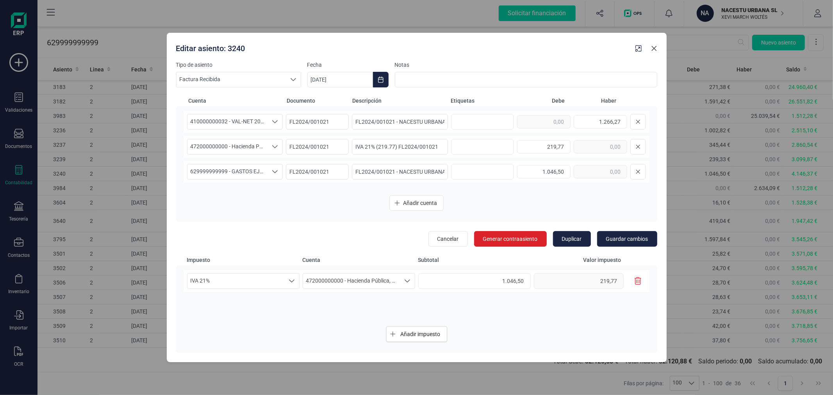
click at [654, 47] on icon "Close" at bounding box center [654, 48] width 6 height 6
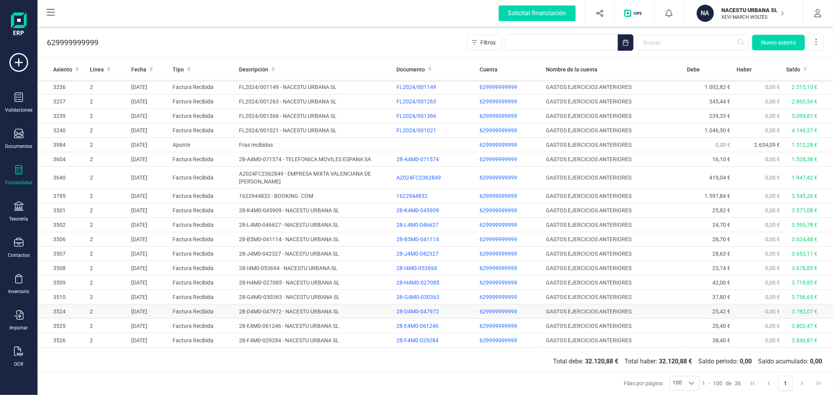
scroll to position [258, 0]
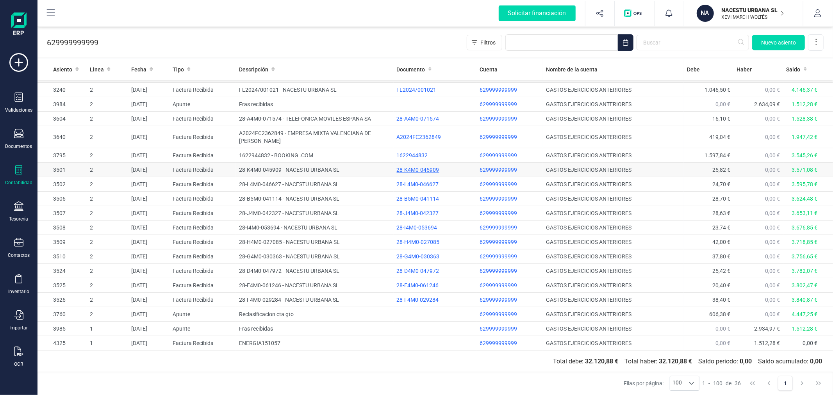
click at [415, 168] on div "28-K4M0-045909" at bounding box center [435, 170] width 77 height 8
click at [415, 182] on div "28-L4M0-046627" at bounding box center [435, 185] width 77 height 8
click at [417, 200] on div "28-B5M0-041114" at bounding box center [435, 199] width 77 height 8
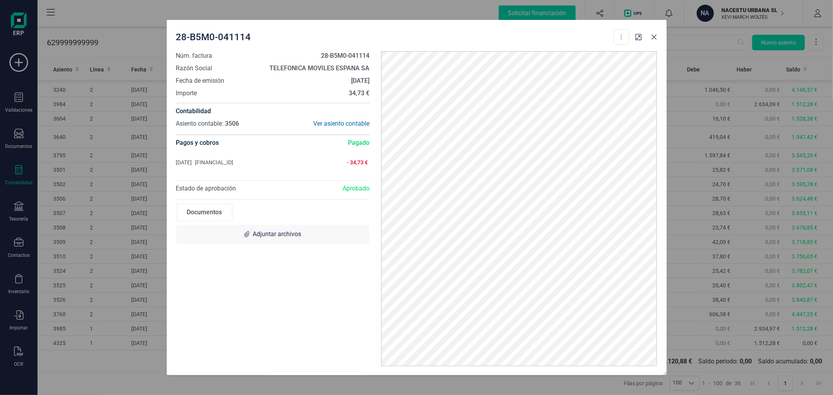
click at [653, 37] on icon "Close" at bounding box center [654, 37] width 6 height 6
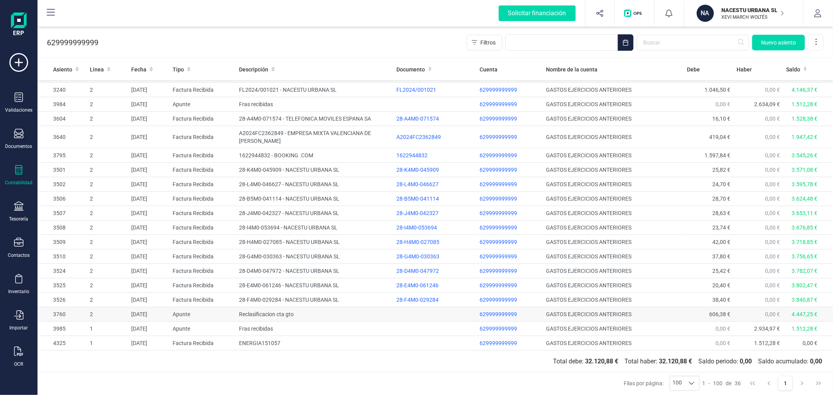
click at [275, 311] on td "Reclasificacion cta gto" at bounding box center [314, 315] width 157 height 14
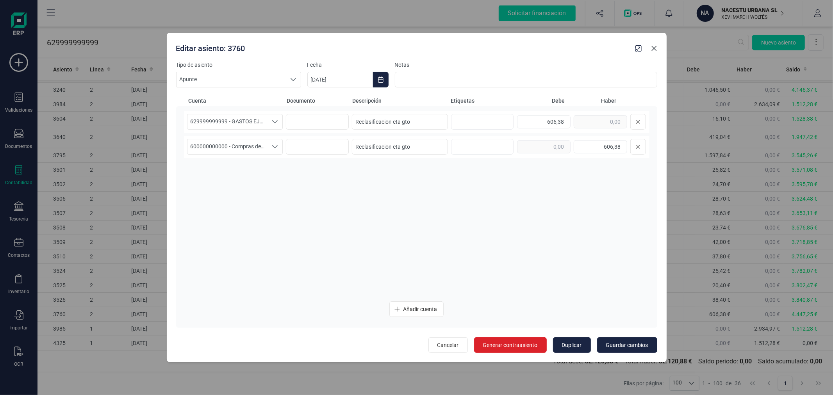
click at [654, 49] on icon "Close" at bounding box center [654, 48] width 5 height 5
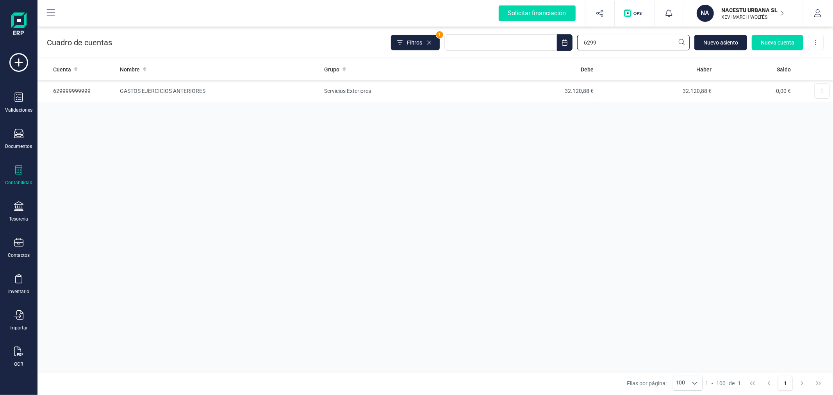
click at [618, 37] on input "6299" at bounding box center [633, 43] width 113 height 16
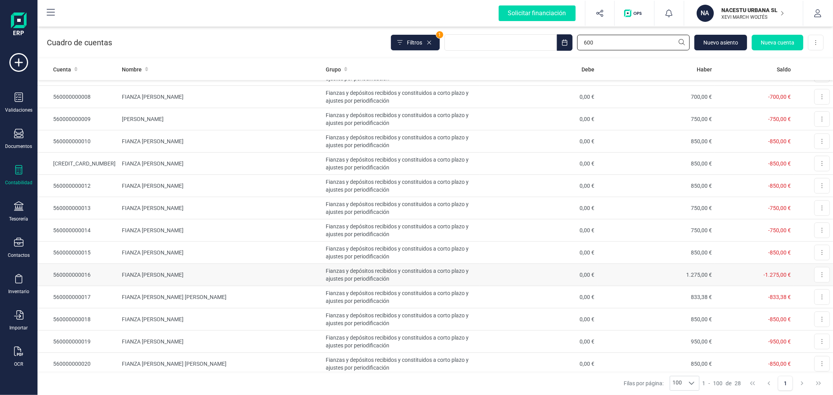
scroll to position [347, 0]
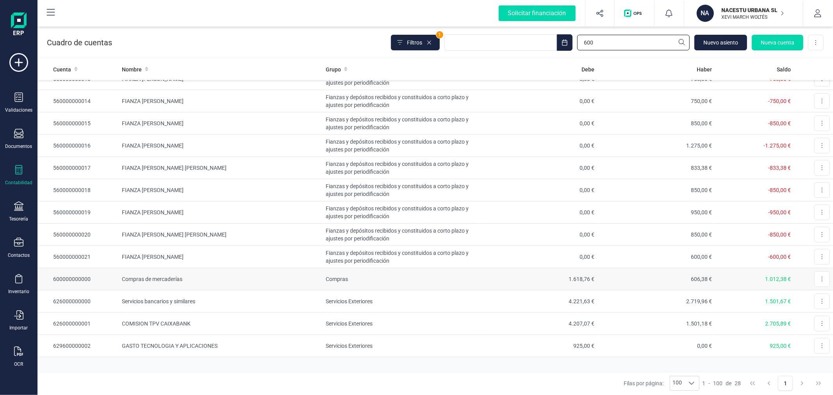
type input "600"
click at [277, 281] on td "Compras de mercaderías" at bounding box center [221, 279] width 204 height 22
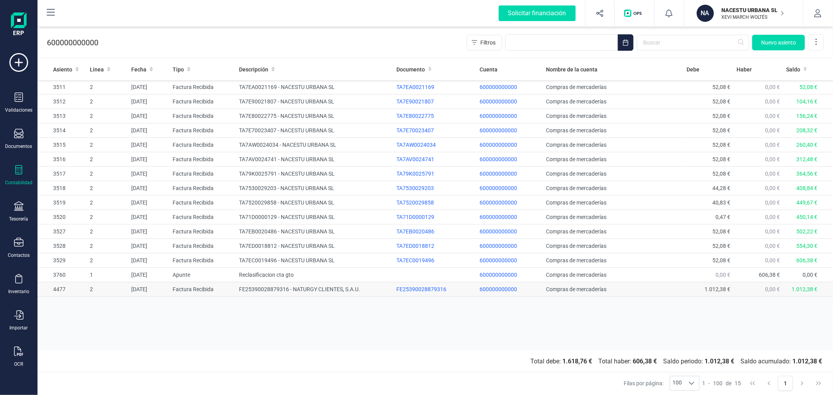
click at [163, 288] on td "[DATE]" at bounding box center [148, 289] width 41 height 14
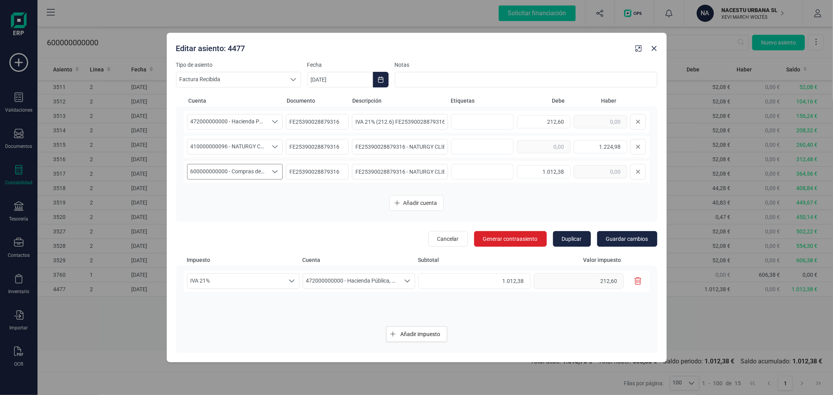
click at [245, 173] on span "600000000000 - Compras de mercaderías" at bounding box center [228, 171] width 80 height 15
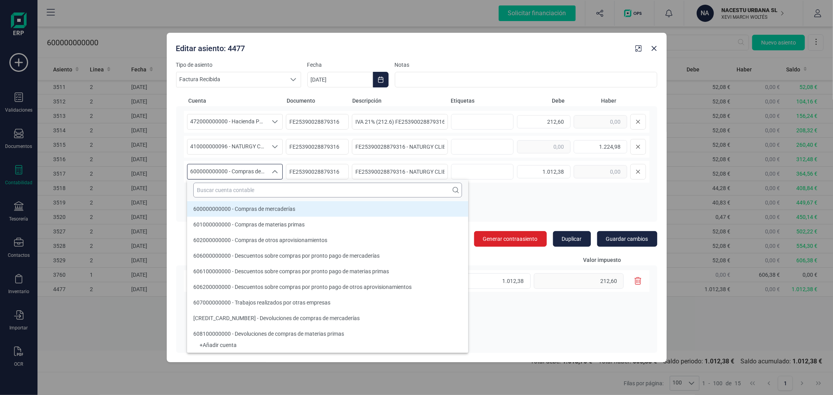
click at [253, 190] on input "text" at bounding box center [327, 190] width 269 height 15
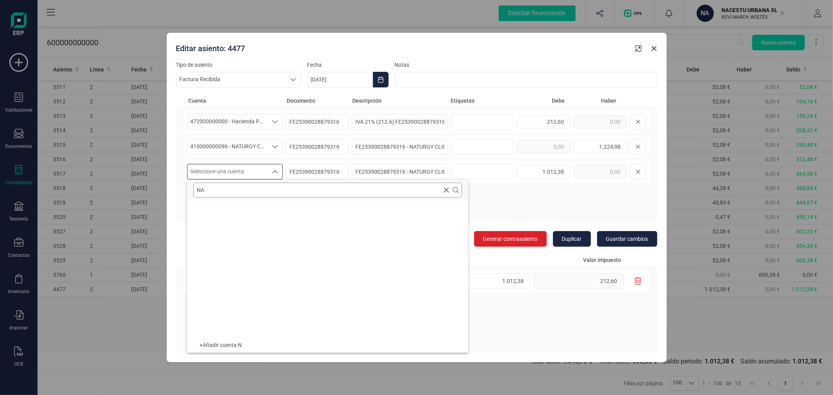
scroll to position [3, 0]
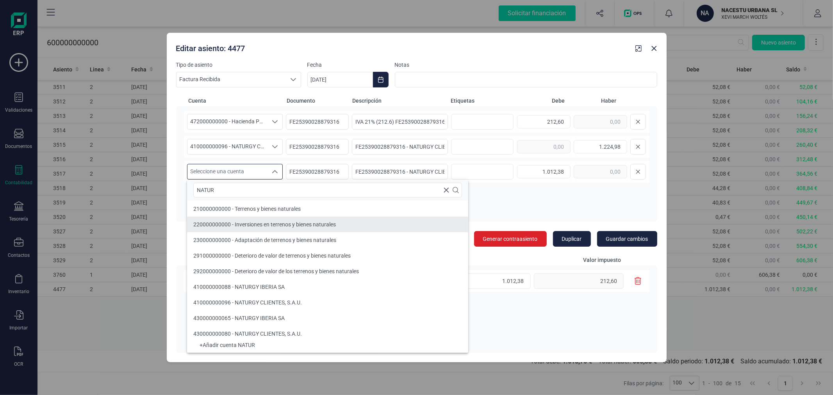
type input "NATUR"
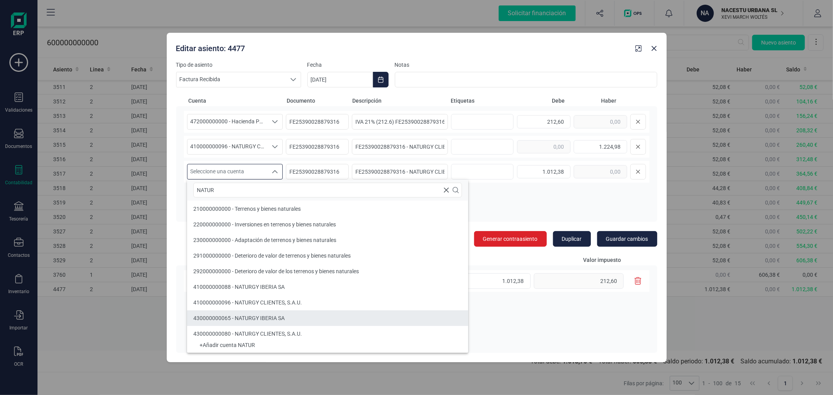
scroll to position [25, 0]
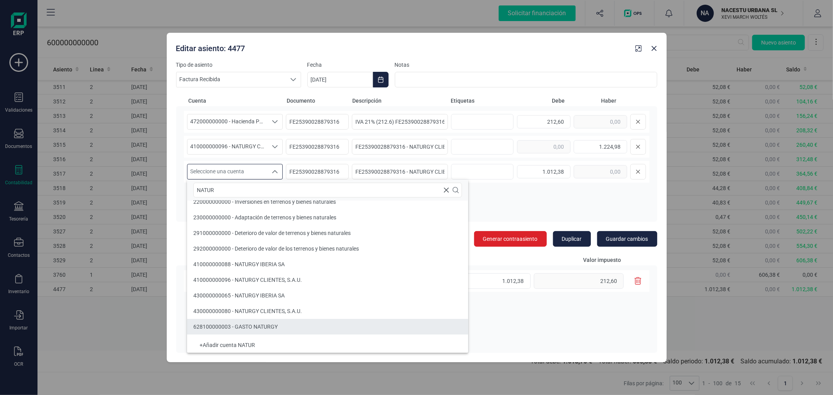
click at [286, 324] on li "628100000003 - GASTO NATURGY" at bounding box center [327, 327] width 281 height 16
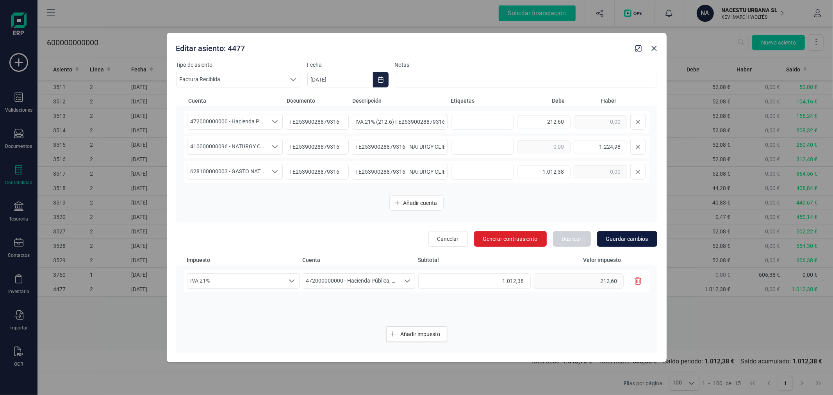
click at [641, 240] on span "Guardar cambios" at bounding box center [627, 239] width 42 height 8
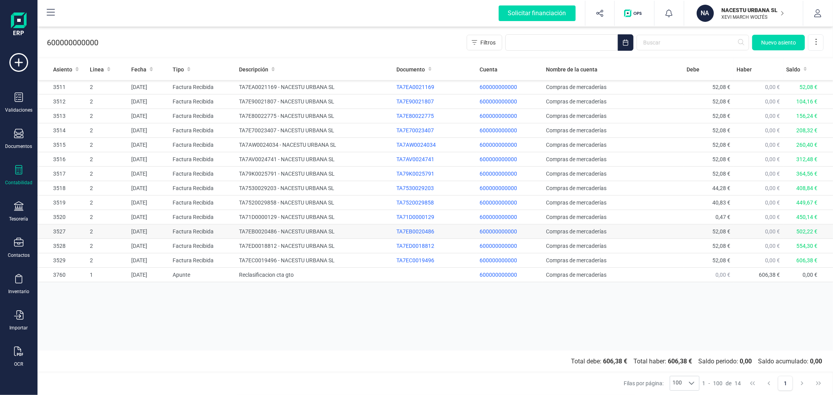
drag, startPoint x: 424, startPoint y: 222, endPoint x: 420, endPoint y: 227, distance: 6.5
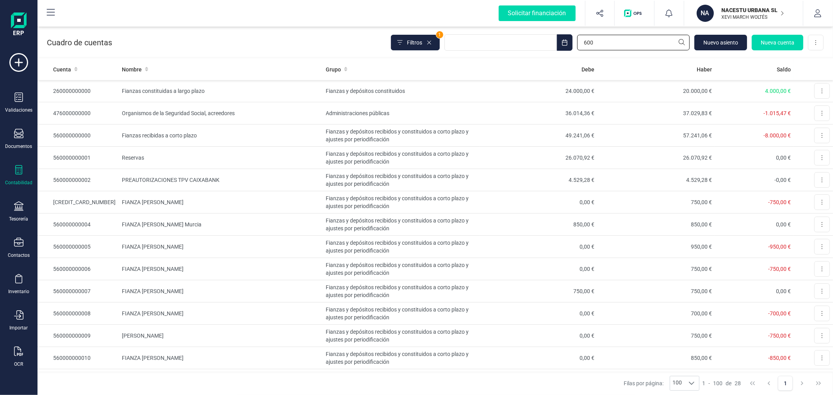
click at [613, 42] on input "600" at bounding box center [633, 43] width 113 height 16
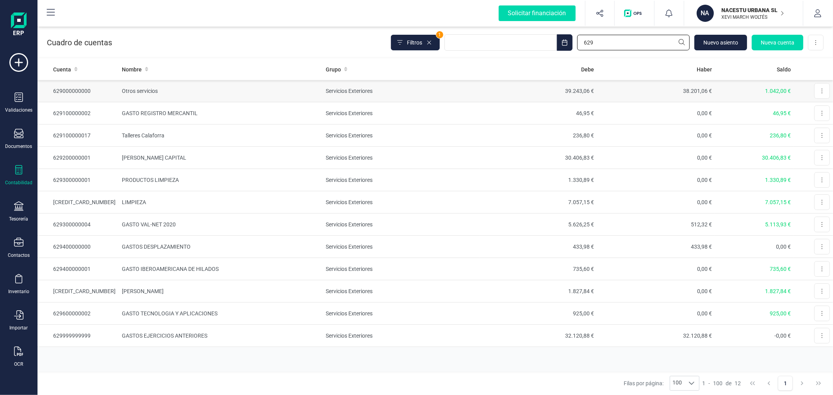
type input "629"
click at [167, 95] on td "Otros servicios" at bounding box center [221, 91] width 204 height 22
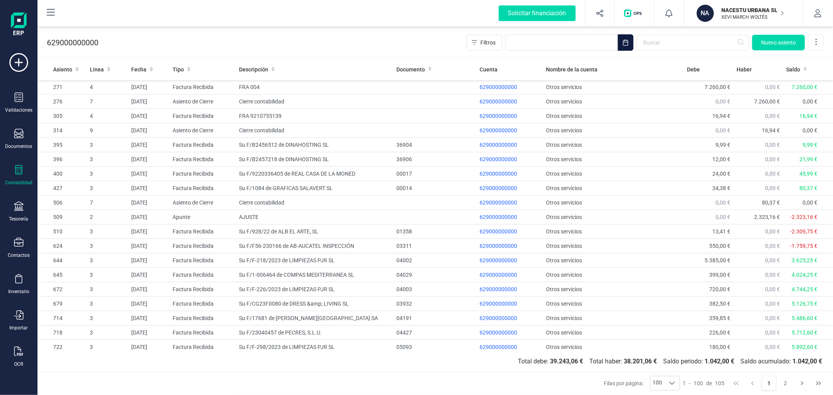
click at [627, 40] on icon "Choose Date" at bounding box center [626, 42] width 6 height 6
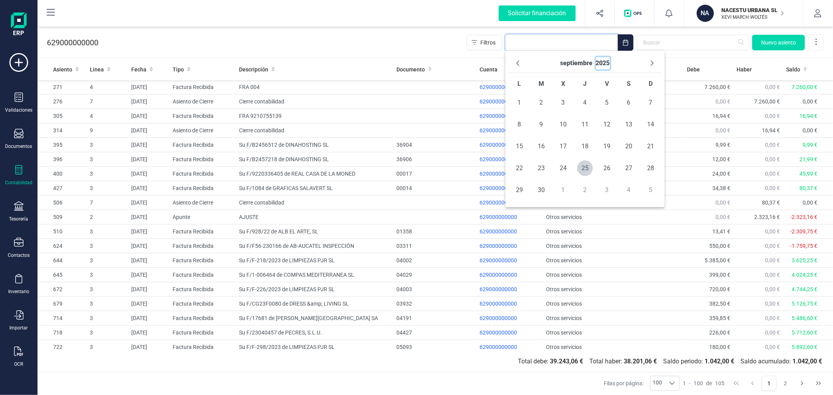
click at [600, 63] on button "2025" at bounding box center [603, 63] width 14 height 13
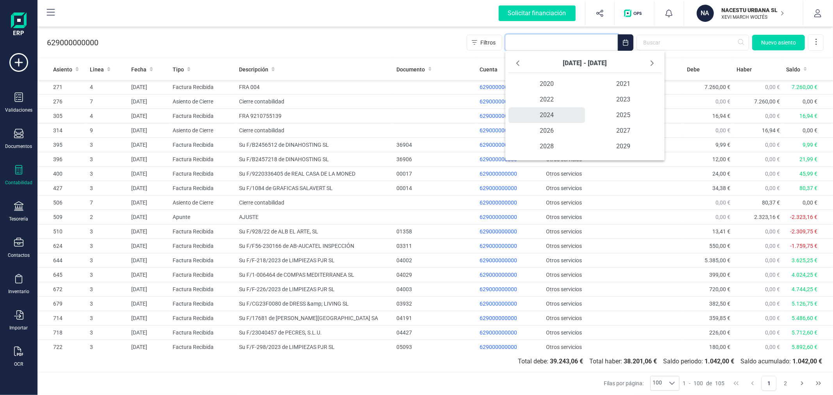
click at [550, 113] on span "2024" at bounding box center [547, 115] width 77 height 16
click at [536, 86] on span "ene" at bounding box center [534, 84] width 51 height 16
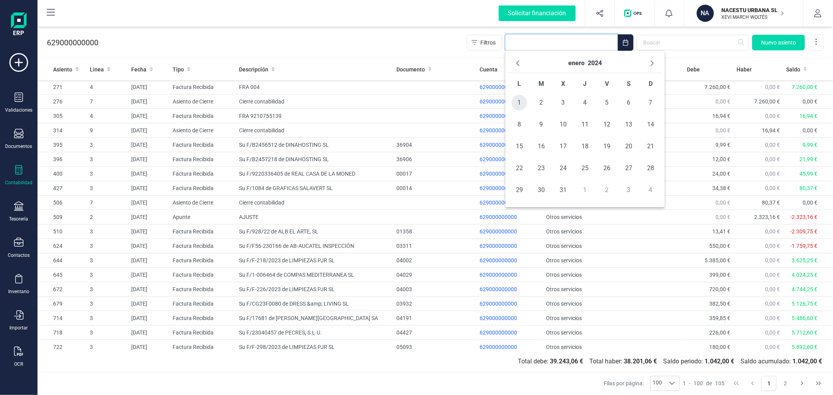
click at [515, 103] on span "1" at bounding box center [520, 103] width 16 height 16
click at [583, 61] on button "enero" at bounding box center [577, 63] width 16 height 13
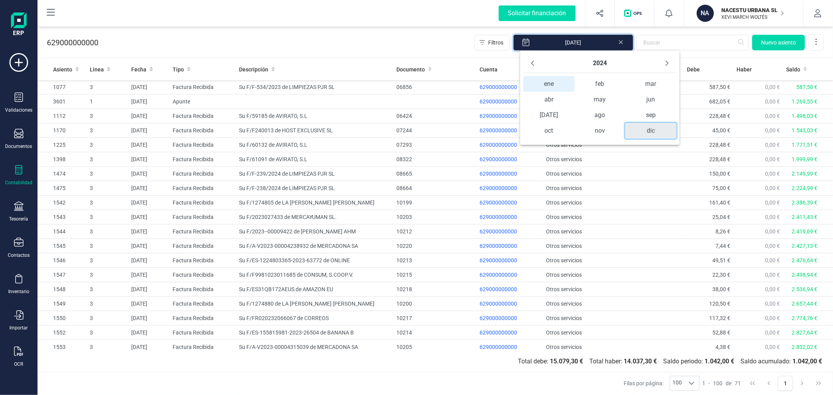
click at [642, 128] on span "dic" at bounding box center [651, 131] width 51 height 16
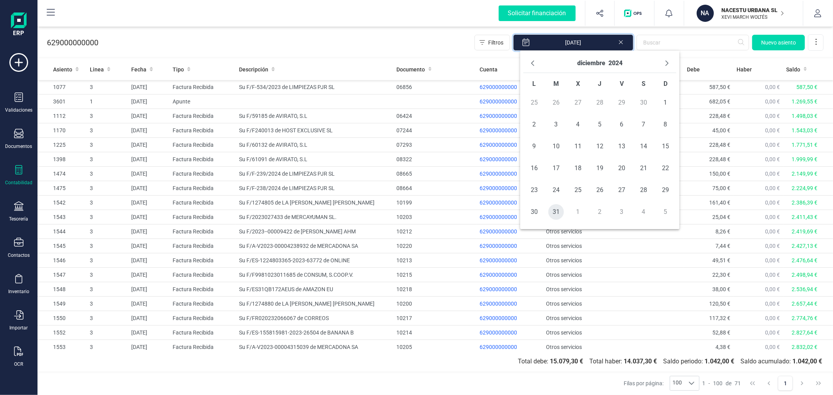
click at [556, 210] on span "31" at bounding box center [557, 212] width 16 height 16
type input "[DATE] - [DATE]"
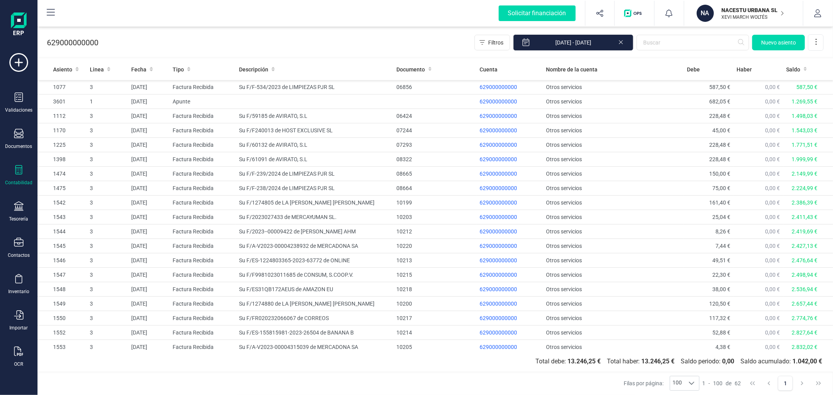
click at [357, 47] on div "629000000000 Filtros [DATE] - [DATE] [GEOGRAPHIC_DATA]" at bounding box center [436, 41] width 796 height 32
click at [281, 95] on td at bounding box center [314, 102] width 157 height 14
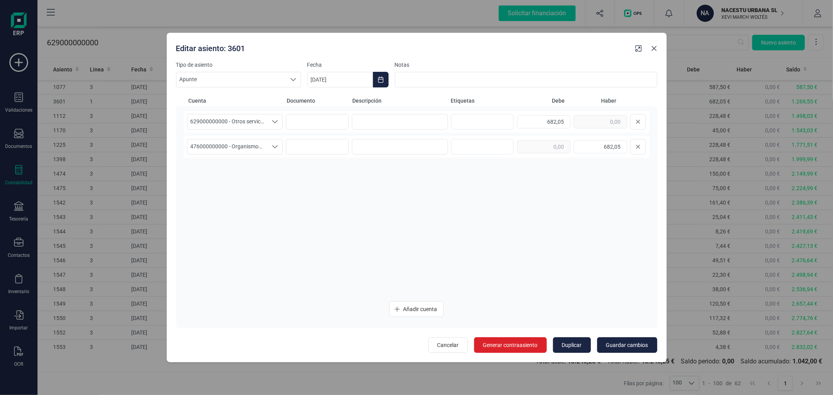
click at [655, 46] on icon "Close" at bounding box center [654, 48] width 6 height 6
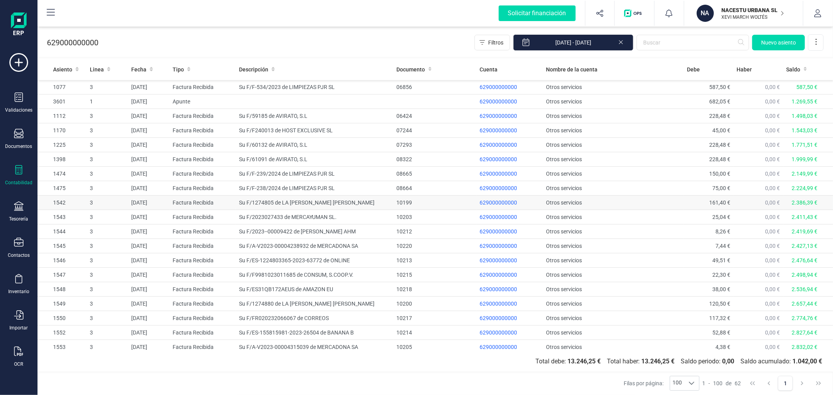
click at [293, 202] on td "Su F/1274805 de LA [PERSON_NAME] [PERSON_NAME]" at bounding box center [314, 203] width 157 height 14
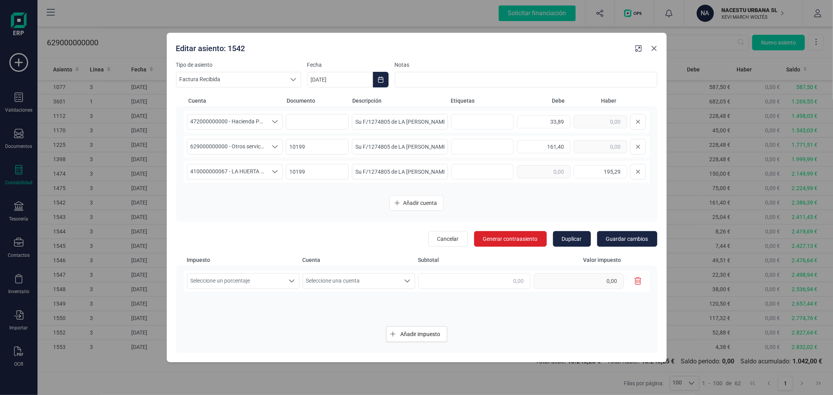
click at [653, 46] on icon "Close" at bounding box center [654, 48] width 6 height 6
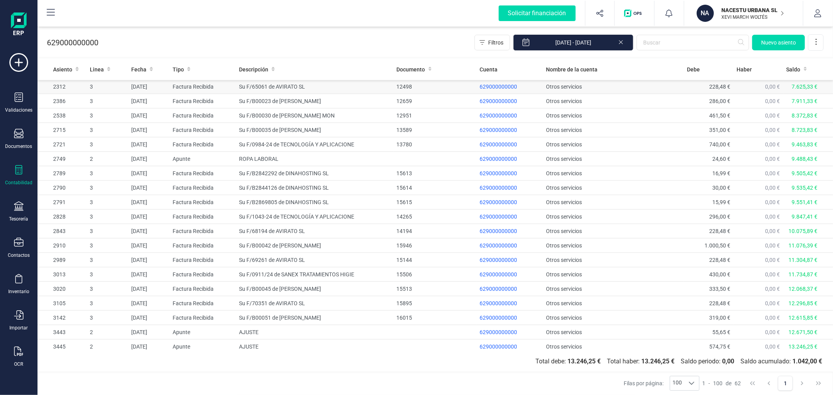
scroll to position [627, 0]
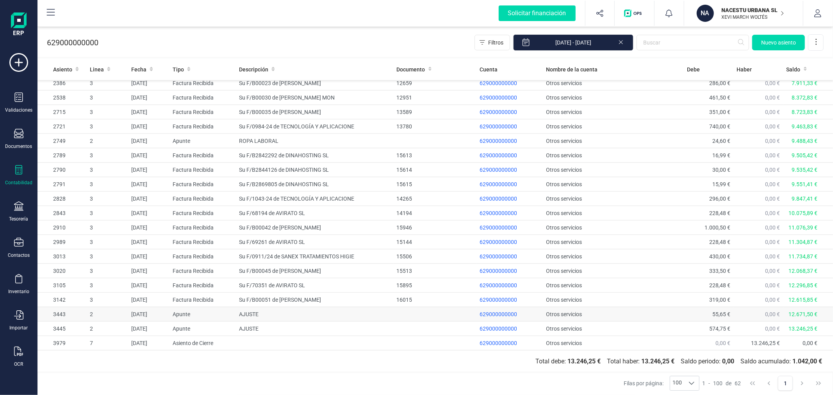
click at [274, 316] on td "AJUSTE" at bounding box center [314, 315] width 157 height 14
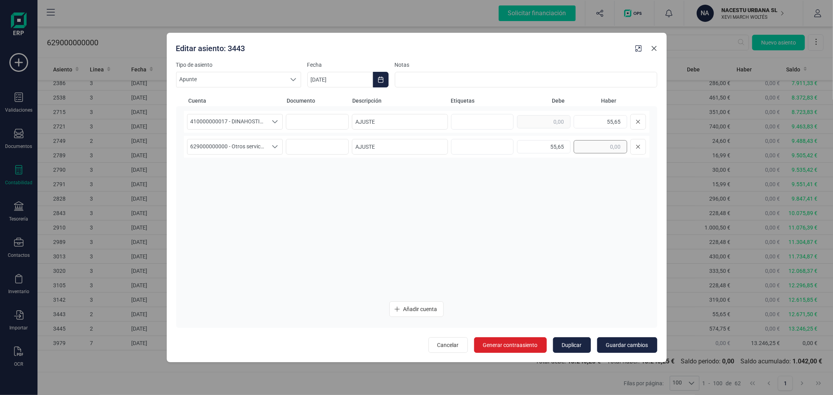
drag, startPoint x: 653, startPoint y: 50, endPoint x: 619, endPoint y: 141, distance: 96.7
click at [653, 50] on icon "Close" at bounding box center [654, 48] width 5 height 5
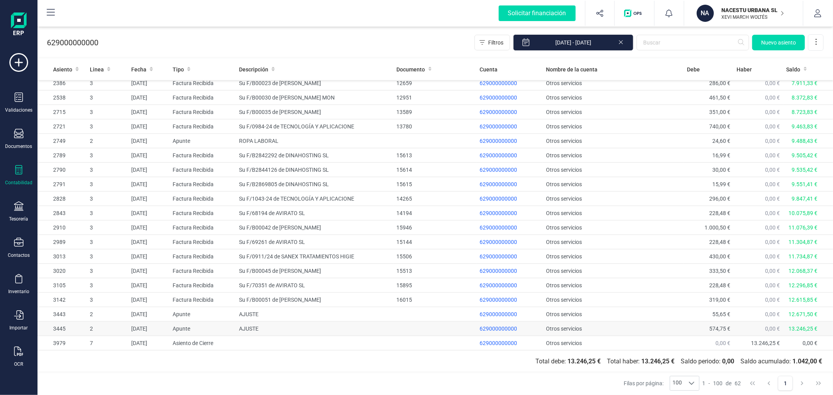
click at [301, 330] on td "AJUSTE" at bounding box center [314, 329] width 157 height 14
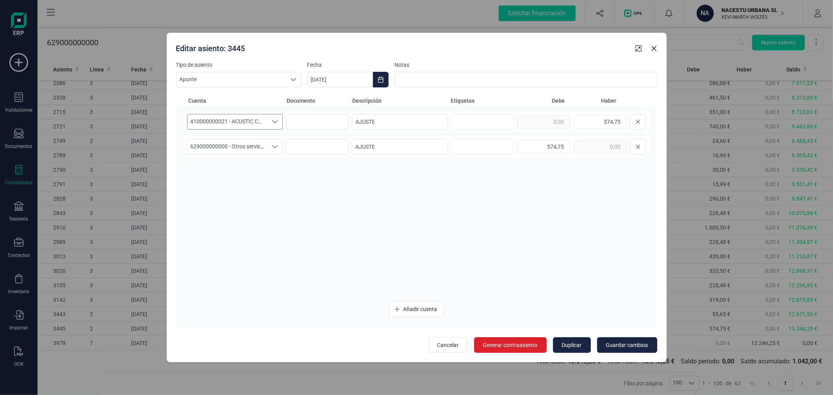
click at [253, 118] on span "410000000021 - ACUSTIC CONTROL" at bounding box center [228, 121] width 80 height 15
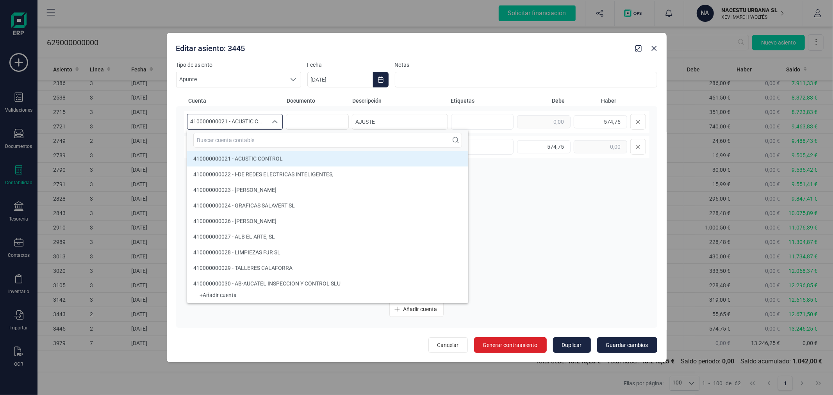
click at [253, 118] on span "410000000021 - ACUSTIC CONTROL" at bounding box center [228, 121] width 80 height 15
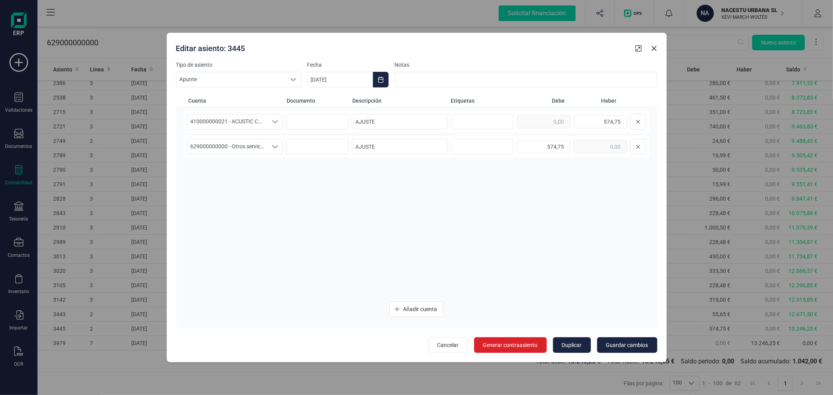
click at [275, 43] on div "Editar asiento: 3445" at bounding box center [402, 47] width 459 height 14
click at [654, 48] on icon "Close" at bounding box center [654, 48] width 5 height 5
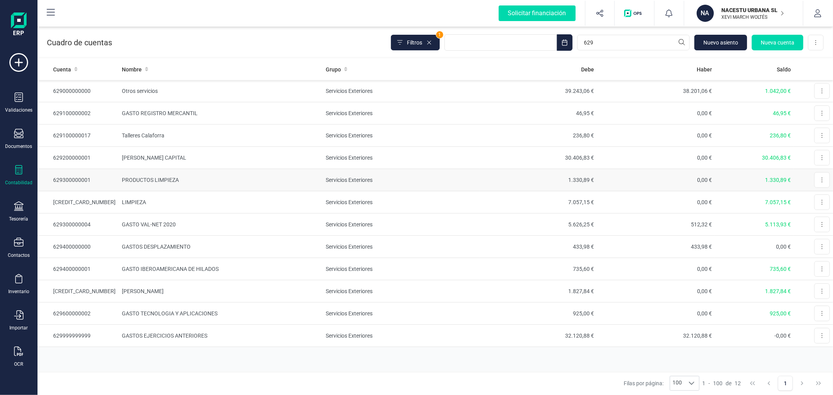
click at [215, 179] on td "PRODUCTOS LIMPIEZA" at bounding box center [221, 180] width 204 height 22
click at [567, 40] on icon "Choose Date" at bounding box center [564, 42] width 5 height 6
click at [545, 61] on button "2025" at bounding box center [542, 63] width 14 height 13
click at [493, 108] on span "2024" at bounding box center [486, 115] width 77 height 16
click at [483, 89] on span "ene" at bounding box center [473, 84] width 51 height 16
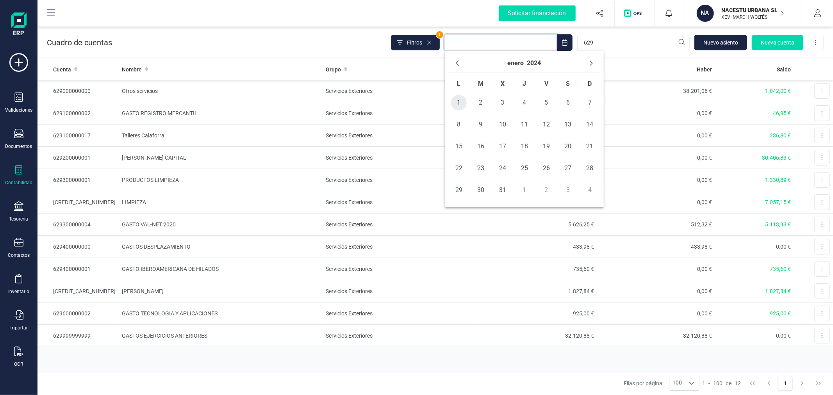
click at [452, 104] on span "1" at bounding box center [459, 103] width 16 height 16
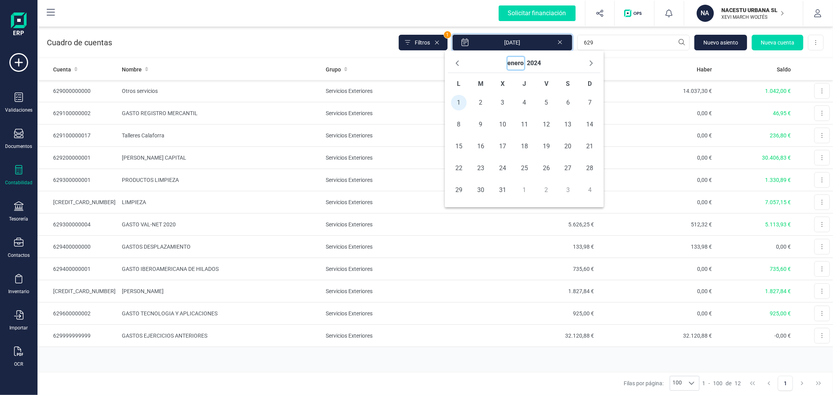
click at [514, 62] on button "enero" at bounding box center [516, 63] width 16 height 13
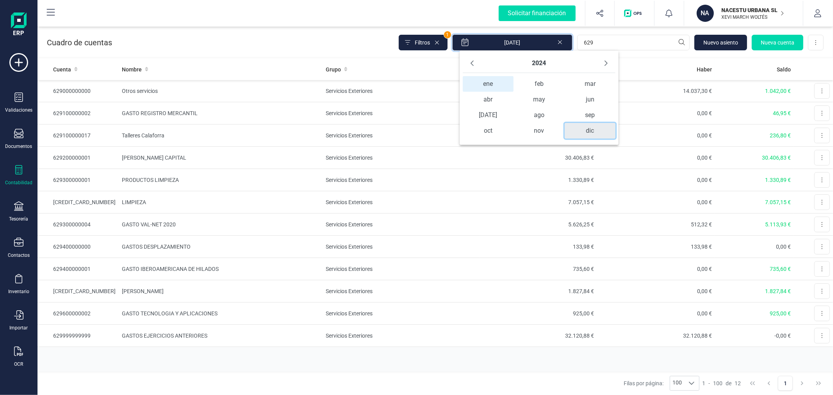
click at [584, 131] on span "dic" at bounding box center [590, 131] width 51 height 16
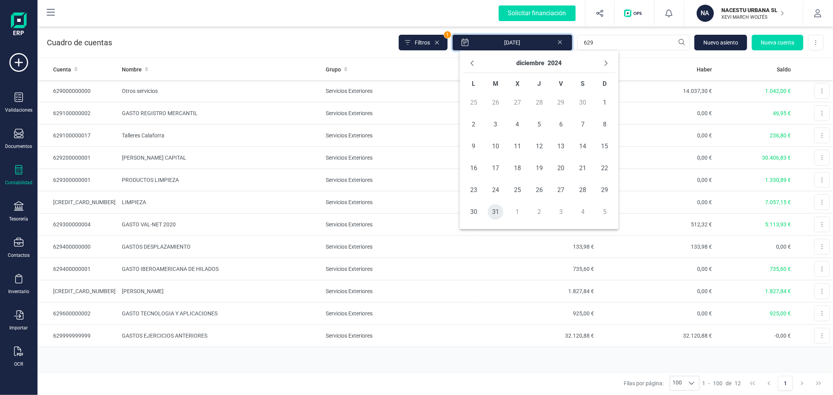
click at [493, 213] on span "31" at bounding box center [496, 212] width 16 height 16
type input "[DATE] - [DATE]"
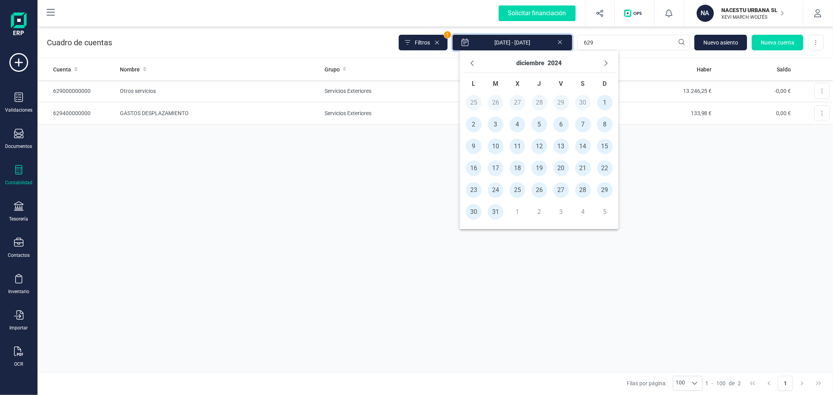
click at [281, 206] on div "Cuenta Nombre Grupo [PERSON_NAME] Saldo 629000000000 Otros servicios Servicios …" at bounding box center [436, 215] width 796 height 313
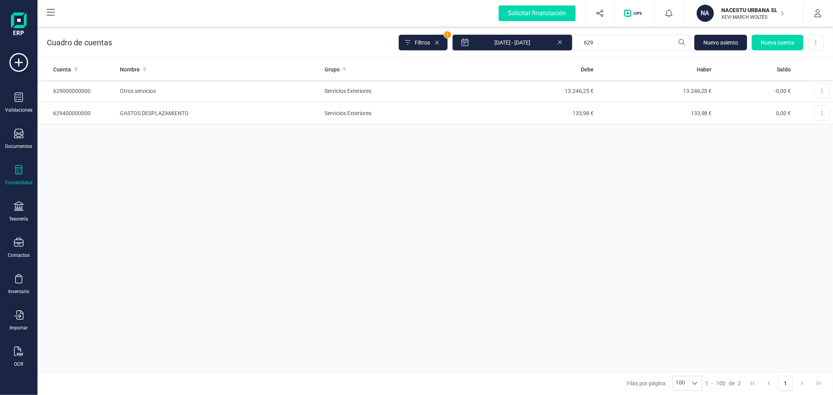
click at [232, 226] on div "Cuenta Nombre Grupo [PERSON_NAME] Saldo 629000000000 Otros servicios Servicios …" at bounding box center [436, 215] width 796 height 313
click at [596, 45] on input "629" at bounding box center [633, 43] width 113 height 16
type input "621"
click at [563, 92] on td "24.756,60 €" at bounding box center [538, 91] width 118 height 22
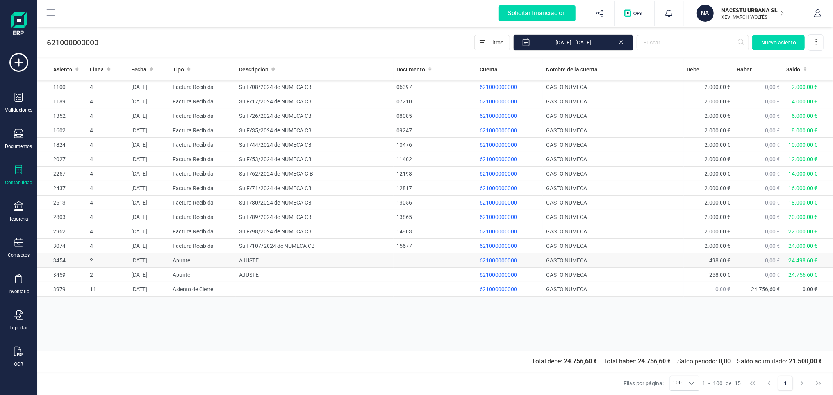
click at [241, 267] on td "AJUSTE" at bounding box center [314, 261] width 157 height 14
click at [256, 271] on td "AJUSTE" at bounding box center [314, 275] width 157 height 14
drag, startPoint x: 467, startPoint y: 94, endPoint x: 471, endPoint y: 87, distance: 8.2
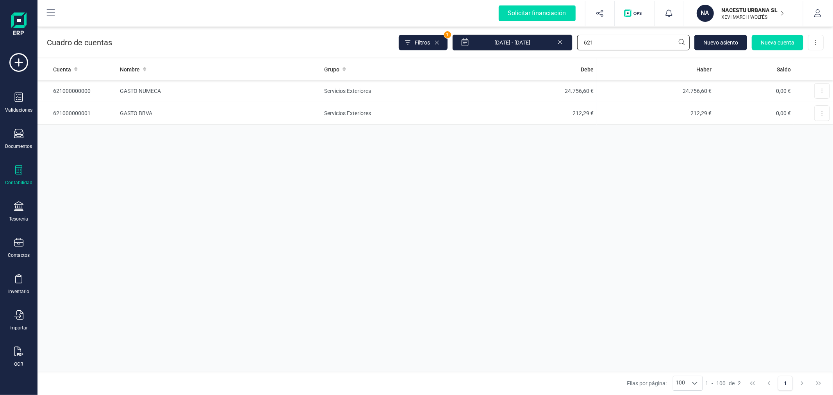
click at [600, 48] on input "621" at bounding box center [633, 43] width 113 height 16
type input "622"
click at [409, 95] on td "Servicios Exteriores" at bounding box center [399, 91] width 157 height 22
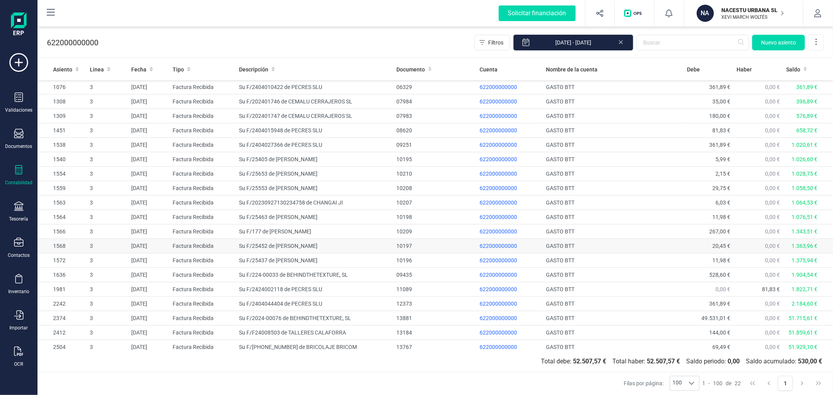
drag, startPoint x: 316, startPoint y: 258, endPoint x: 322, endPoint y: 245, distance: 14.3
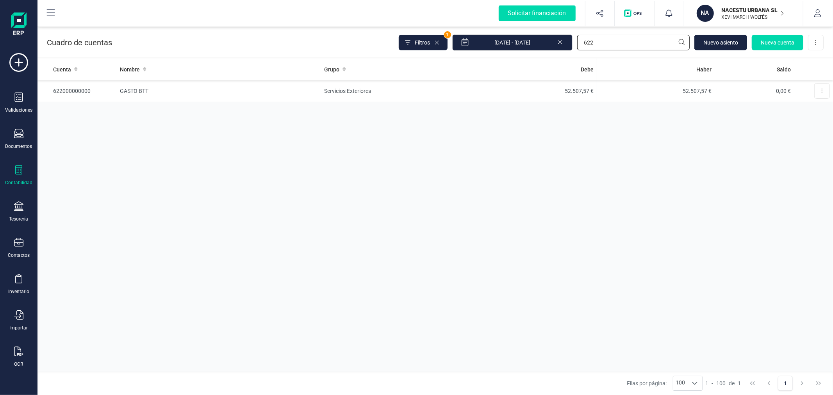
click at [631, 44] on input "622" at bounding box center [633, 43] width 113 height 16
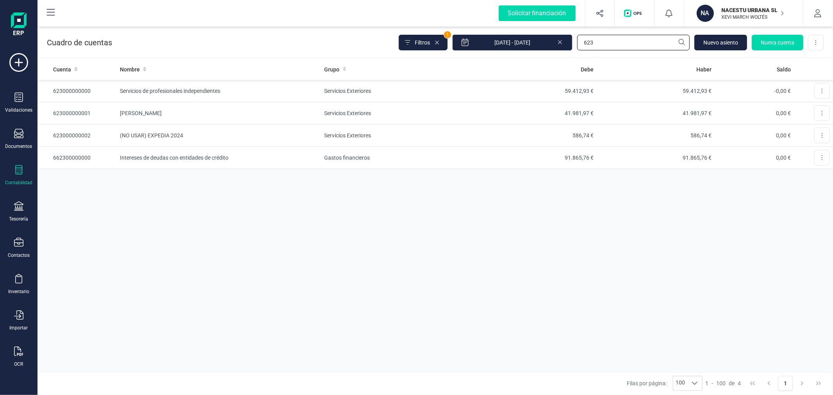
click at [625, 42] on input "623" at bounding box center [633, 43] width 113 height 16
type input "625"
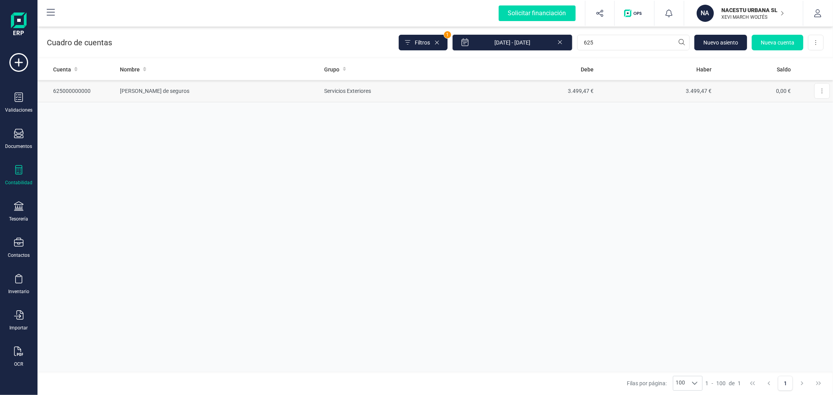
click at [408, 93] on td "Servicios Exteriores" at bounding box center [400, 91] width 157 height 22
click at [611, 40] on input "625" at bounding box center [633, 43] width 113 height 16
type input "627"
click at [596, 93] on td "528,06 €" at bounding box center [539, 91] width 118 height 22
click at [609, 41] on input "627" at bounding box center [633, 43] width 113 height 16
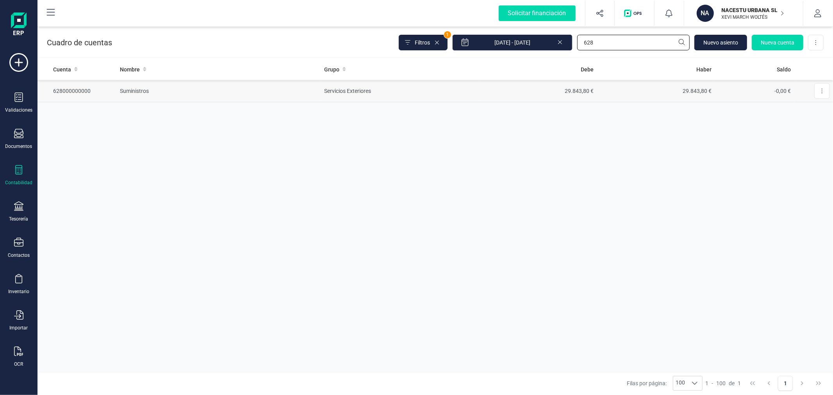
type input "628"
click at [590, 86] on td "29.843,80 €" at bounding box center [538, 91] width 118 height 22
click at [620, 48] on input "628" at bounding box center [633, 43] width 113 height 16
type input "629"
click at [393, 111] on td "Servicios Exteriores" at bounding box center [400, 113] width 157 height 22
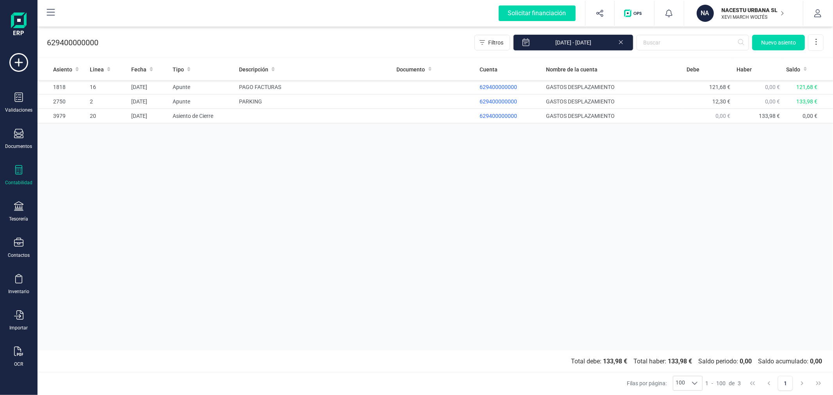
click at [345, 166] on div "Asiento Linea Fecha Tipo Descripción Documento Cuenta Nombre de la cuenta [PERS…" at bounding box center [436, 205] width 796 height 292
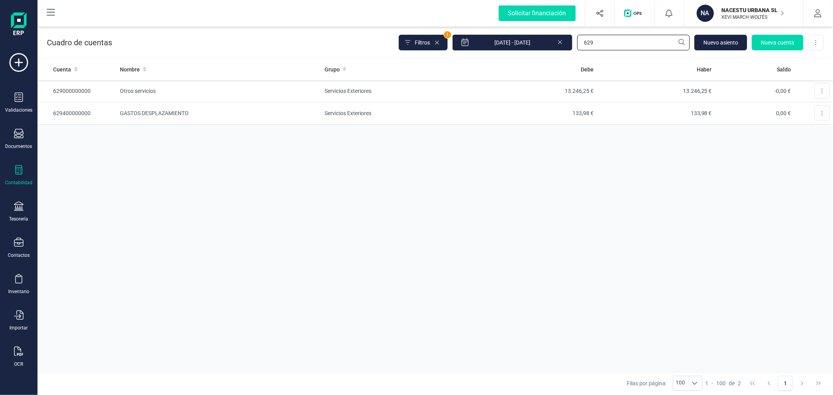
click at [612, 48] on input "629" at bounding box center [633, 43] width 113 height 16
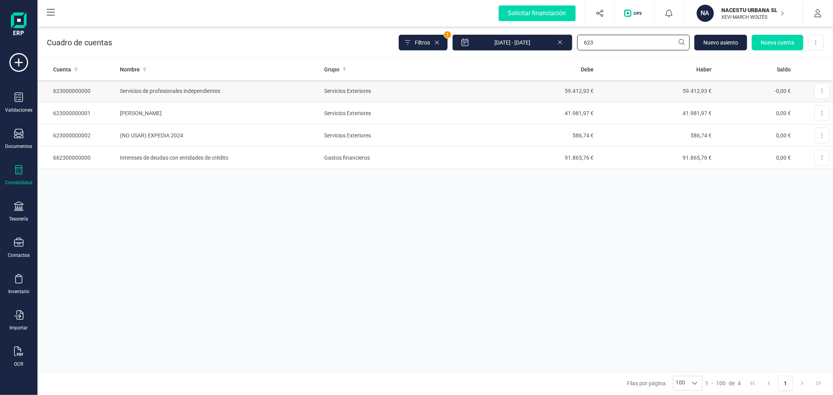
type input "623"
click at [280, 86] on td "Servicios de profesionales independientes" at bounding box center [219, 91] width 205 height 22
click at [618, 47] on input "623" at bounding box center [633, 43] width 113 height 16
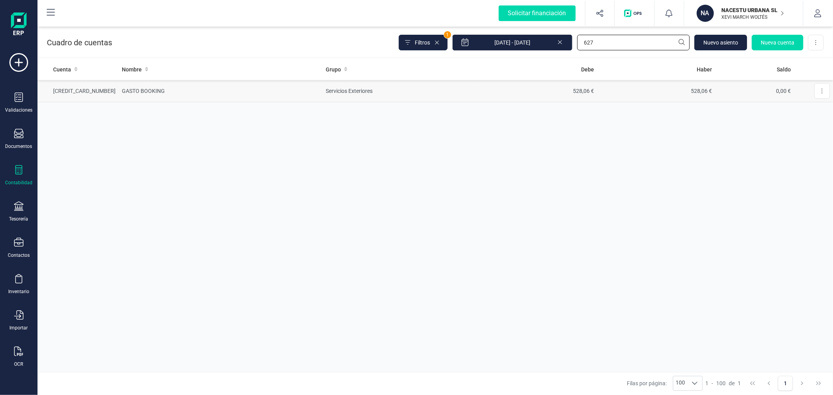
type input "627"
click at [327, 89] on td "Servicios Exteriores" at bounding box center [401, 91] width 157 height 22
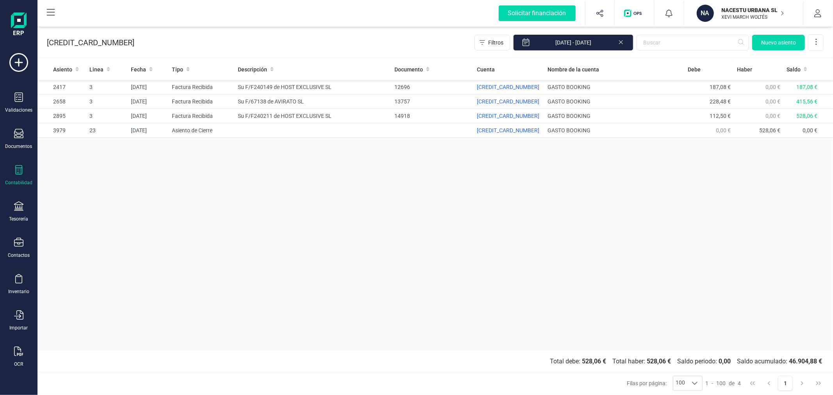
click at [264, 161] on div "Asiento Linea Fecha Tipo Descripción Documento Cuenta Nombre de la cuenta [PERS…" at bounding box center [436, 205] width 796 height 292
drag, startPoint x: 264, startPoint y: 161, endPoint x: 268, endPoint y: 159, distance: 5.1
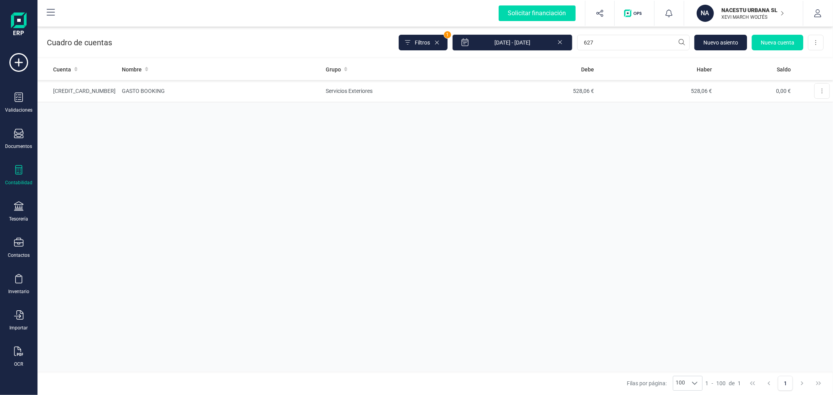
click at [268, 159] on div "Cuenta Nombre Grupo [PERSON_NAME] Saldo [CREDIT_CARD_NUMBER] GASTO BOOKING Serv…" at bounding box center [436, 215] width 796 height 313
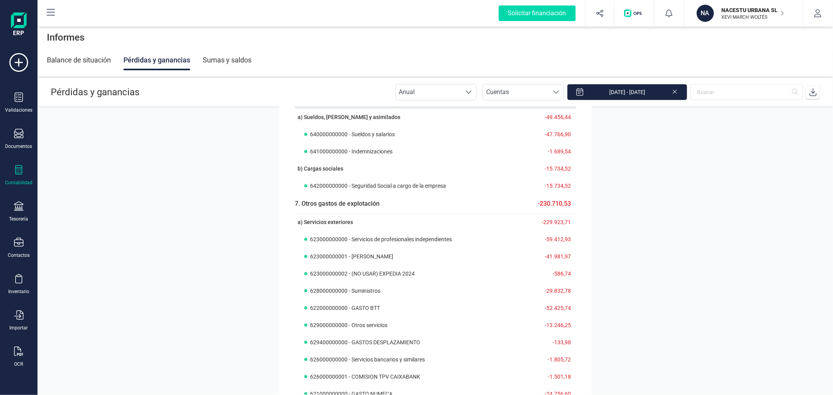
scroll to position [217, 0]
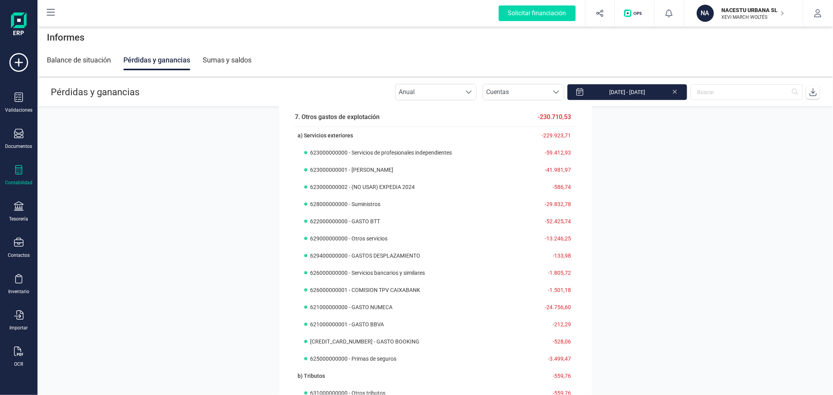
drag, startPoint x: 203, startPoint y: 309, endPoint x: 207, endPoint y: 310, distance: 4.1
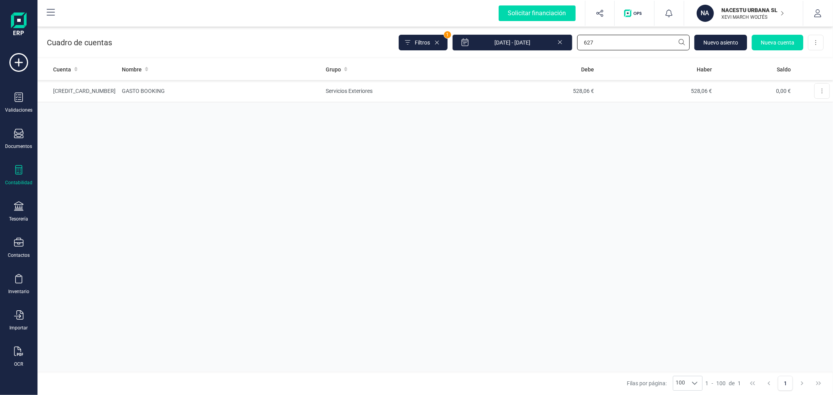
click at [630, 47] on input "627" at bounding box center [633, 43] width 113 height 16
click at [18, 134] on icon at bounding box center [18, 133] width 9 height 9
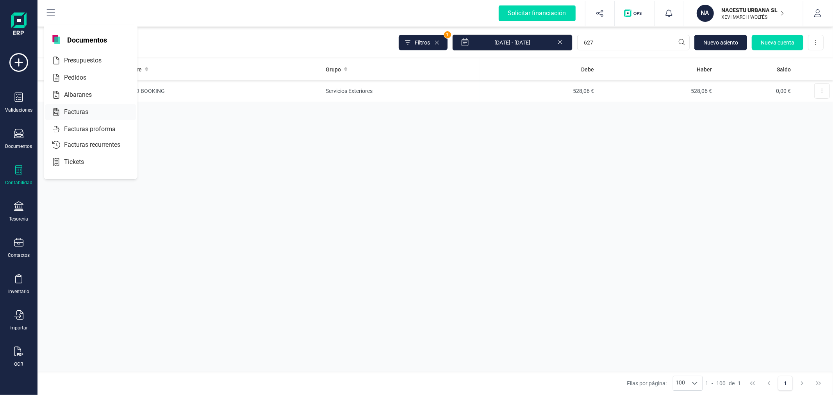
click at [70, 109] on span "Facturas" at bounding box center [81, 111] width 41 height 9
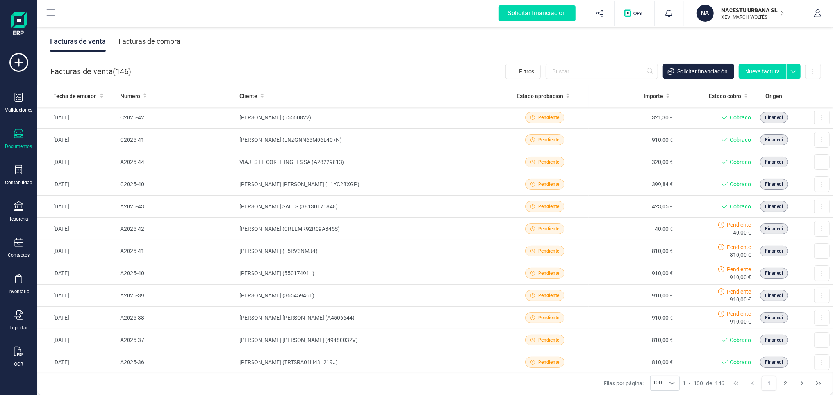
click at [161, 44] on div "Facturas de compra" at bounding box center [149, 41] width 62 height 20
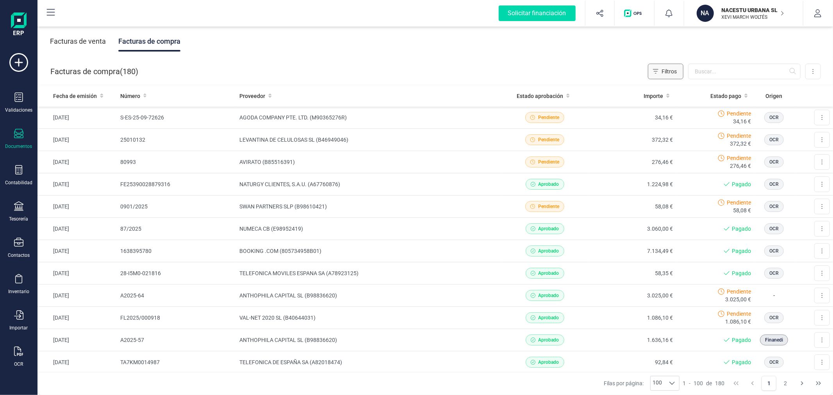
click at [653, 71] on icon "Filtros" at bounding box center [655, 71] width 5 height 6
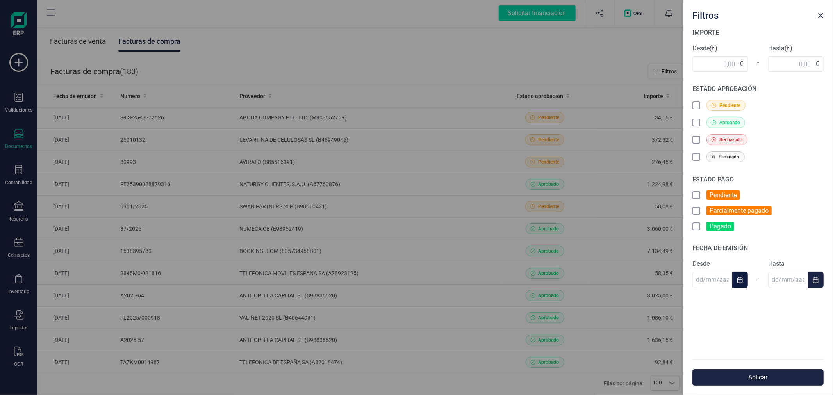
click at [746, 278] on button "Choose Date" at bounding box center [741, 280] width 16 height 16
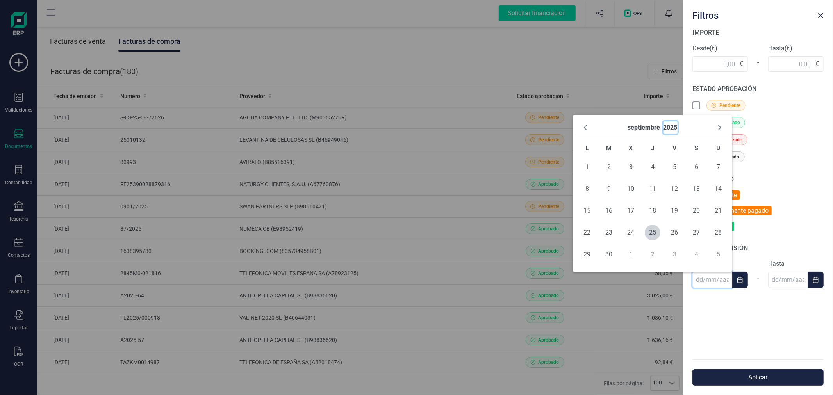
click at [673, 124] on button "2025" at bounding box center [671, 128] width 14 height 13
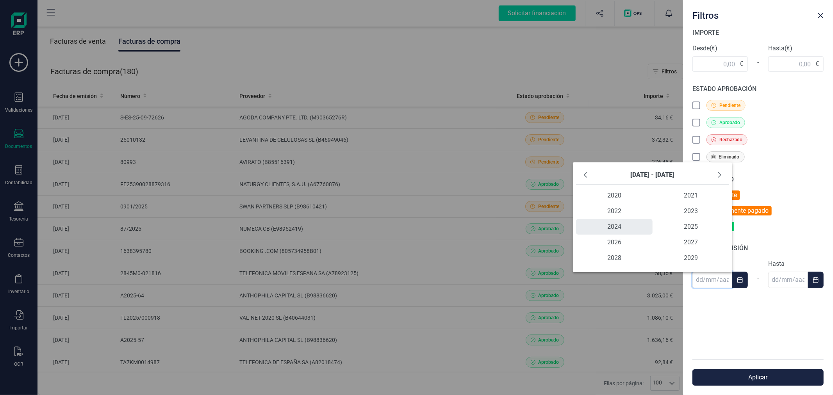
click at [610, 223] on span "2024" at bounding box center [614, 227] width 77 height 16
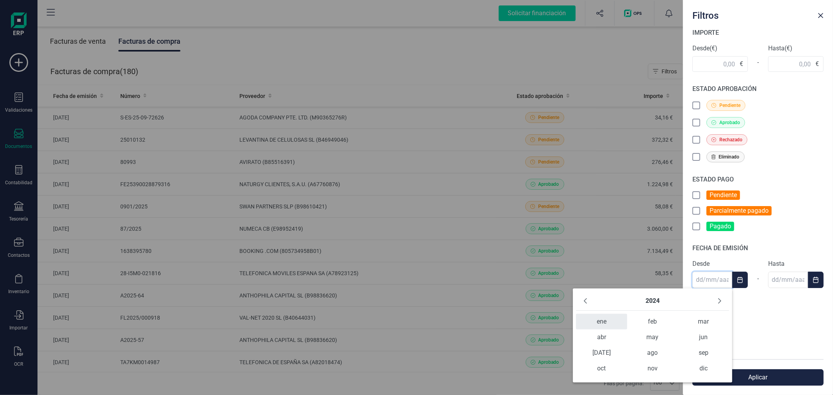
click at [599, 319] on span "ene" at bounding box center [601, 322] width 51 height 16
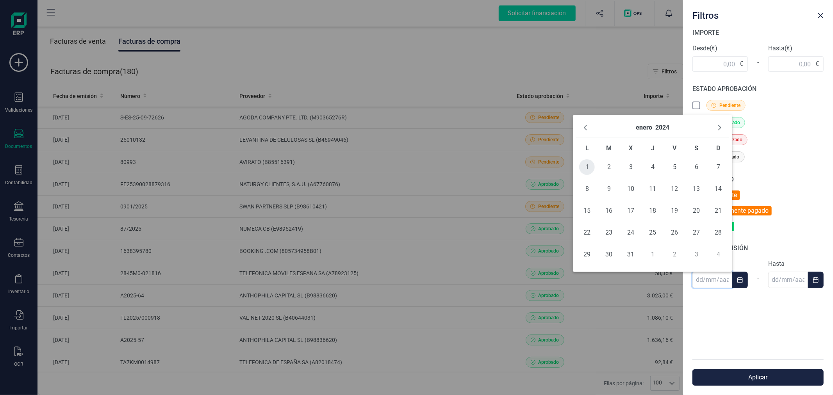
click at [591, 168] on span "1" at bounding box center [587, 167] width 16 height 16
type input "[DATE]"
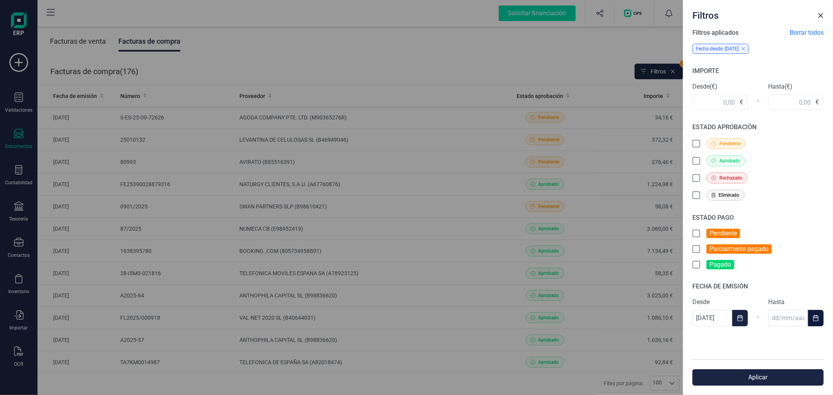
click at [817, 318] on icon "Choose Date" at bounding box center [815, 318] width 5 height 6
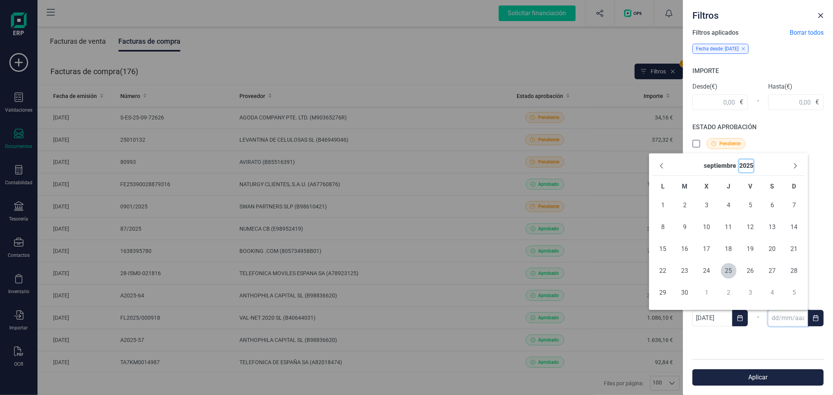
click at [748, 167] on button "2025" at bounding box center [747, 166] width 14 height 13
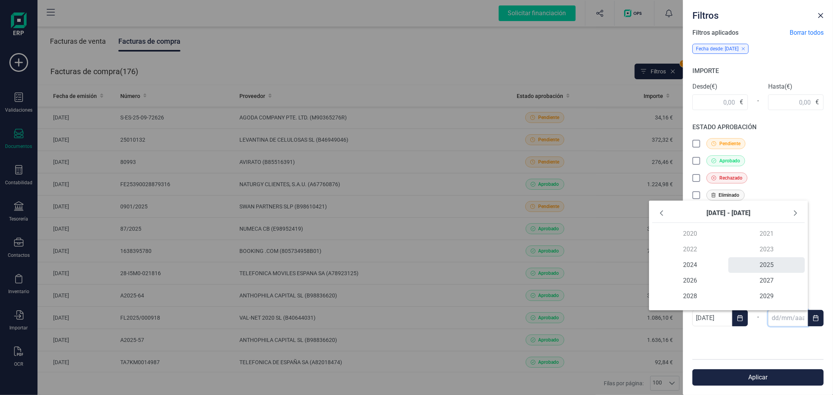
click at [767, 264] on span "2025" at bounding box center [767, 265] width 77 height 16
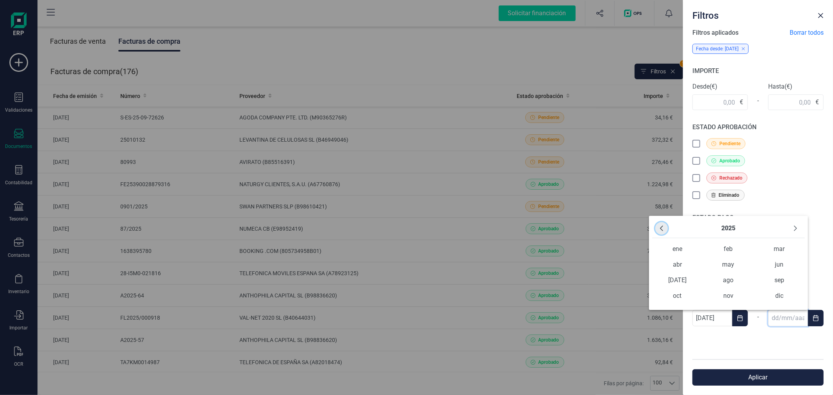
click at [658, 224] on button "Previous Year" at bounding box center [662, 228] width 13 height 13
click at [780, 291] on span "dic" at bounding box center [779, 296] width 51 height 16
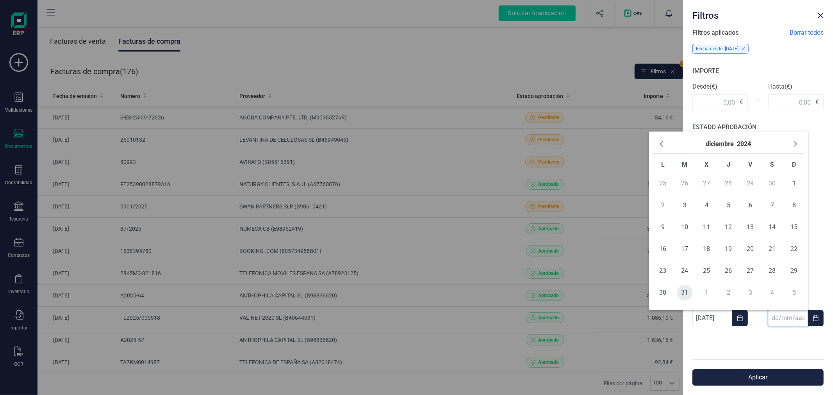
click at [682, 294] on span "31" at bounding box center [686, 293] width 16 height 16
type input "[DATE]"
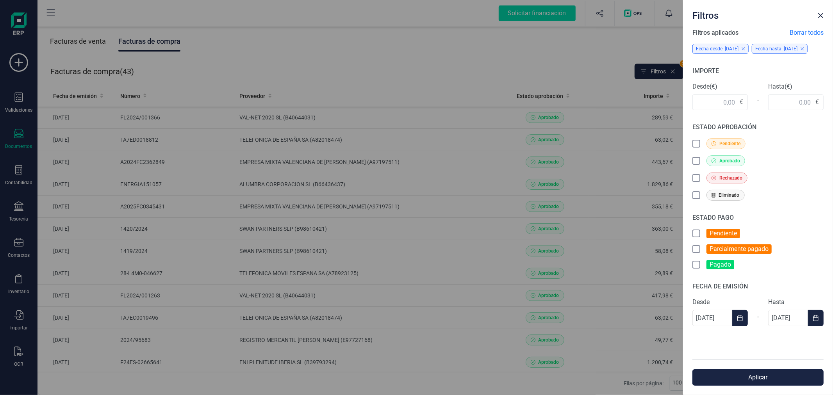
click at [770, 379] on button "Aplicar" at bounding box center [758, 378] width 131 height 16
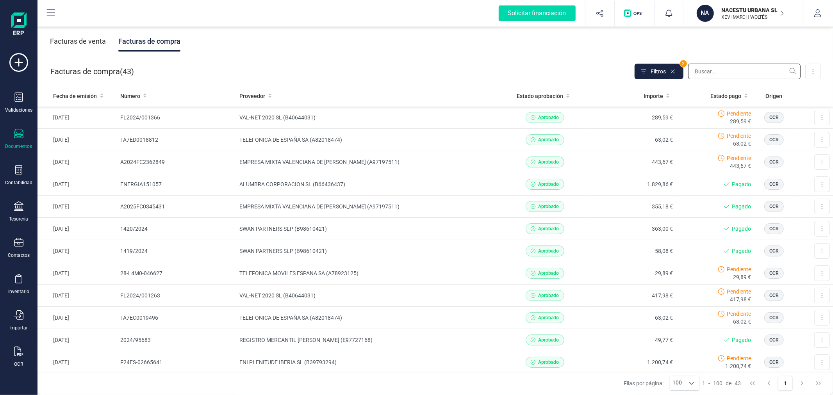
click at [703, 71] on input "text" at bounding box center [744, 72] width 113 height 16
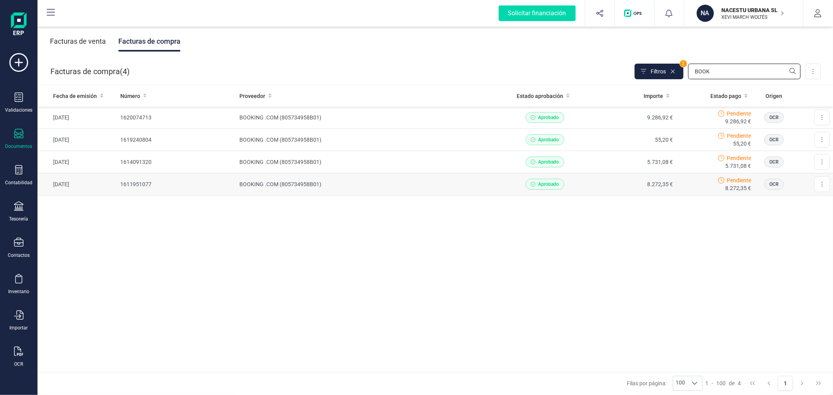
type input "BOOK"
click at [242, 185] on td "BOOKING .COM (805734958B01)" at bounding box center [368, 184] width 265 height 22
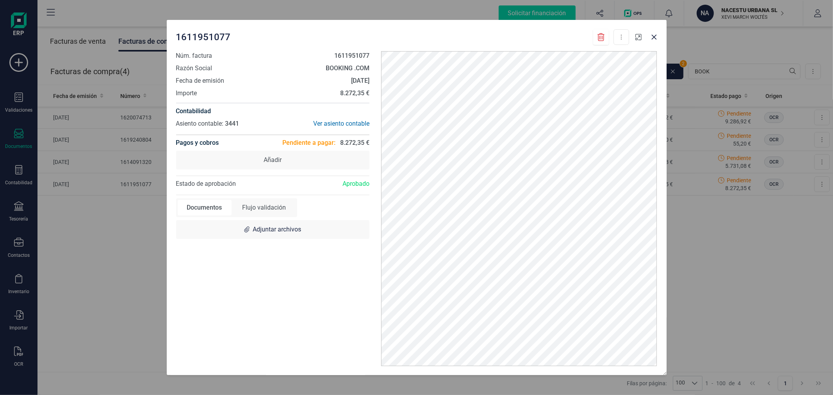
click at [638, 40] on icon "button" at bounding box center [639, 37] width 6 height 6
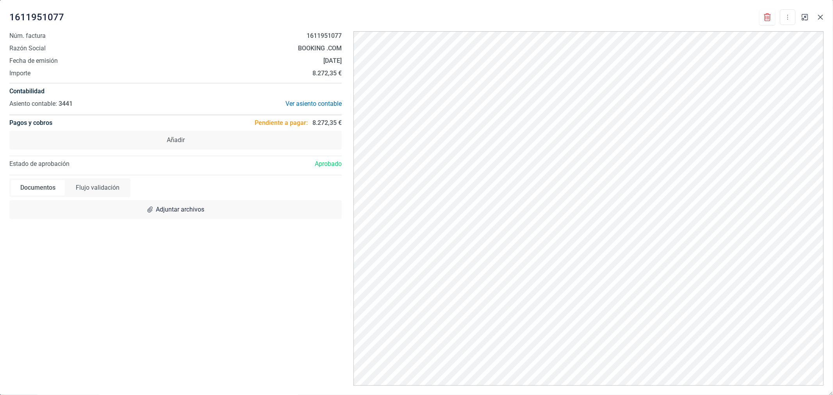
click at [823, 15] on icon "Close" at bounding box center [821, 17] width 6 height 6
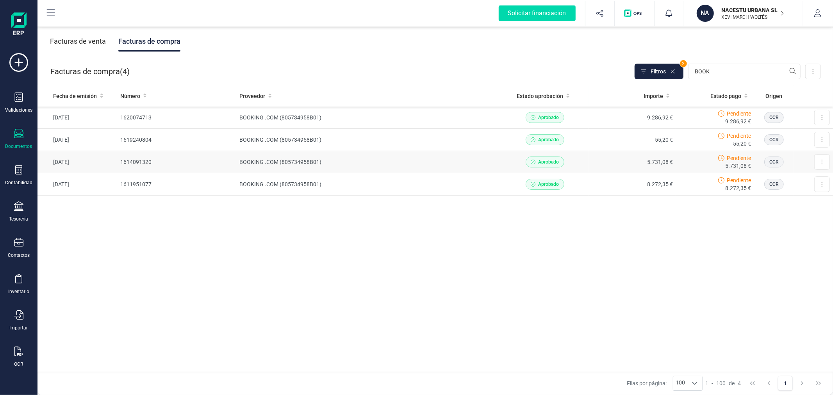
click at [387, 155] on td "BOOKING .COM (805734958B01)" at bounding box center [368, 162] width 265 height 22
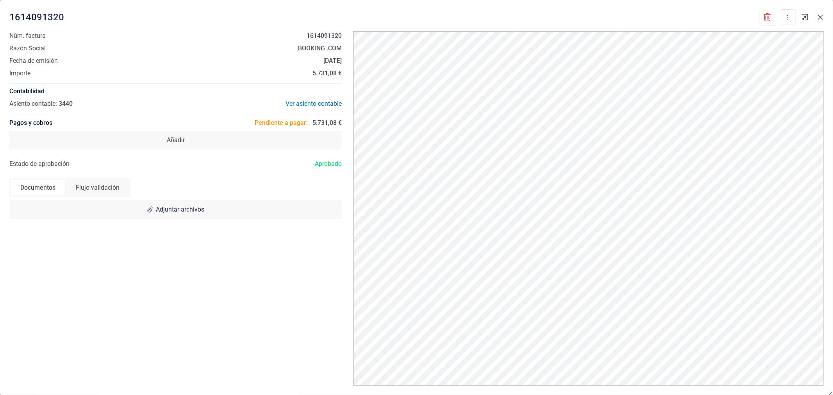
click at [822, 18] on icon "Close" at bounding box center [821, 17] width 5 height 5
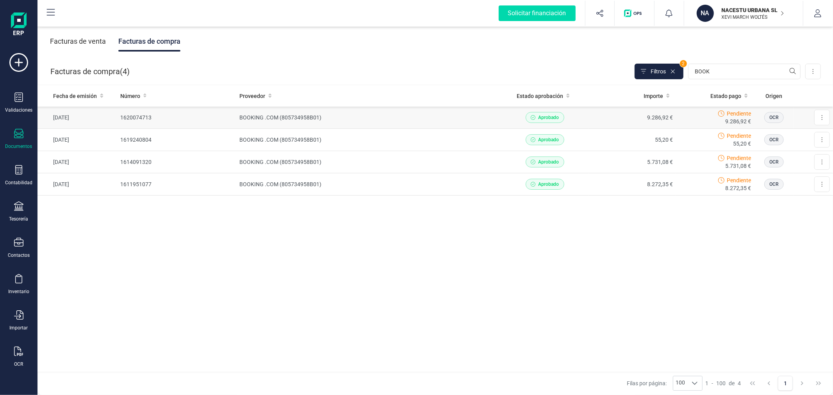
click at [399, 116] on td "BOOKING .COM (805734958B01)" at bounding box center [368, 118] width 265 height 22
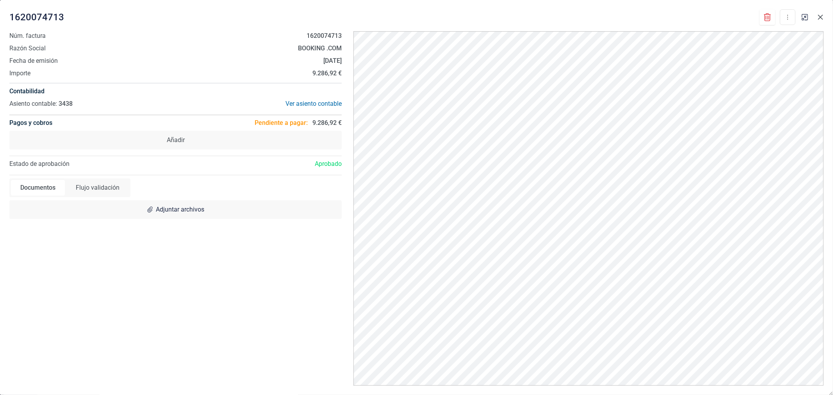
click at [822, 15] on icon "Close" at bounding box center [821, 17] width 6 height 6
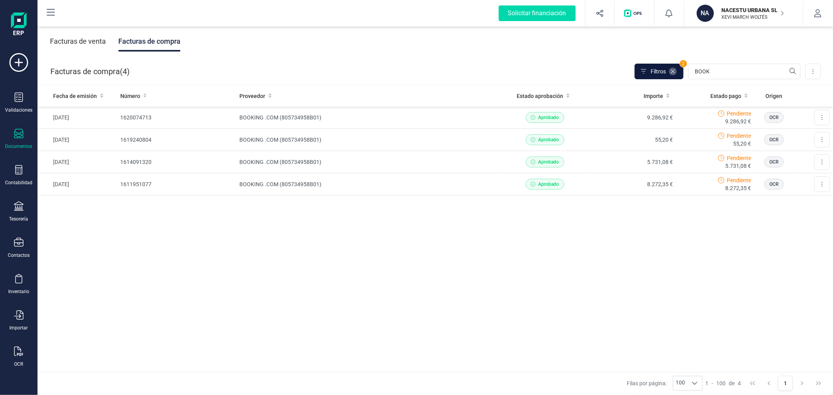
click at [674, 68] on span at bounding box center [673, 72] width 8 height 8
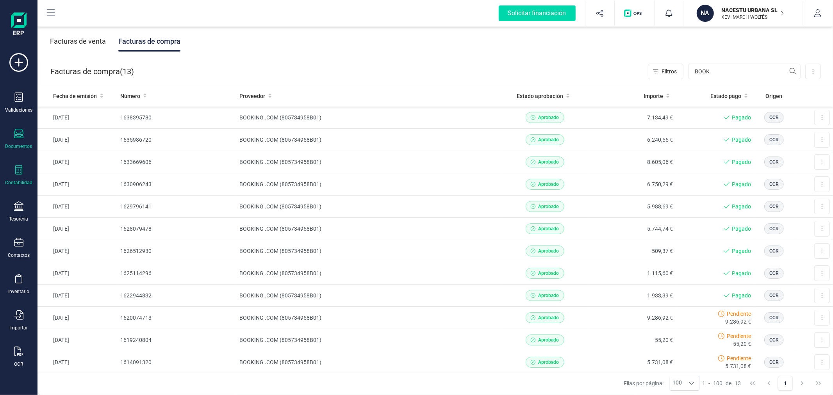
click at [20, 174] on icon at bounding box center [18, 169] width 7 height 9
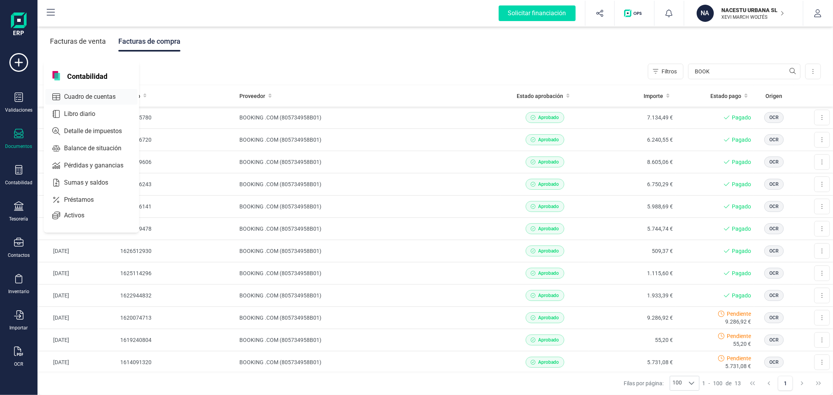
click at [100, 95] on span "Cuadro de cuentas" at bounding box center [95, 96] width 69 height 9
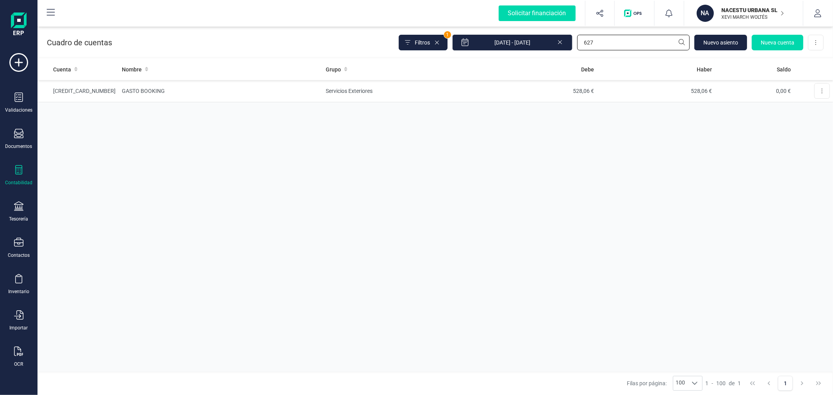
click at [622, 45] on input "627" at bounding box center [633, 43] width 113 height 16
type input "BOO"
click at [327, 91] on td "Acreedores varios" at bounding box center [401, 91] width 157 height 22
